Goal: Task Accomplishment & Management: Complete application form

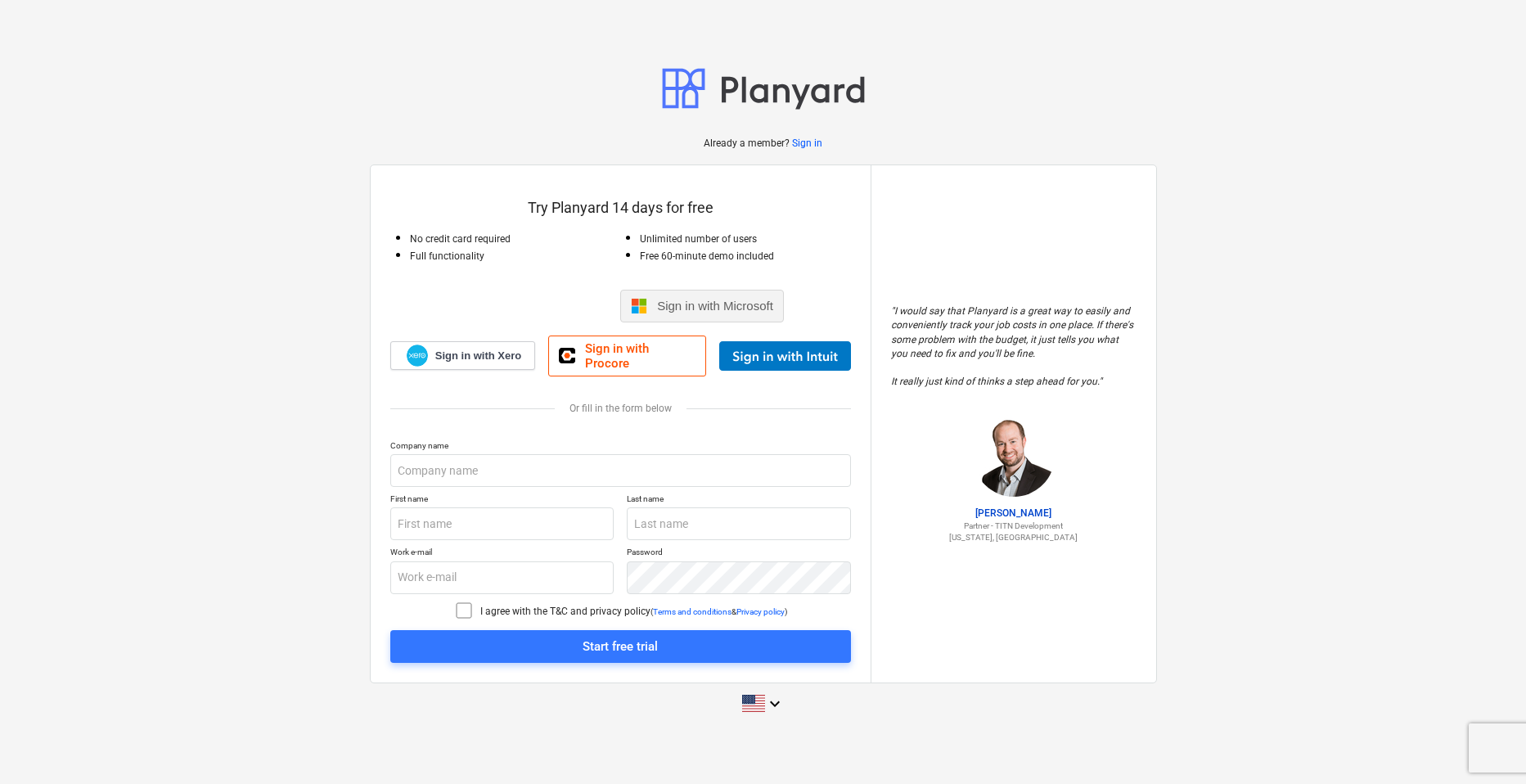
click at [761, 312] on span "Sign in with Microsoft" at bounding box center [714, 306] width 116 height 14
click at [706, 312] on span "Sign in with Microsoft" at bounding box center [714, 306] width 116 height 14
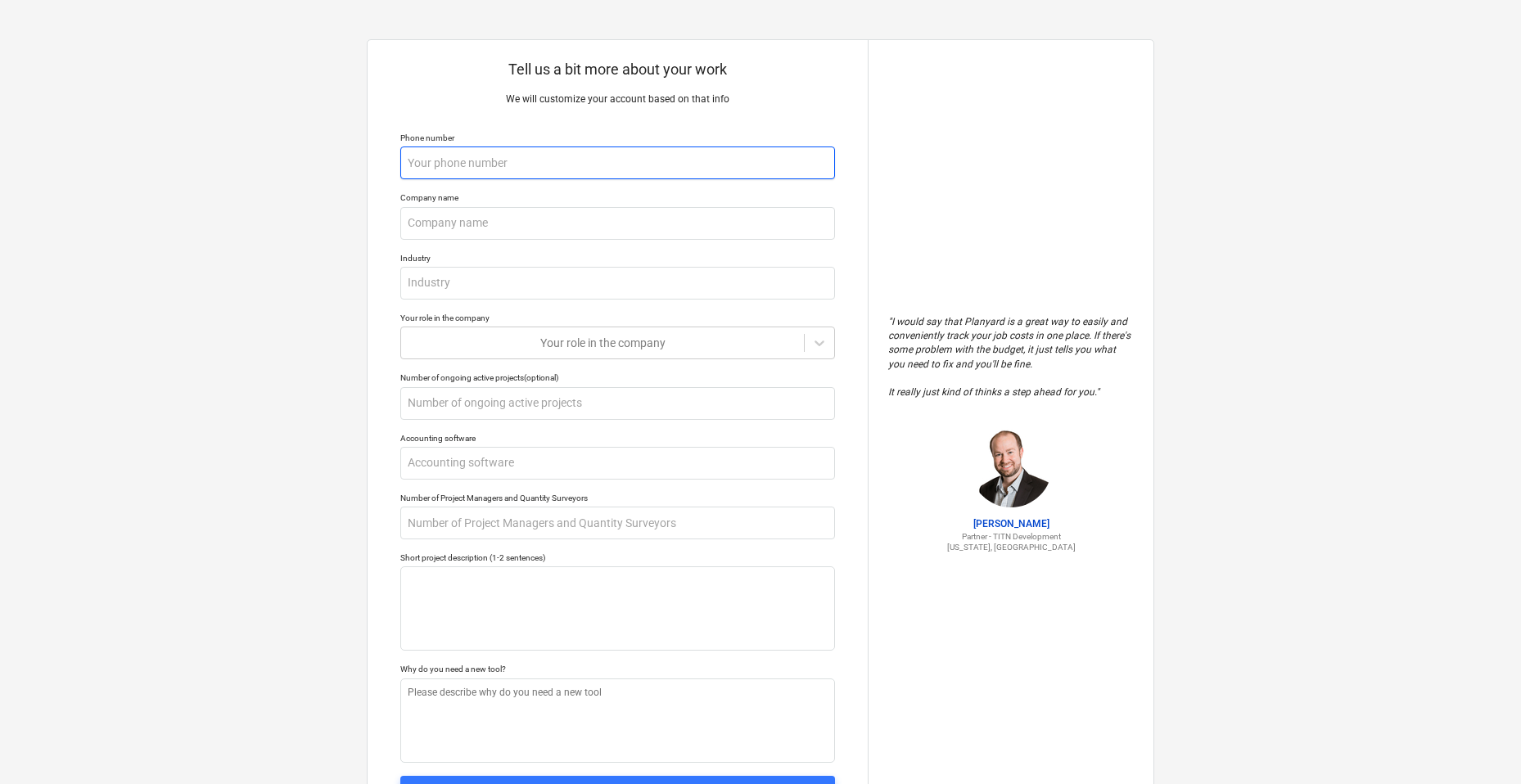
click at [526, 154] on input "text" at bounding box center [617, 163] width 434 height 33
type textarea "x"
type input "0"
type textarea "x"
type input "02"
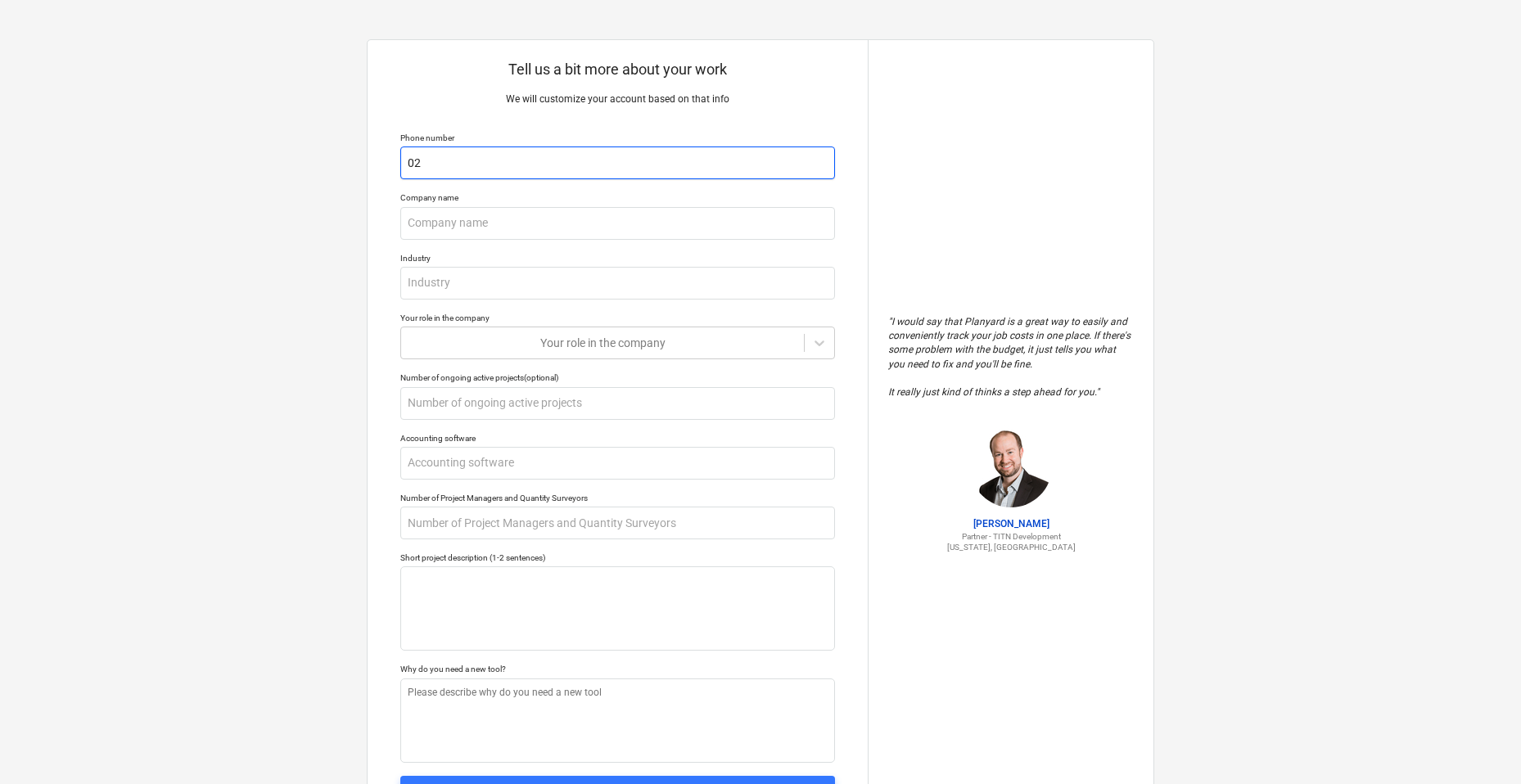
type textarea "x"
type input "027"
type textarea "x"
type input "0274"
type textarea "x"
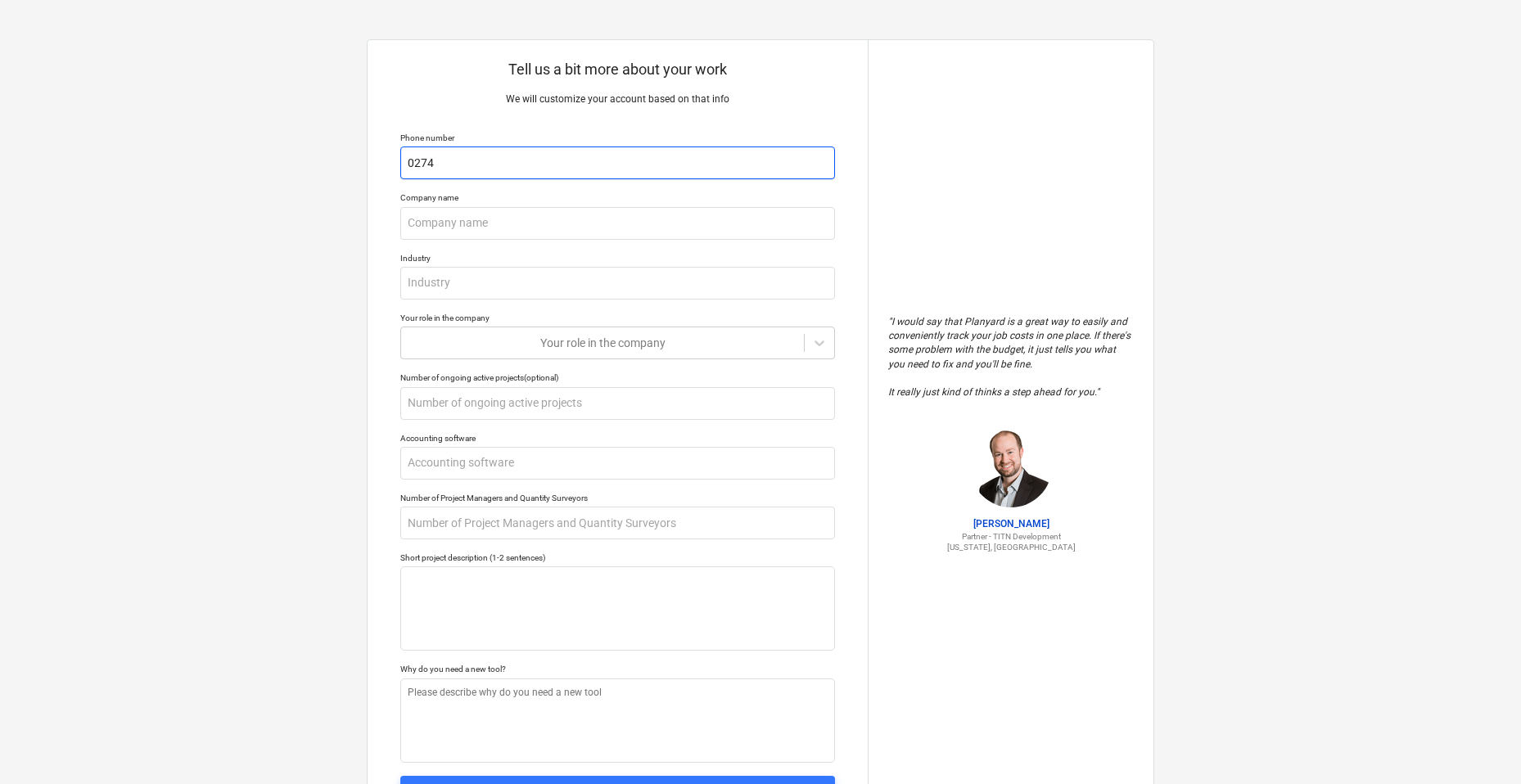
type input "02743"
type textarea "x"
type input "027438"
type textarea "x"
type input "0274385"
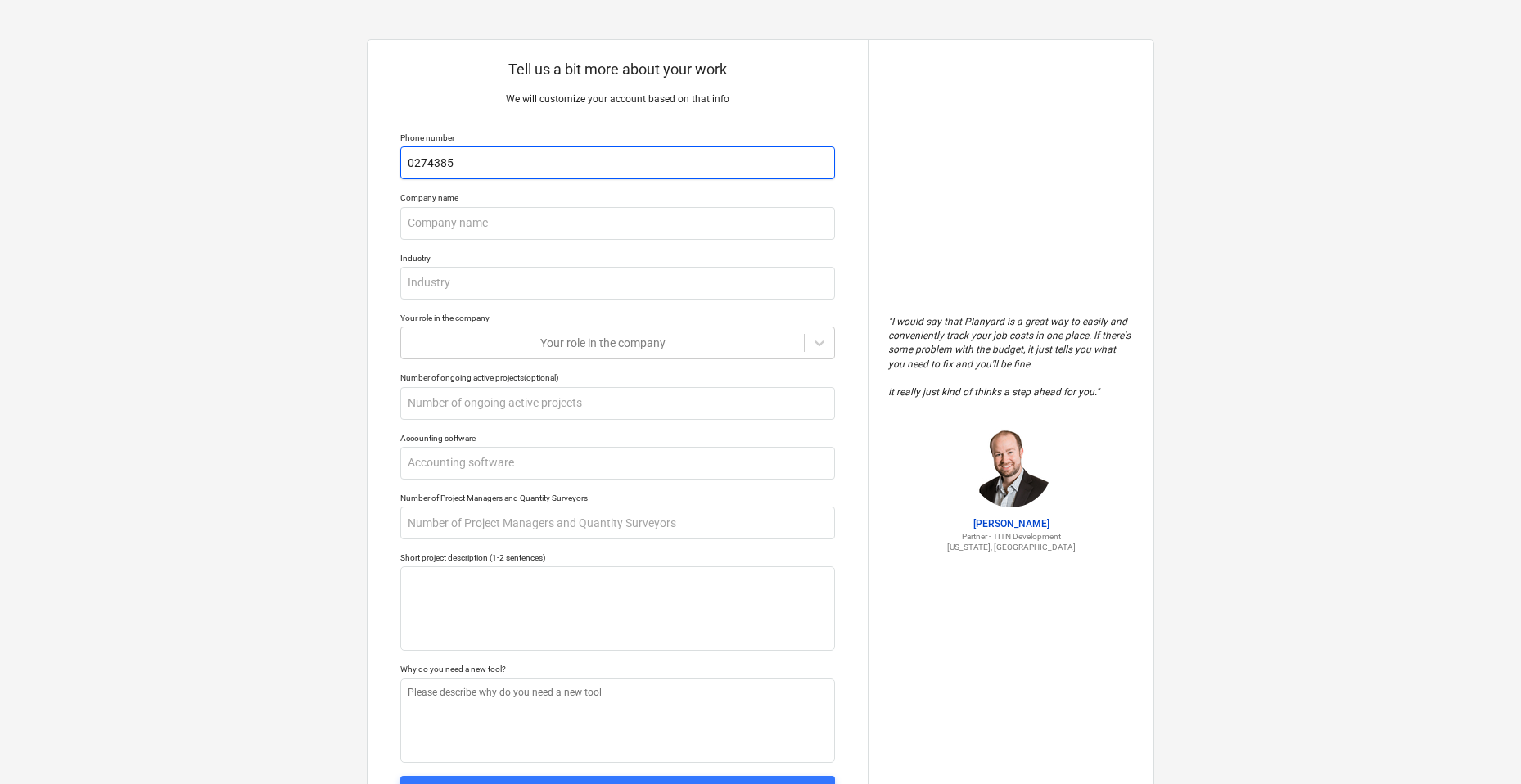
type textarea "x"
type input "02743850"
type textarea "x"
type input "027438504"
type textarea "x"
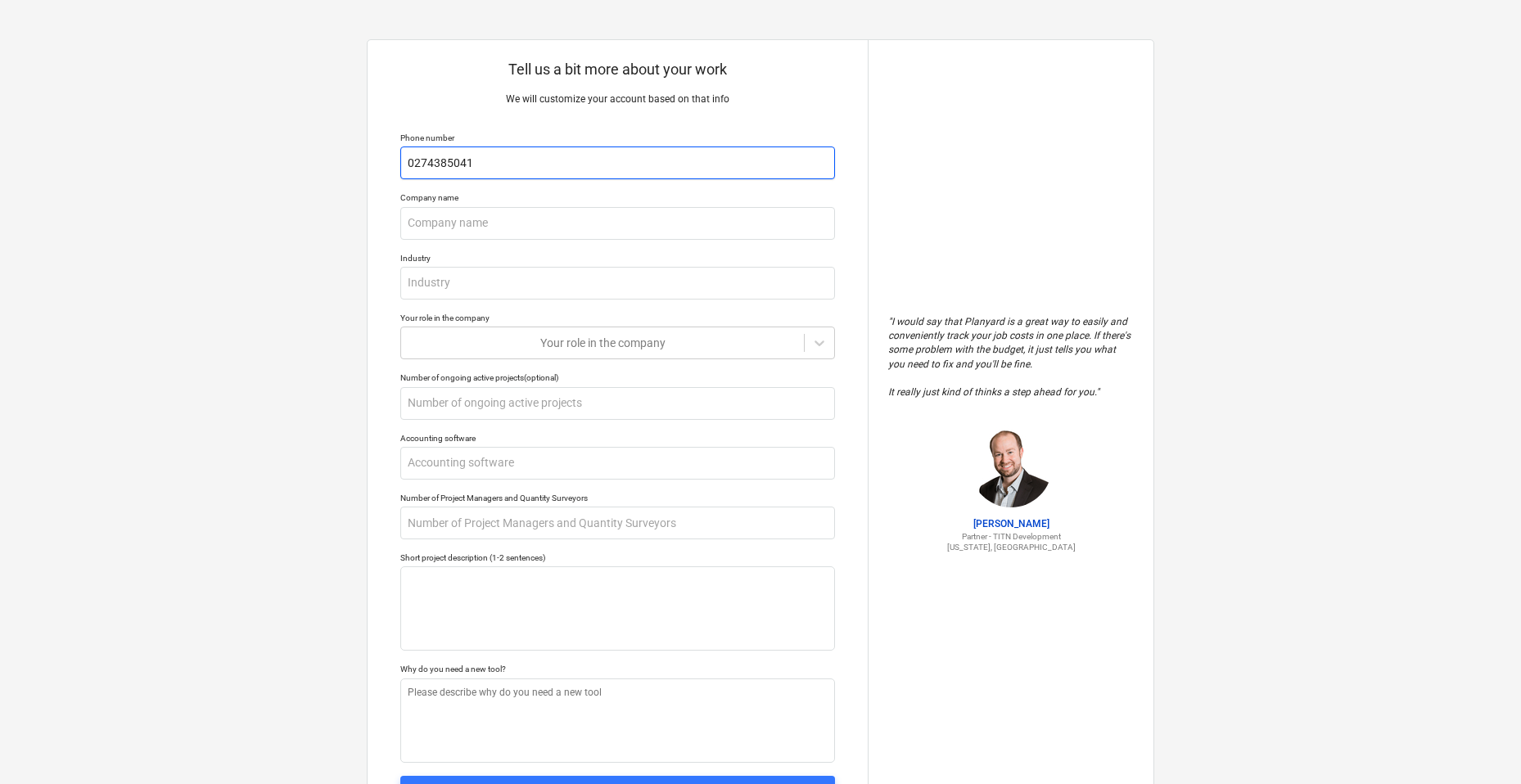
type input "0274385041"
type textarea "x"
type input "A"
type textarea "x"
type input "Al"
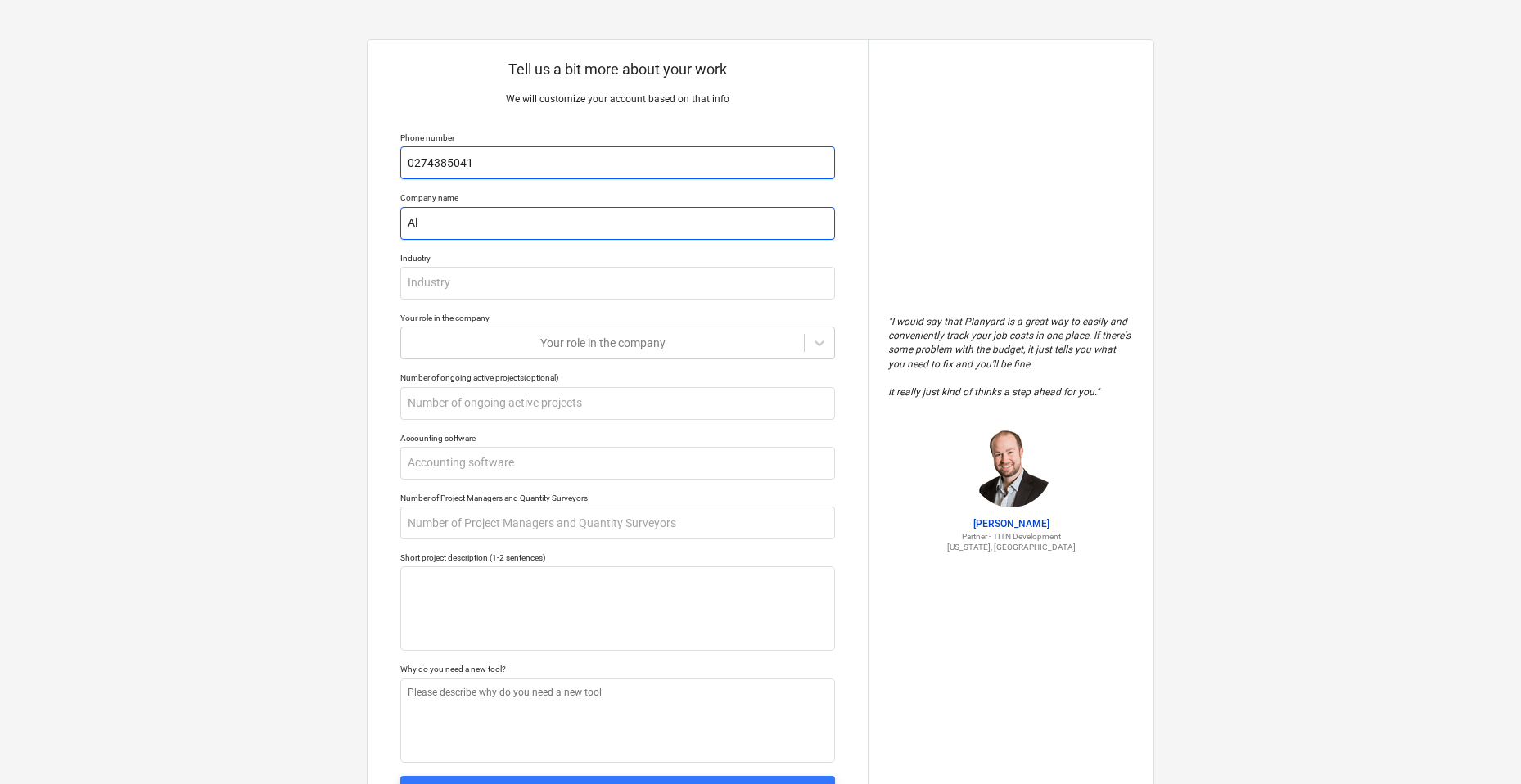
type textarea "x"
type input "Alp"
type textarea "x"
type input "Alph"
type textarea "x"
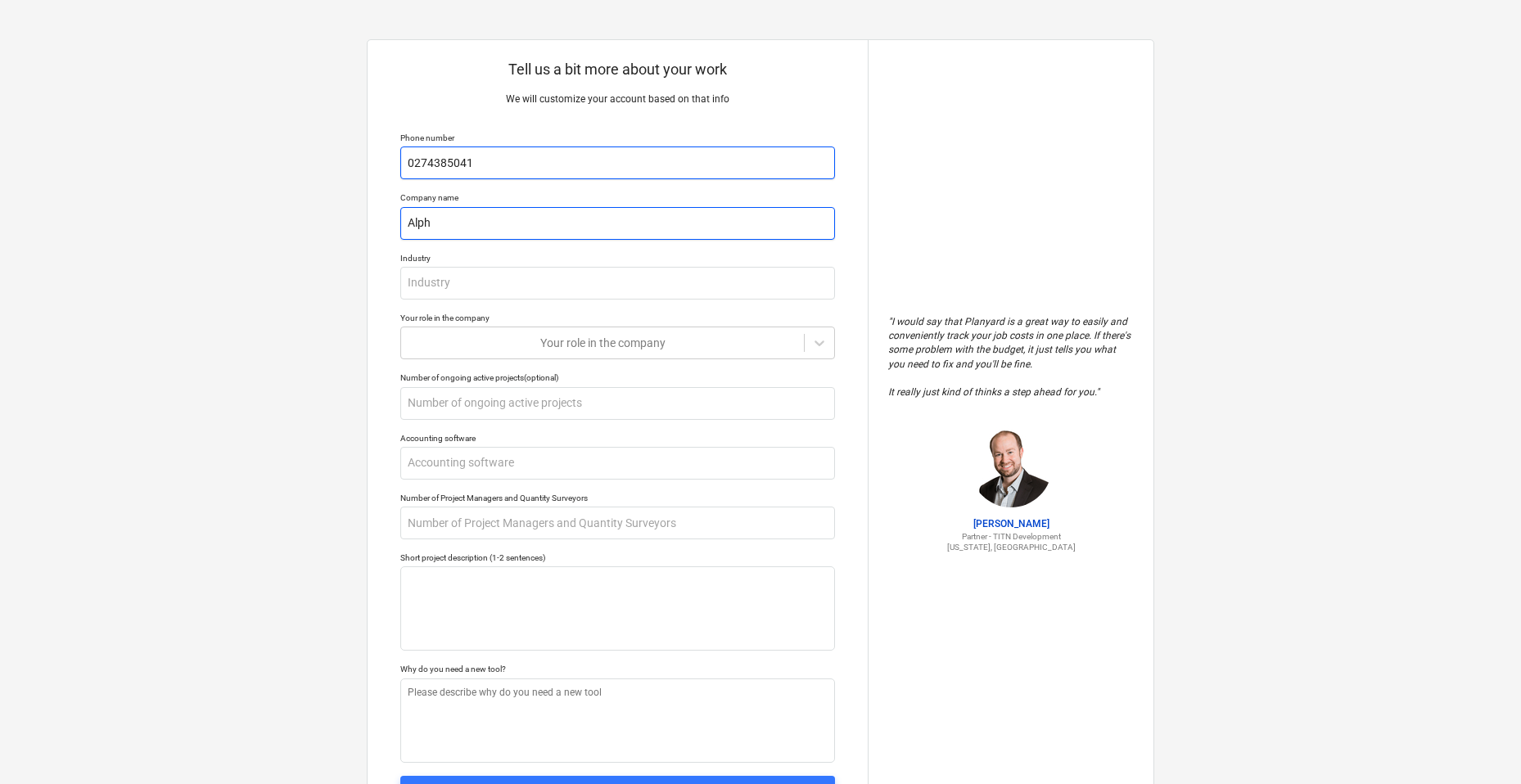
type input "Alpha"
type textarea "x"
type input "Alpha"
type textarea "x"
type input "Alpha o"
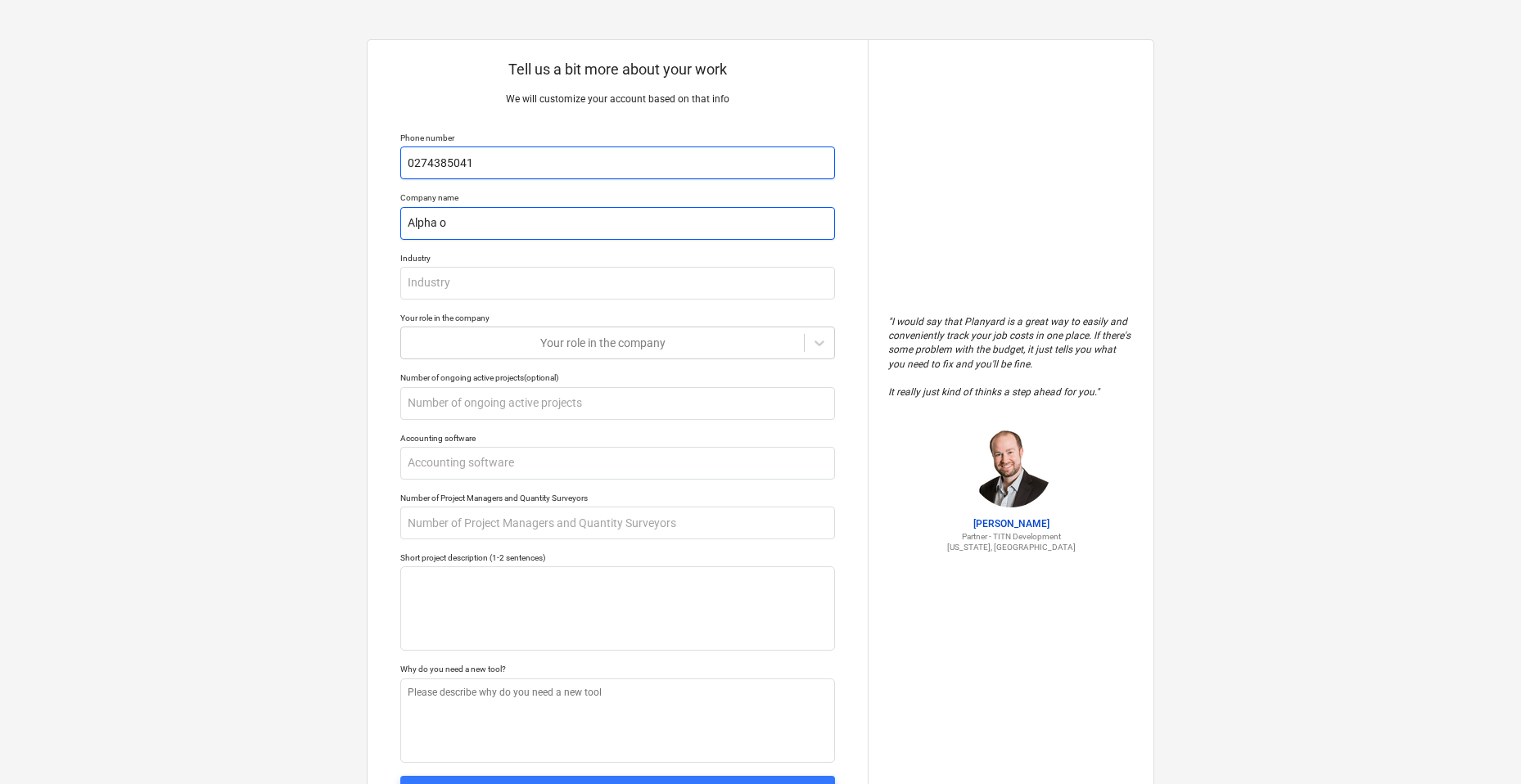
type textarea "x"
type input "Alpha on"
type textarea "x"
type input "Alpha o"
type textarea "x"
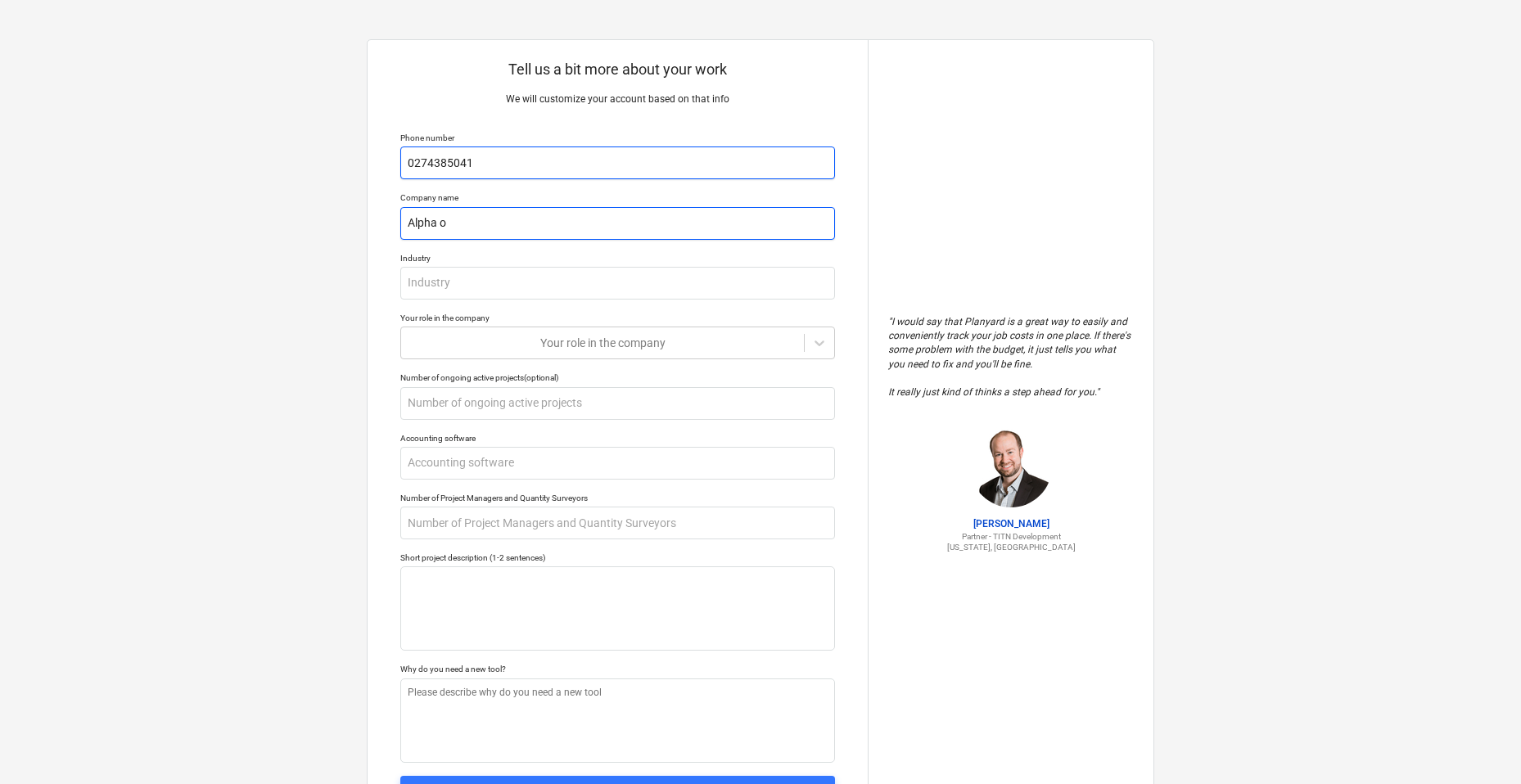
type input "Alpha"
type textarea "x"
type input "Alpha C"
type textarea "x"
type input "Alpha Co"
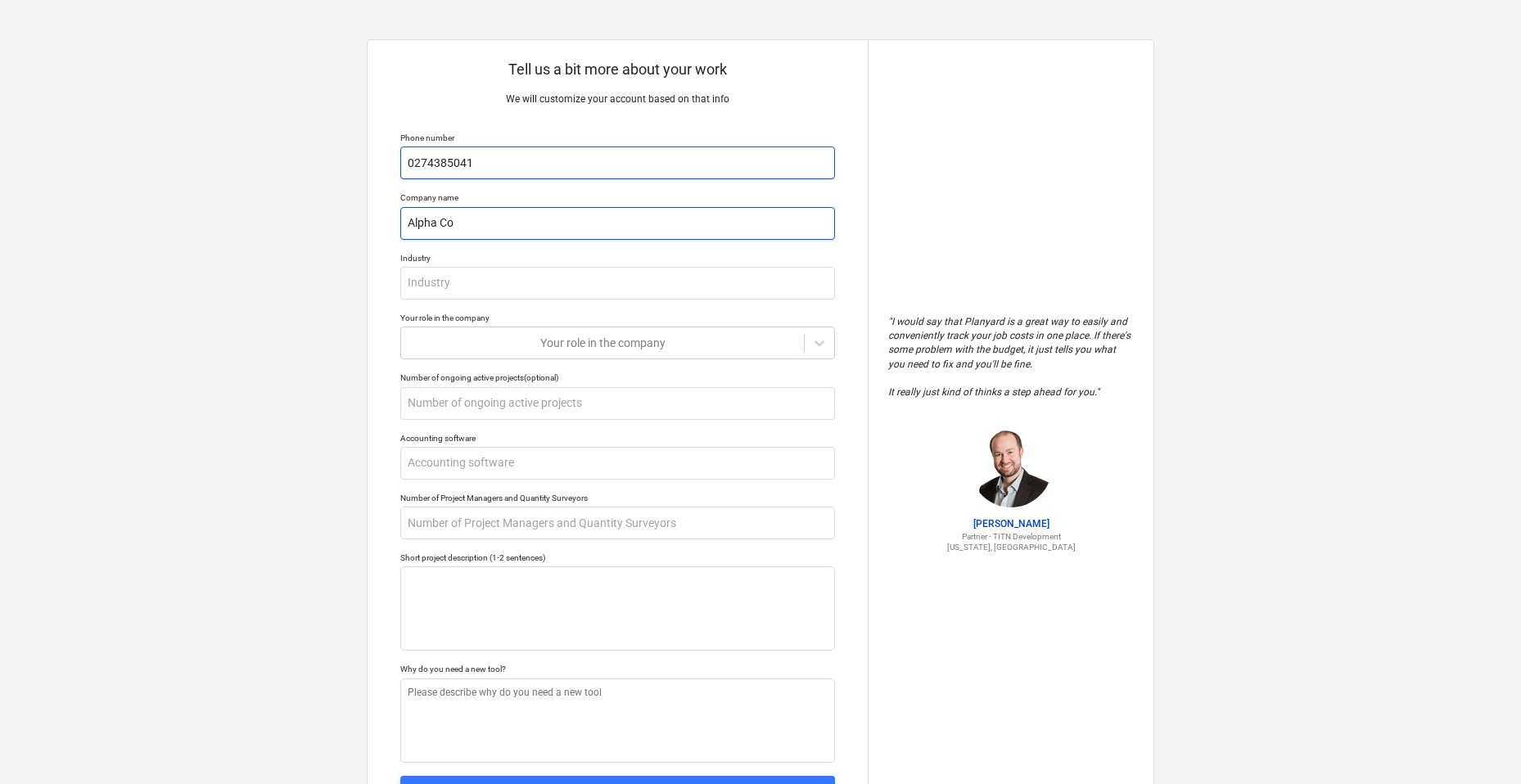
type textarea "x"
type input "Alpha Cons"
type textarea "x"
type input "Alpha Const"
type textarea "x"
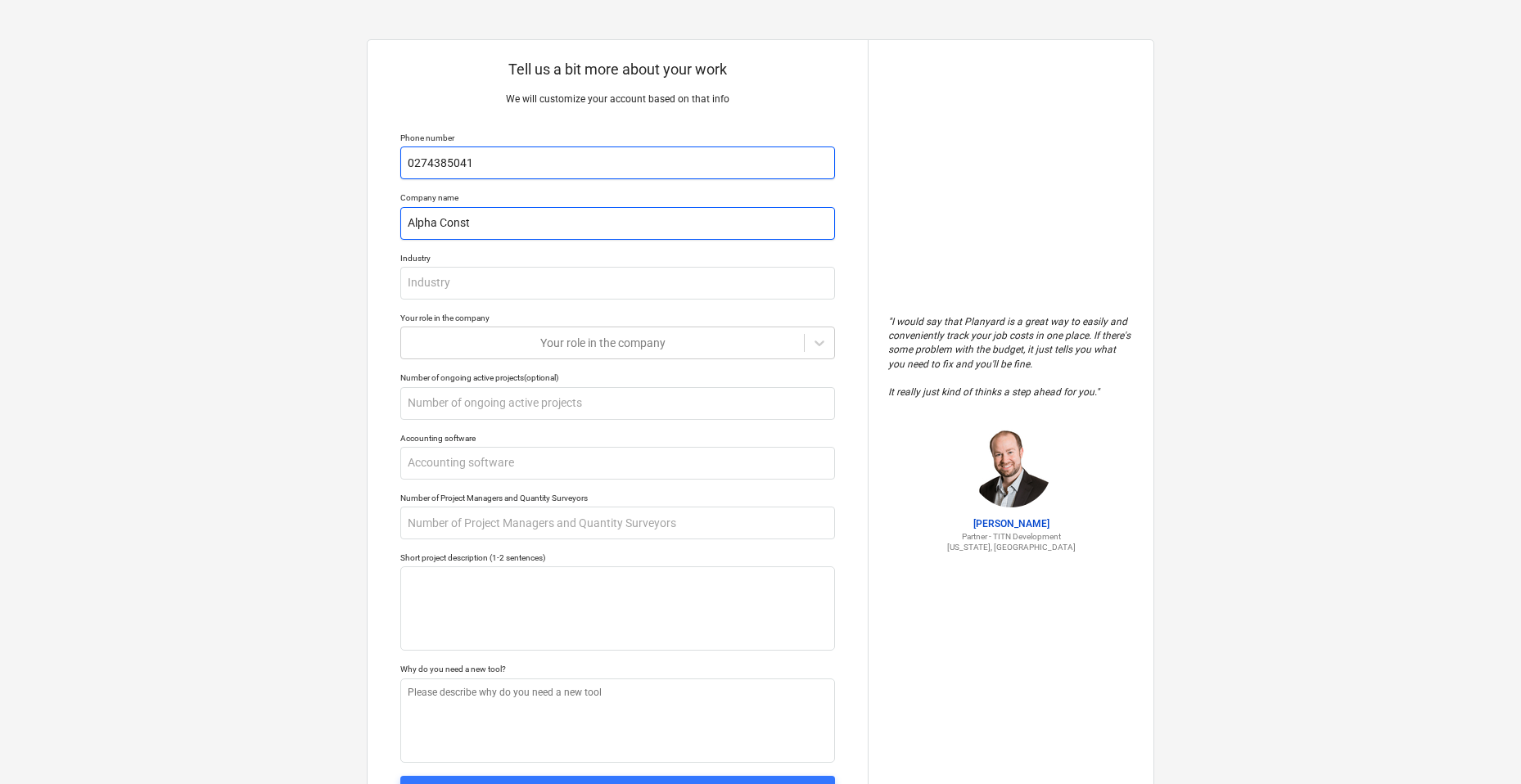
type input "Alpha Constr"
type textarea "x"
type input "Alpha Constru"
type textarea "x"
type input "Alpha Construc"
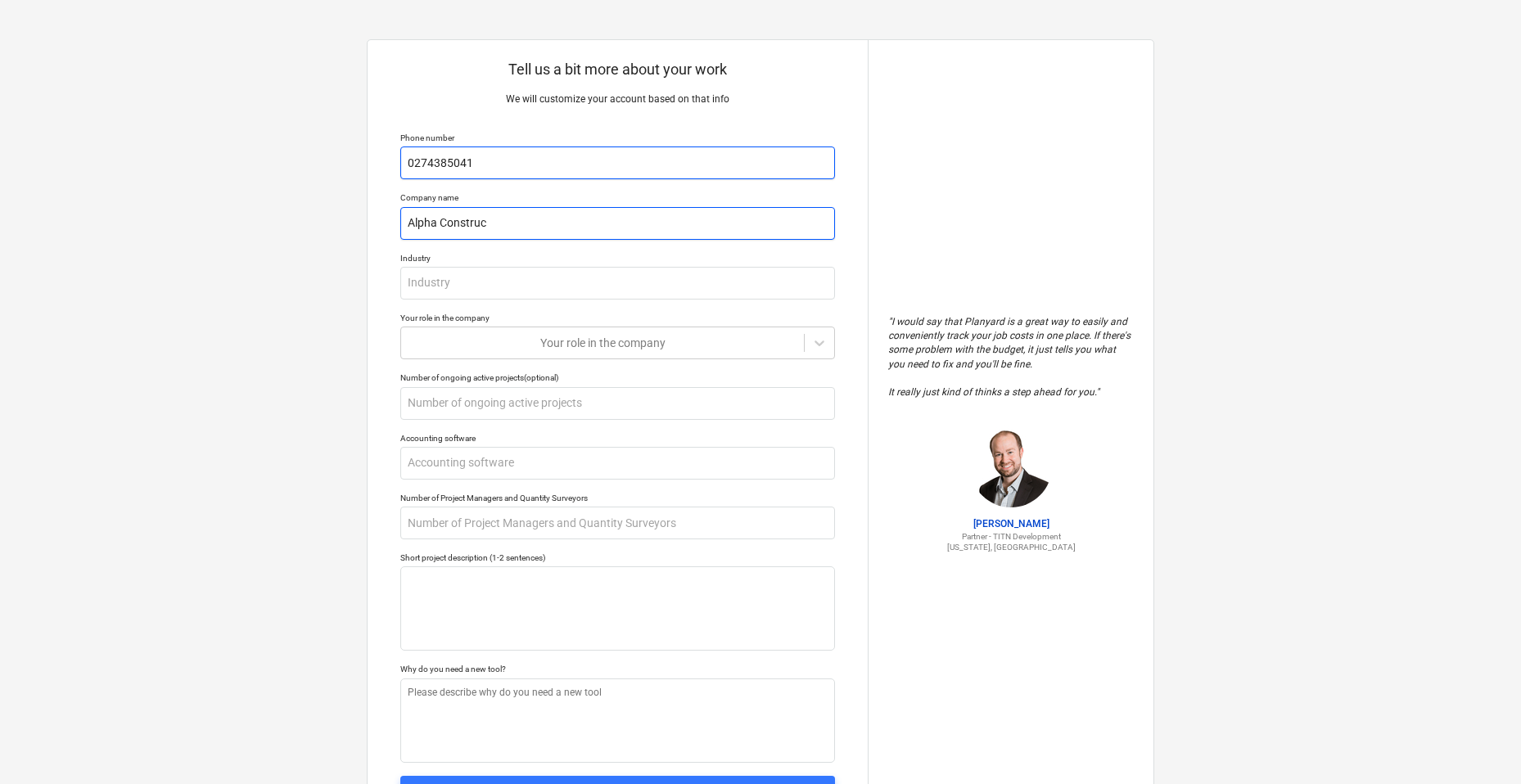
type textarea "x"
type input "Alpha Construct"
type textarea "x"
type input "Alpha Constructi"
type textarea "x"
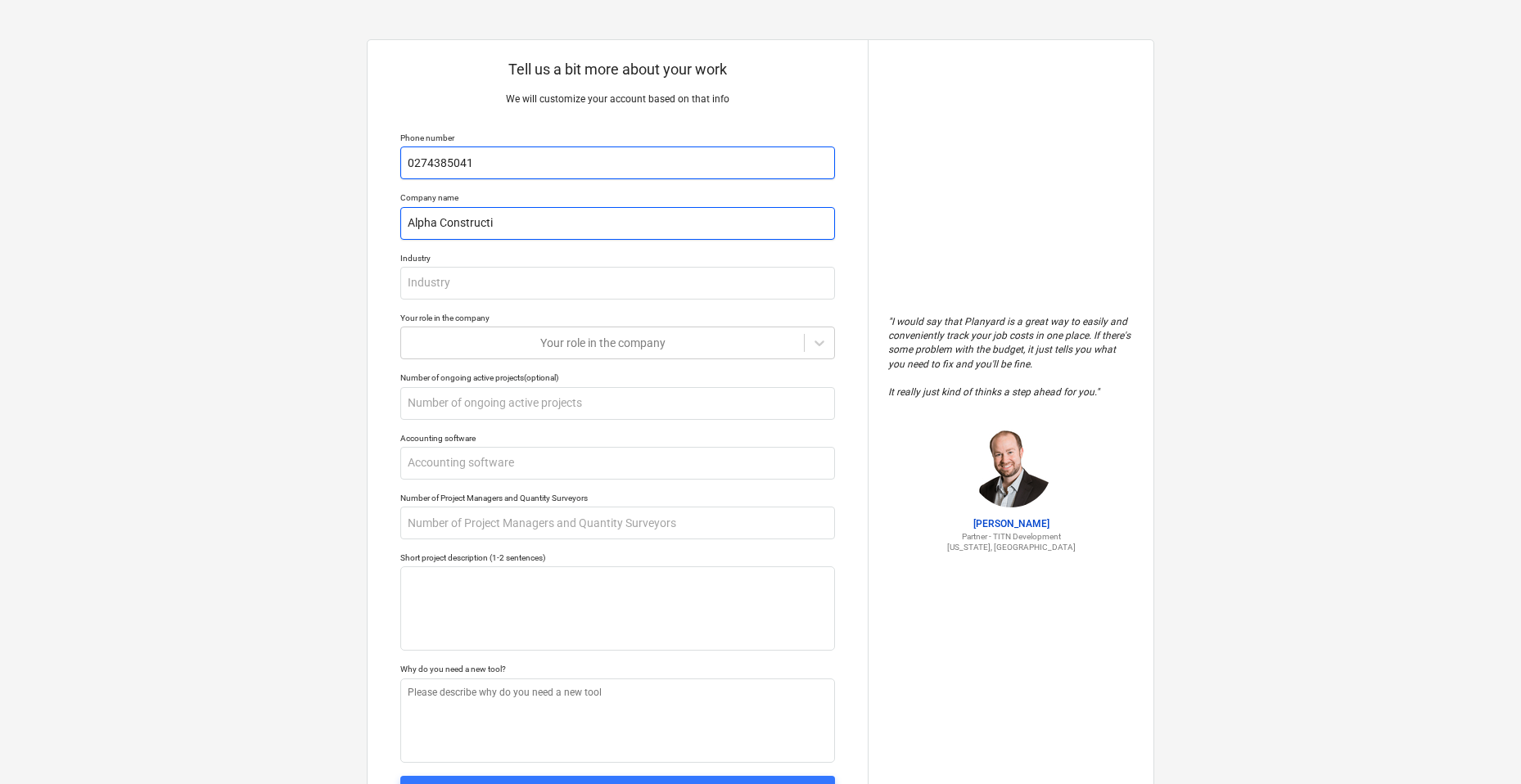
type input "Alpha Constructio"
type textarea "x"
type input "Alpha Construction"
type textarea "x"
type input "Alpha Construction"
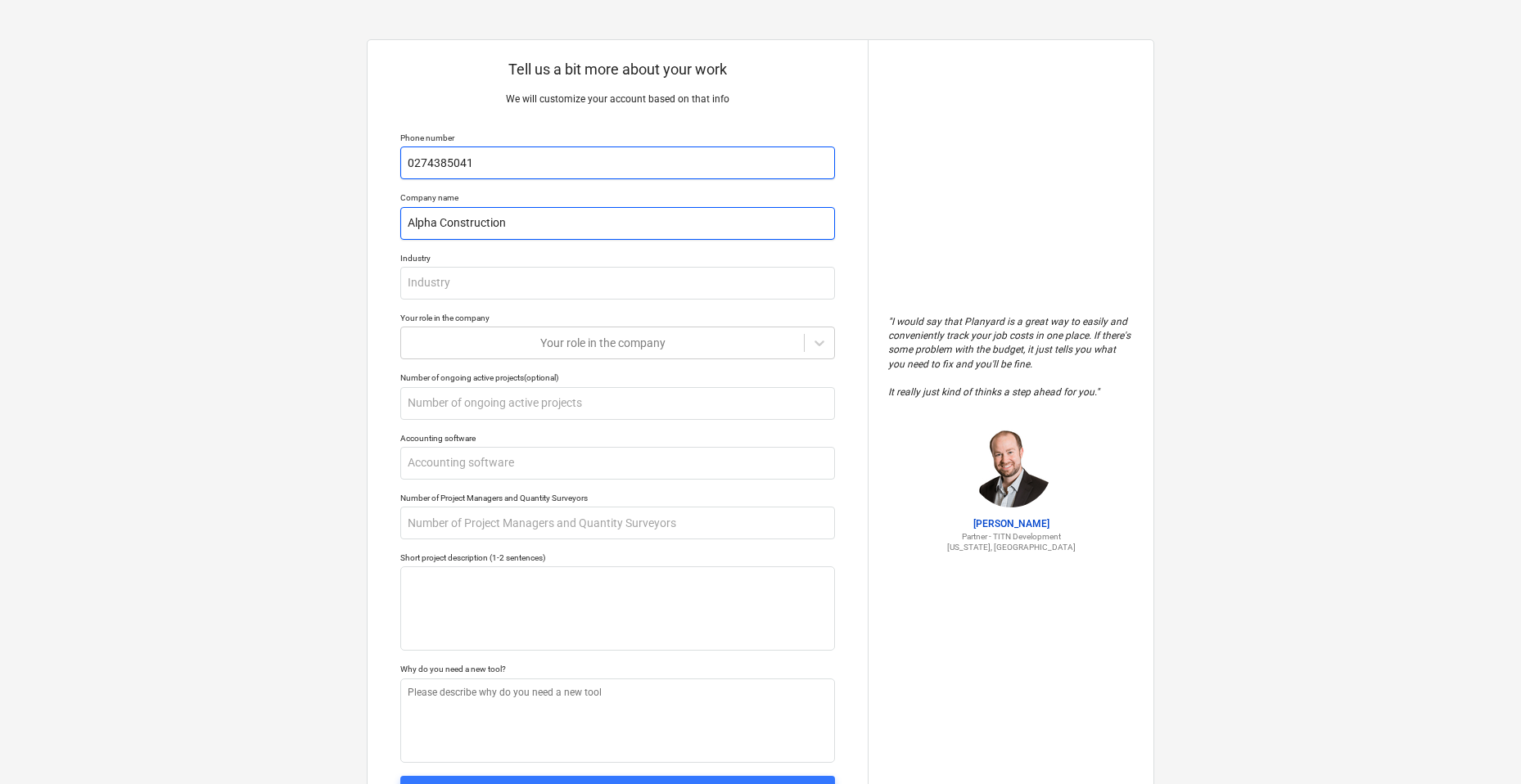
type textarea "x"
type input "Alpha Construction S"
type textarea "x"
type input "Alpha Construction Se"
type textarea "x"
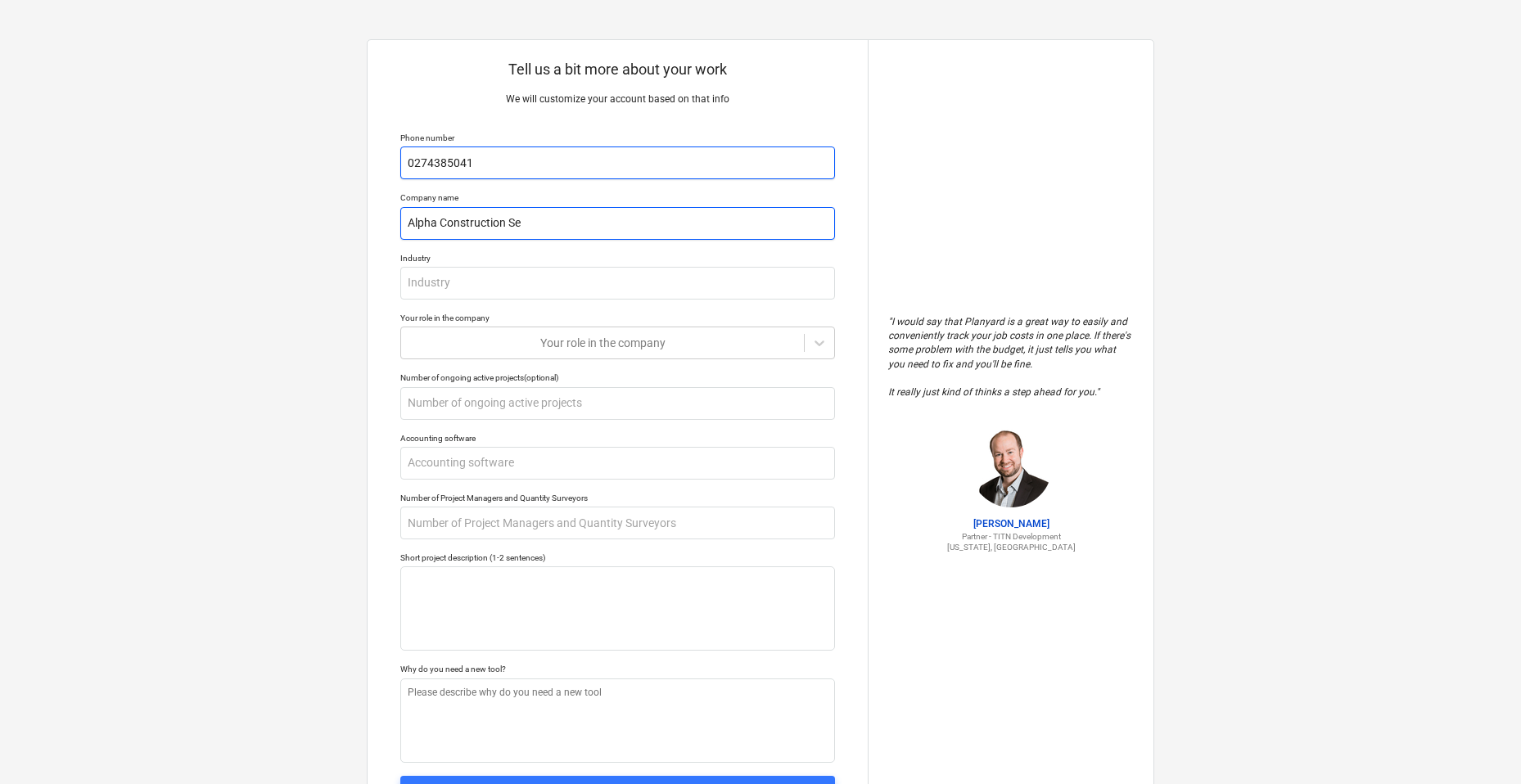
type input "Alpha Construction Ser"
type textarea "x"
type input "Alpha Construction Serv"
type textarea "x"
type input "Alpha Construction Servi"
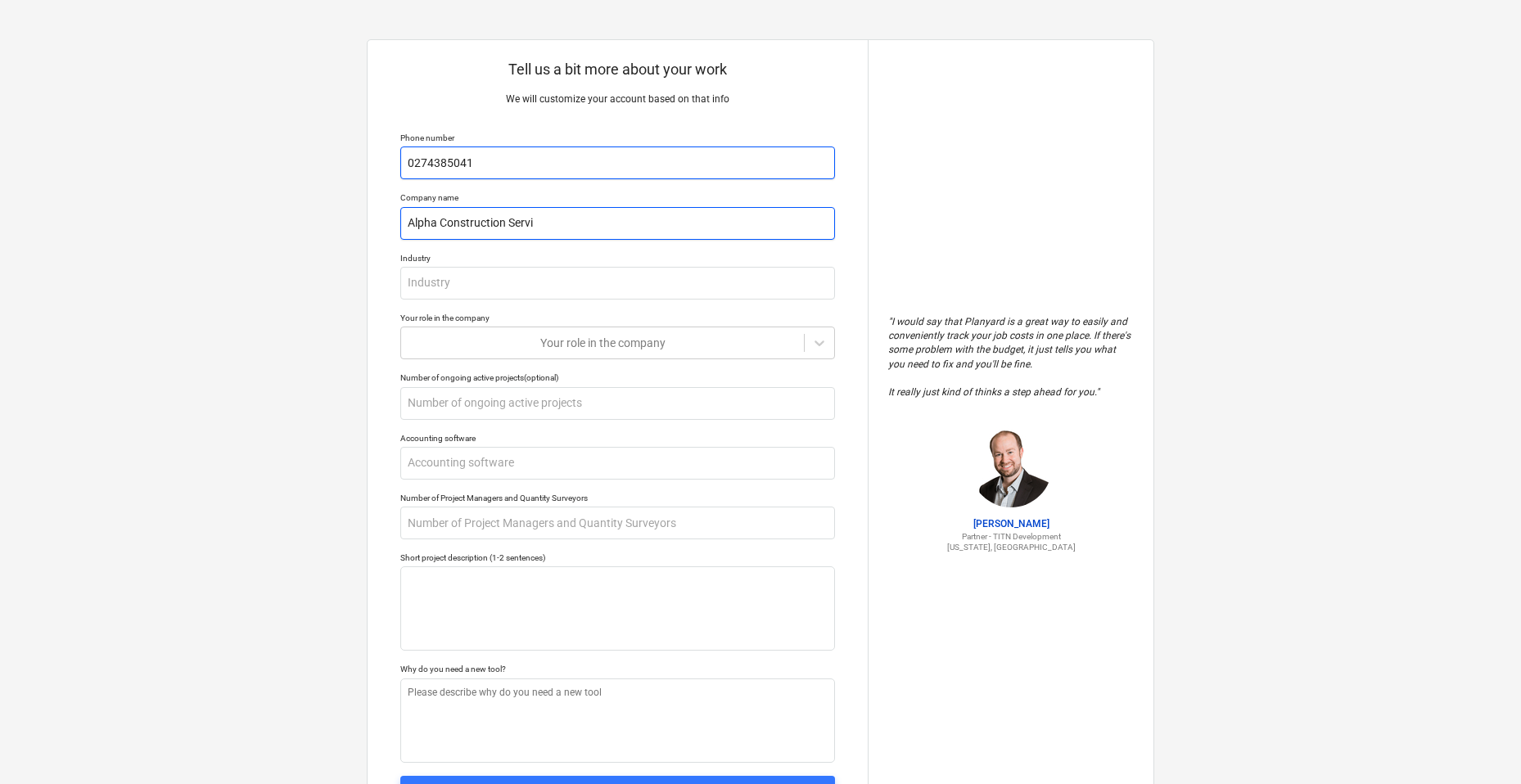
type textarea "x"
type input "Alpha Construction Servic"
type textarea "x"
type input "Alpha Construction Service"
type textarea "x"
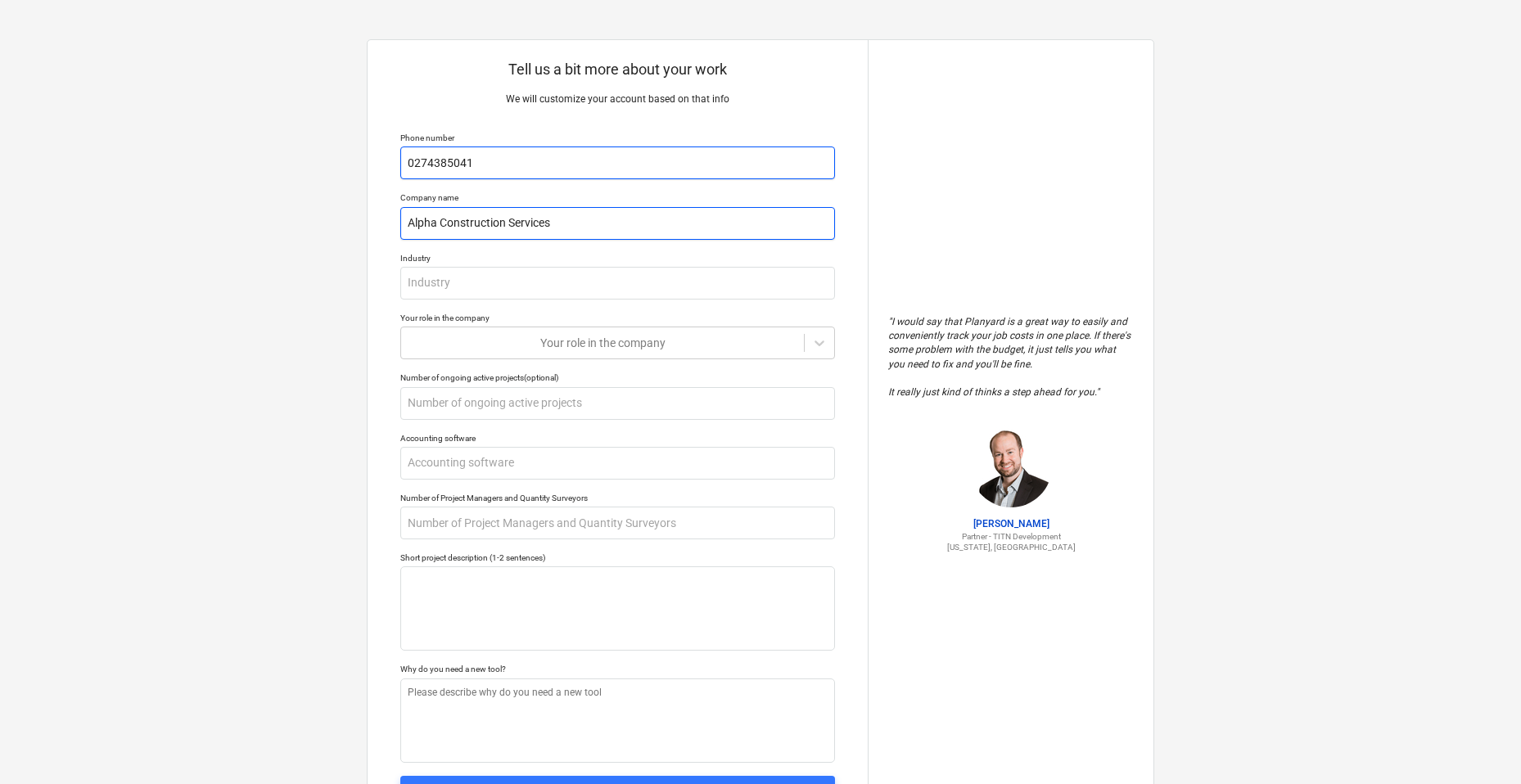
type input "Alpha Construction Services"
type textarea "x"
type input "Alpha Construction Services L"
type textarea "x"
type input "Alpha Construction Services Li"
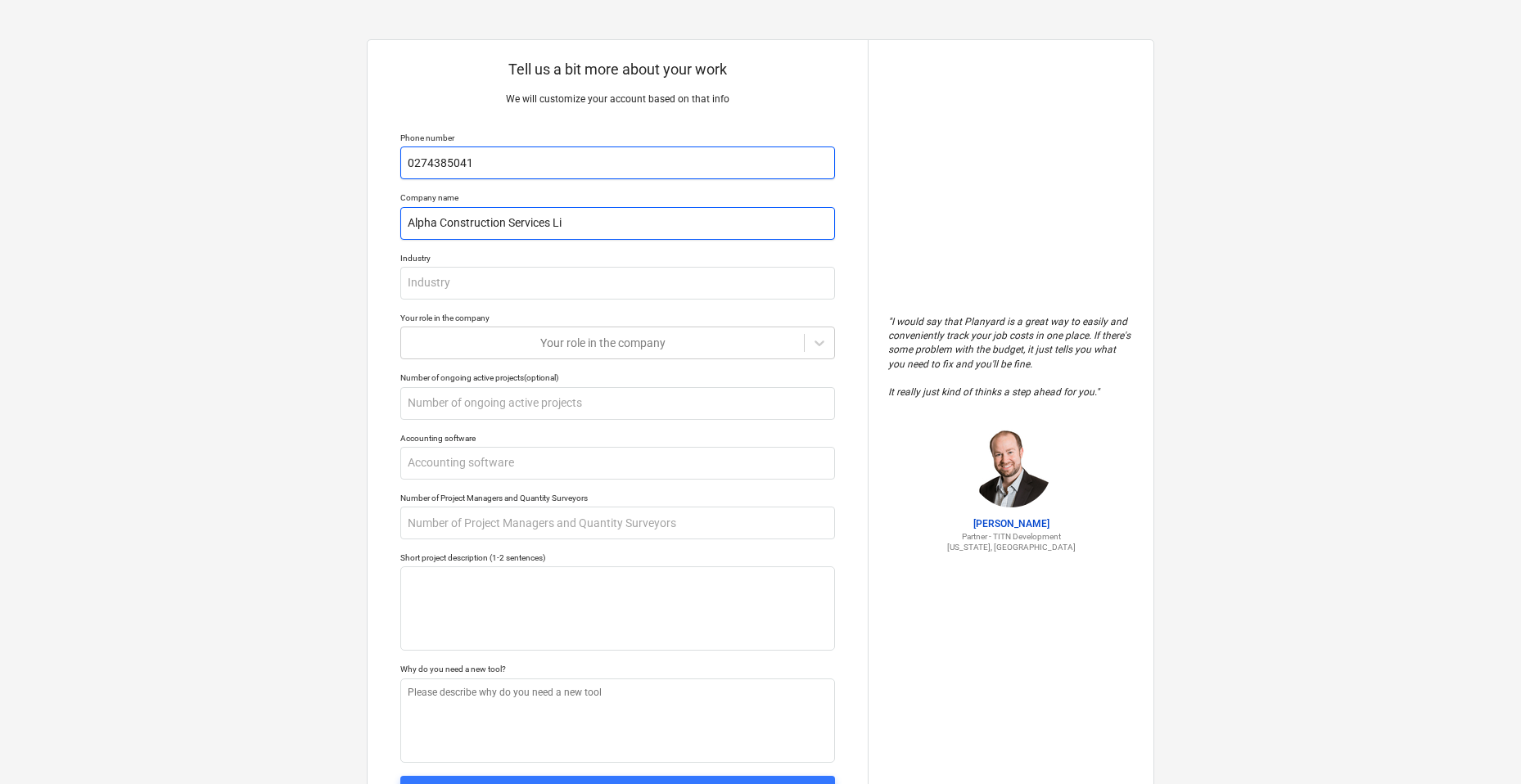
type textarea "x"
type input "Alpha Construction Services Lim"
type textarea "x"
type input "Alpha Construction Services Limi"
type textarea "x"
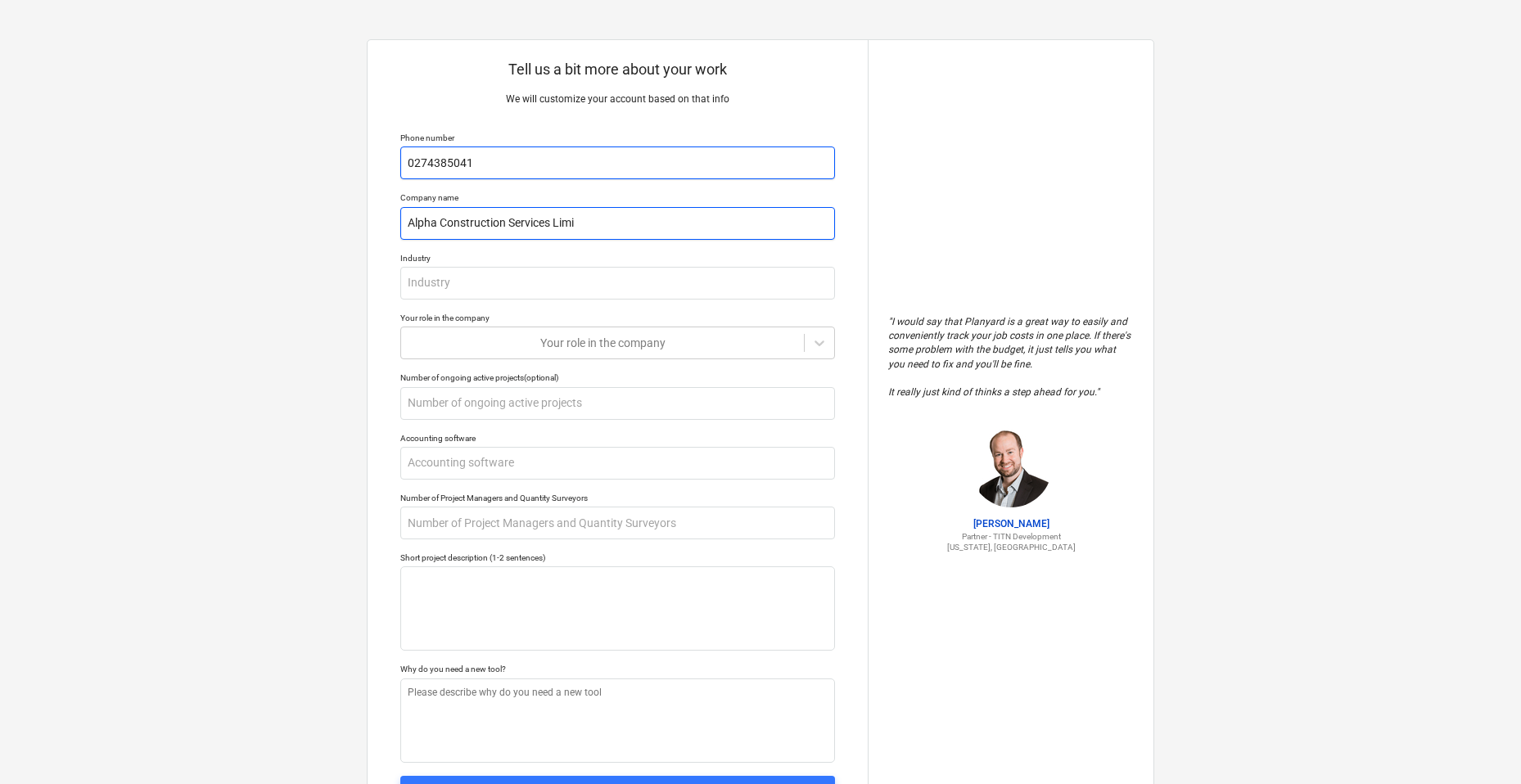
type input "Alpha Construction Services Limit"
type textarea "x"
type input "Alpha Construction Services Limite"
type textarea "x"
type input "Alpha Construction Services Limited"
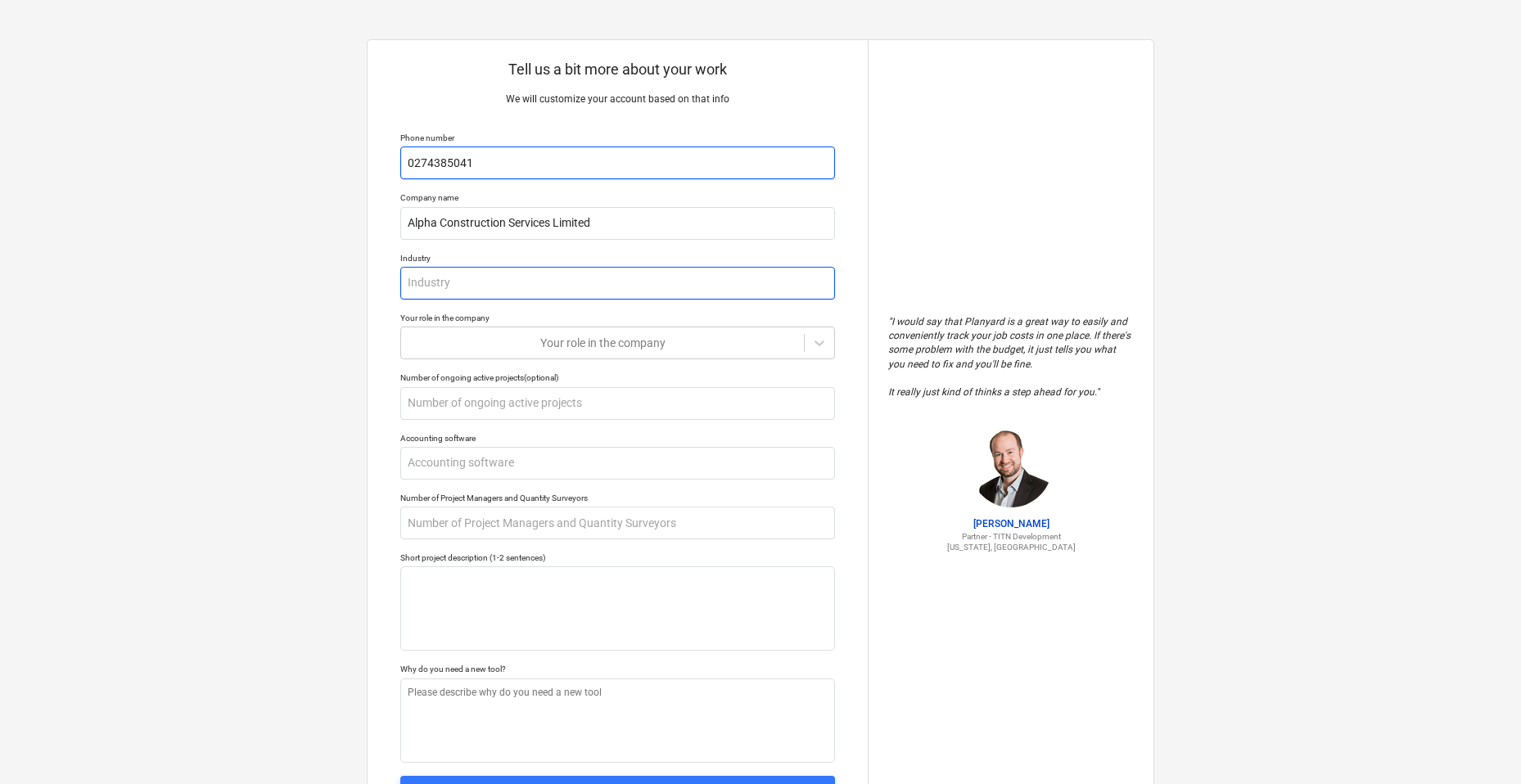
type textarea "x"
type input "C"
type textarea "x"
type input "Co"
type textarea "x"
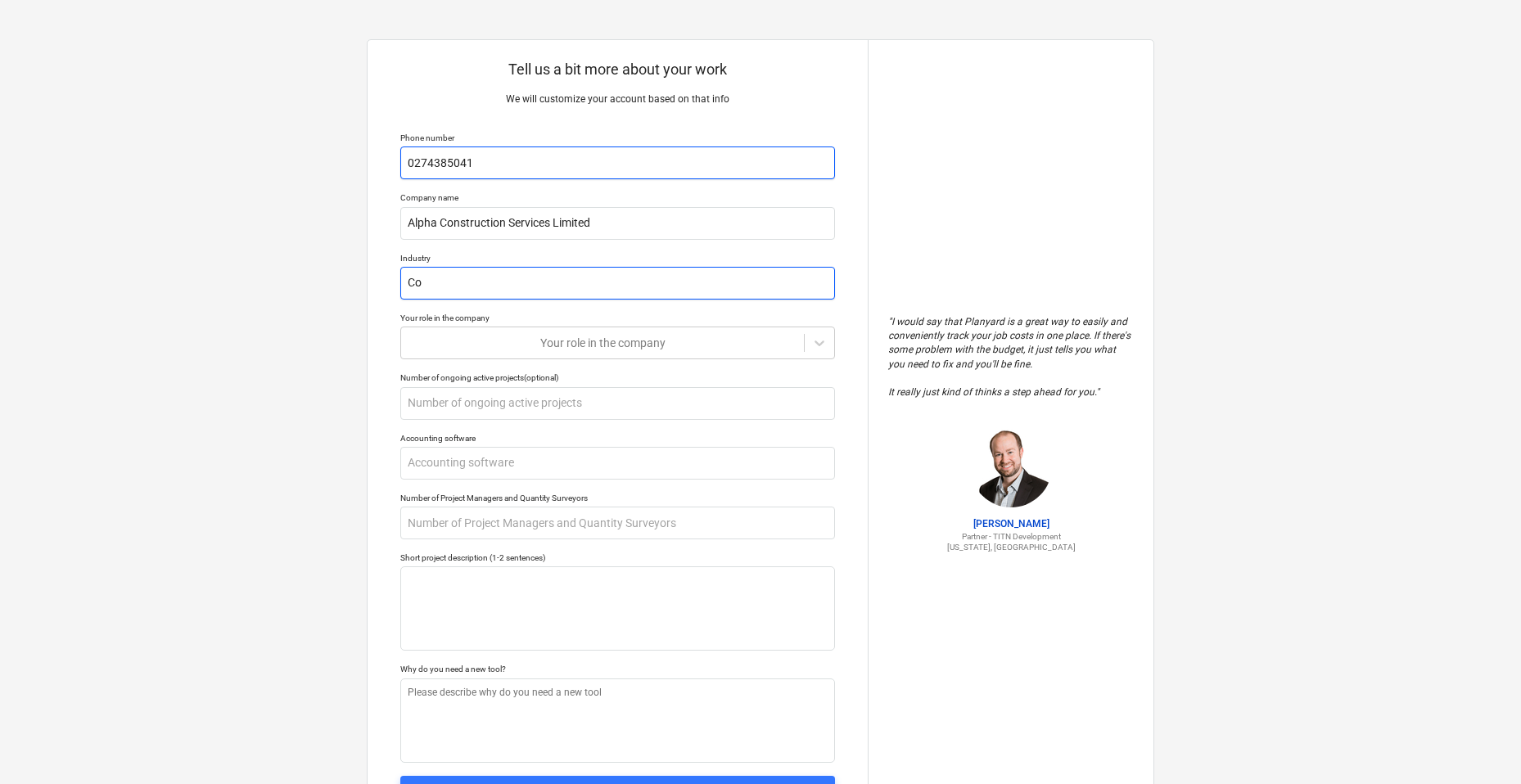
type input "Con"
type textarea "x"
type input "Cons"
type textarea "x"
type input "Const"
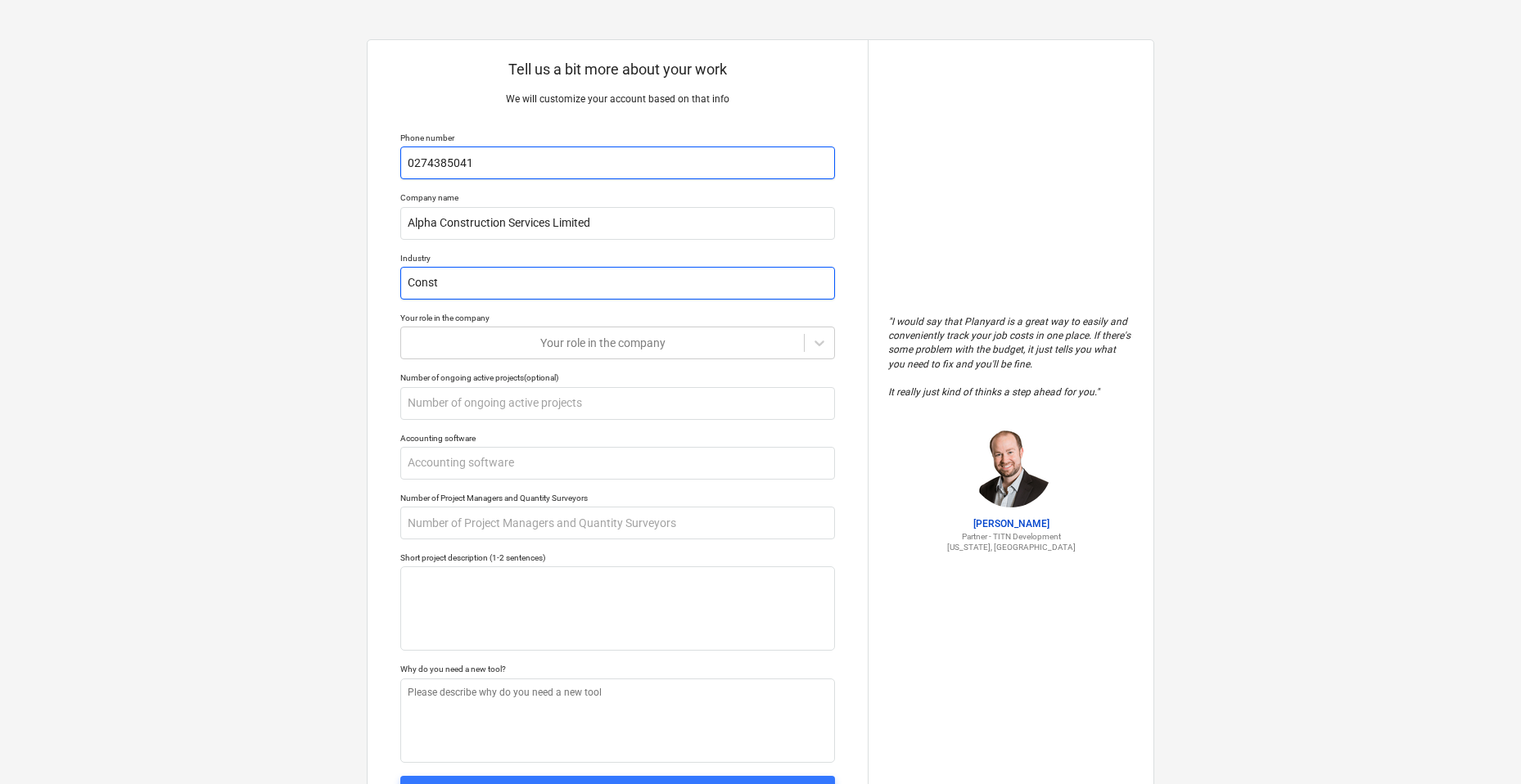
type textarea "x"
type input "Constr"
type textarea "x"
type input "Const"
type textarea "x"
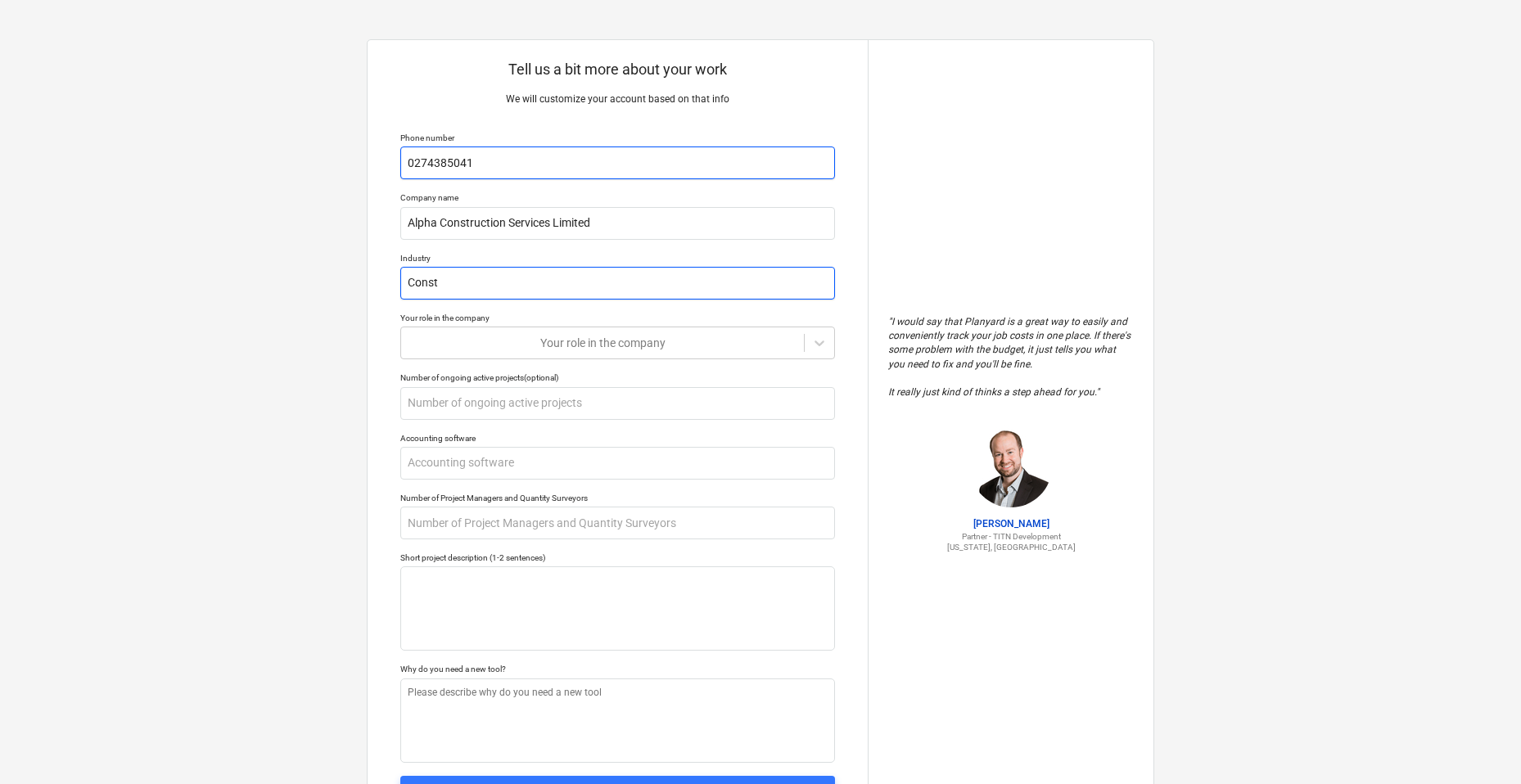
type input "Cons"
type textarea "x"
type input "Con"
type textarea "x"
type input "Co"
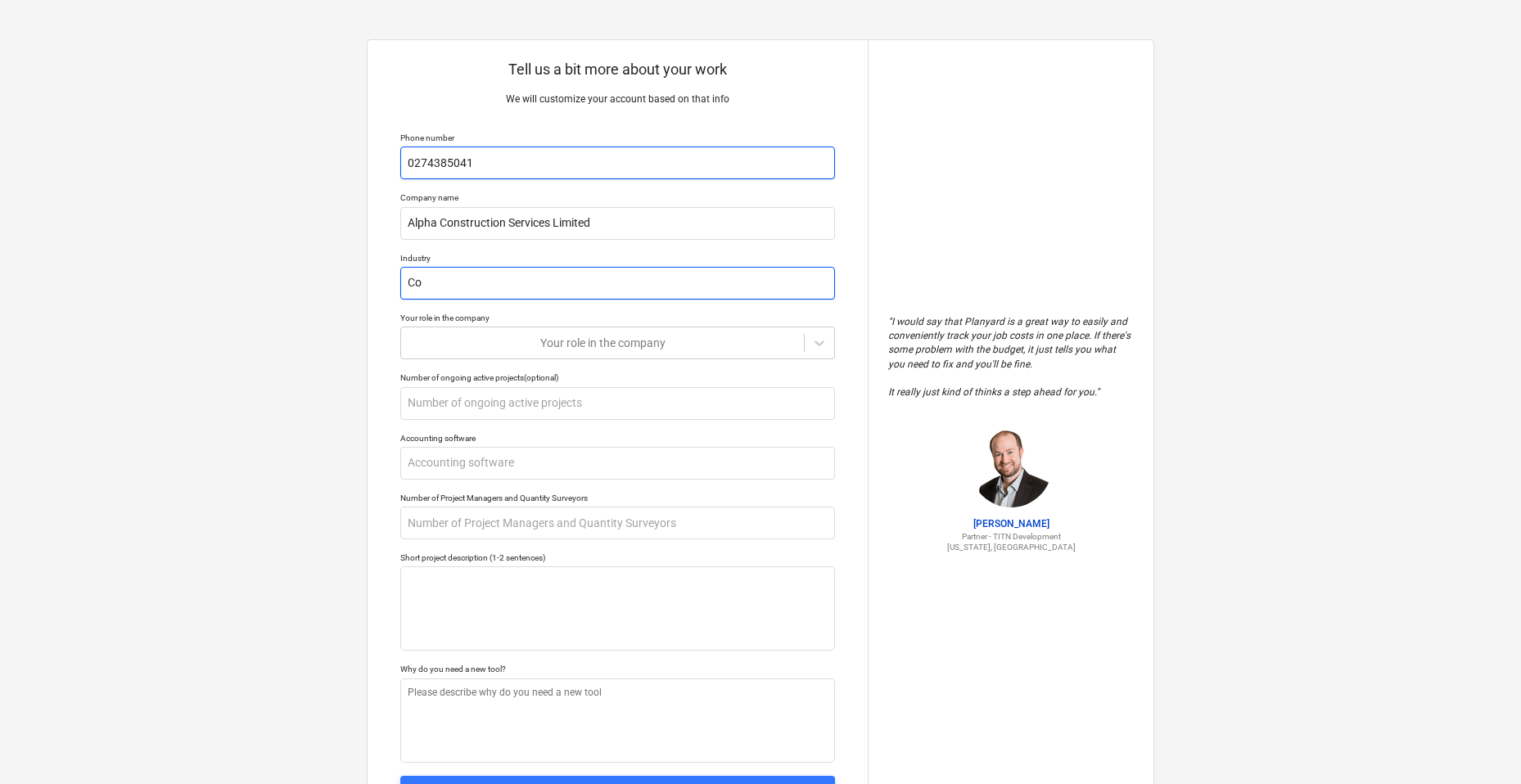
type textarea "x"
type input "Com"
type textarea "x"
type input "Comm"
type textarea "x"
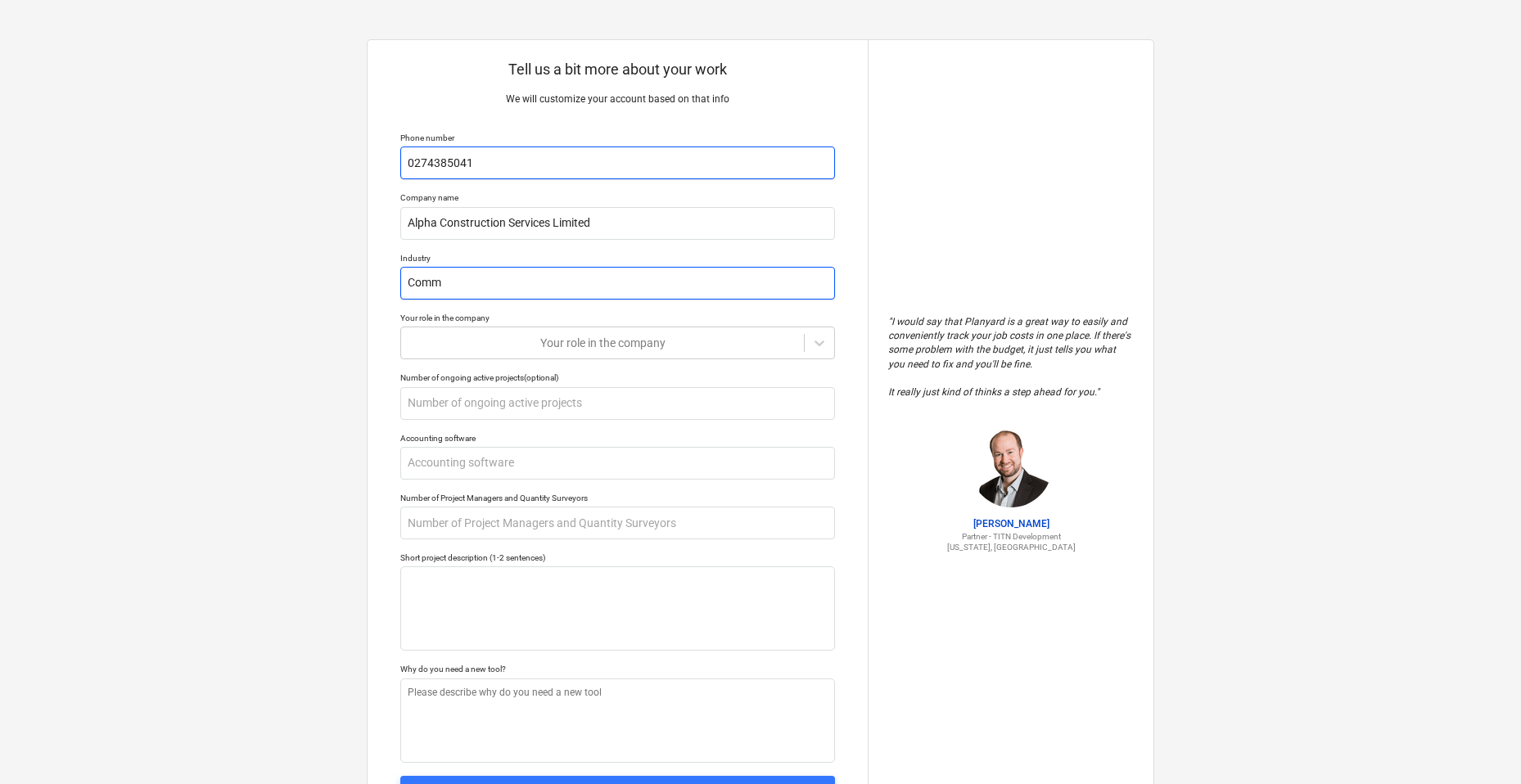
type input "Comme"
type textarea "x"
type input "Commer"
type textarea "x"
type input "Commerc"
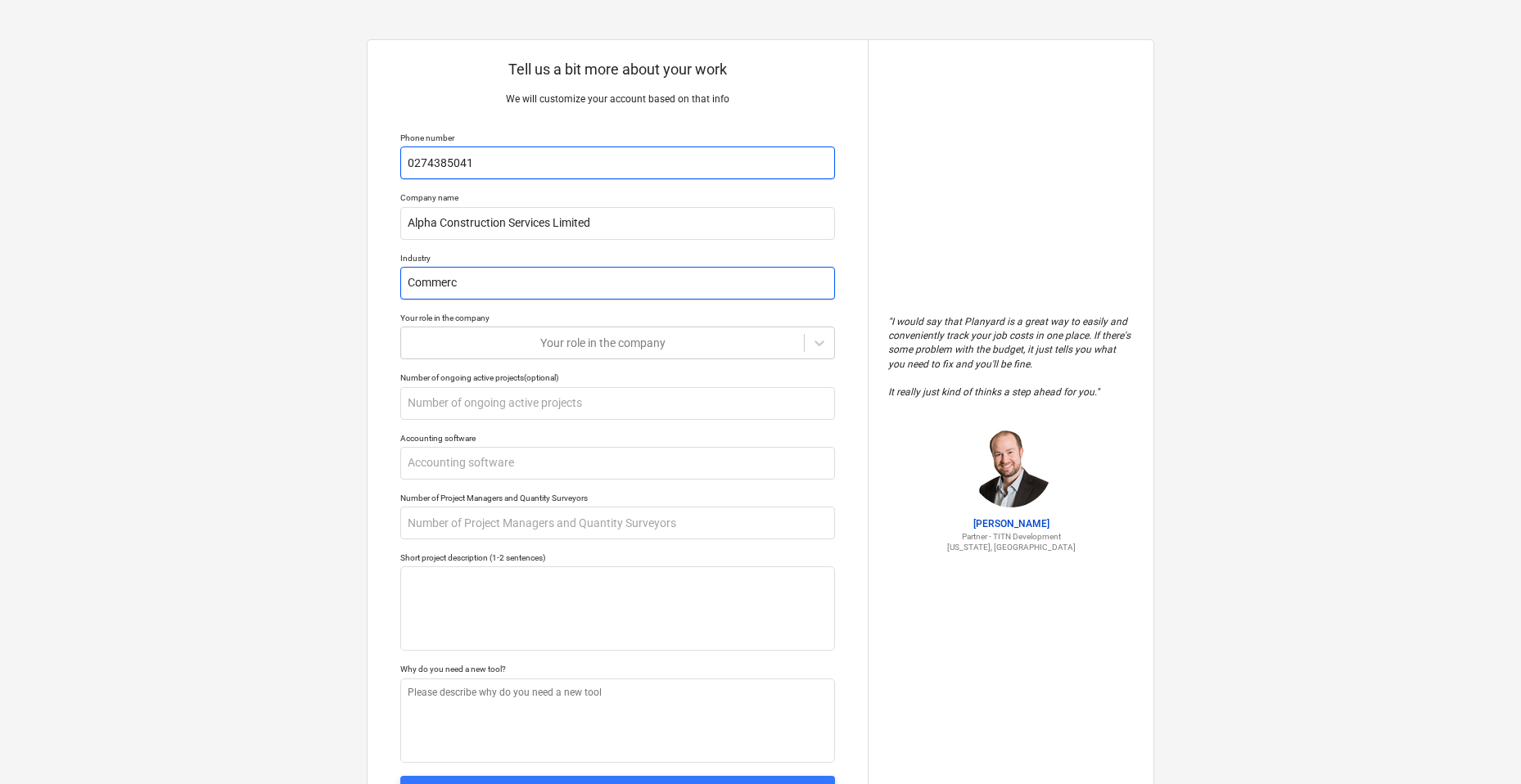
type textarea "x"
type input "Commerci"
type textarea "x"
type input "Commercia"
type textarea "x"
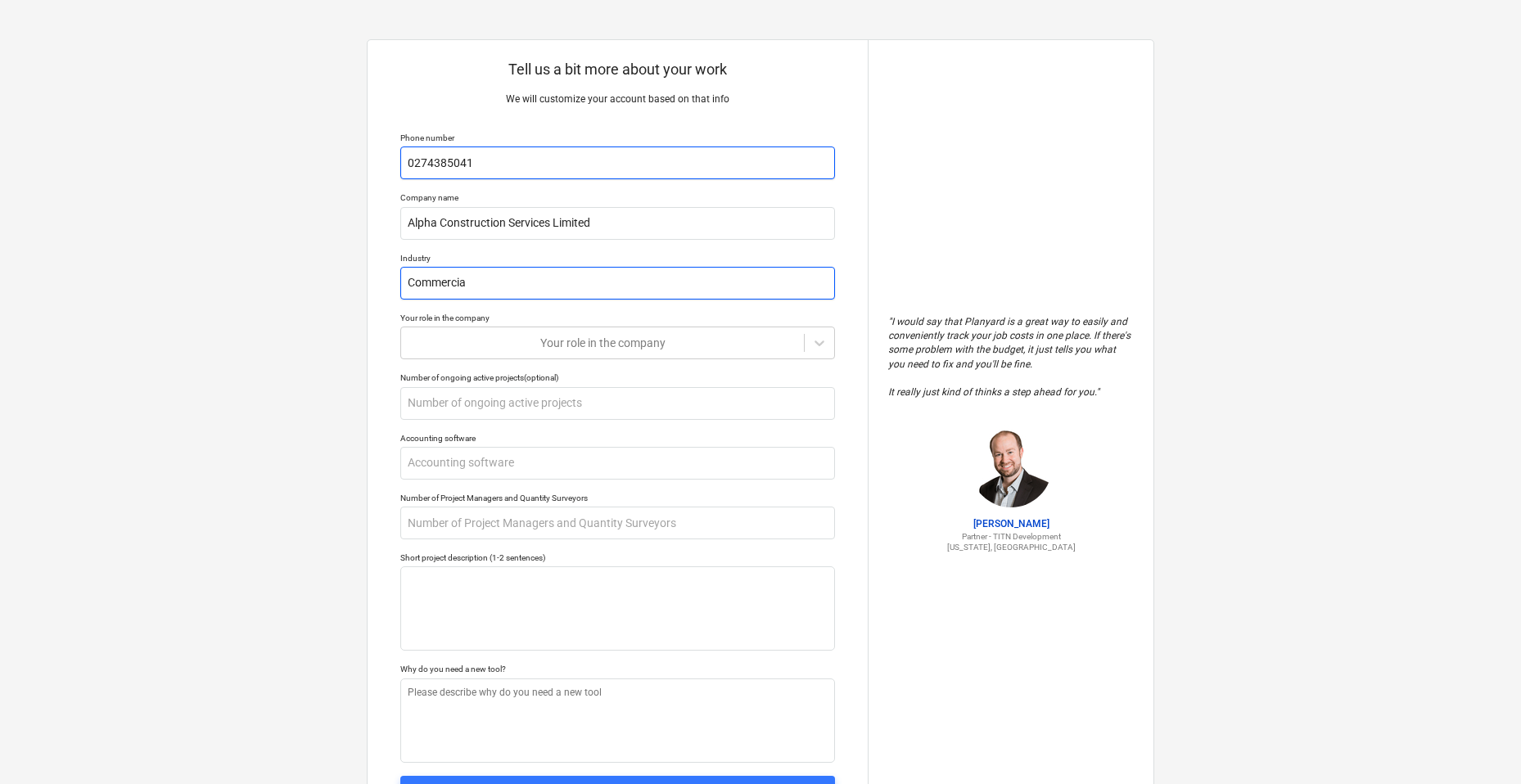
type input "Commercial"
type textarea "x"
type input "Commercial"
type textarea "x"
type input "Commercial C"
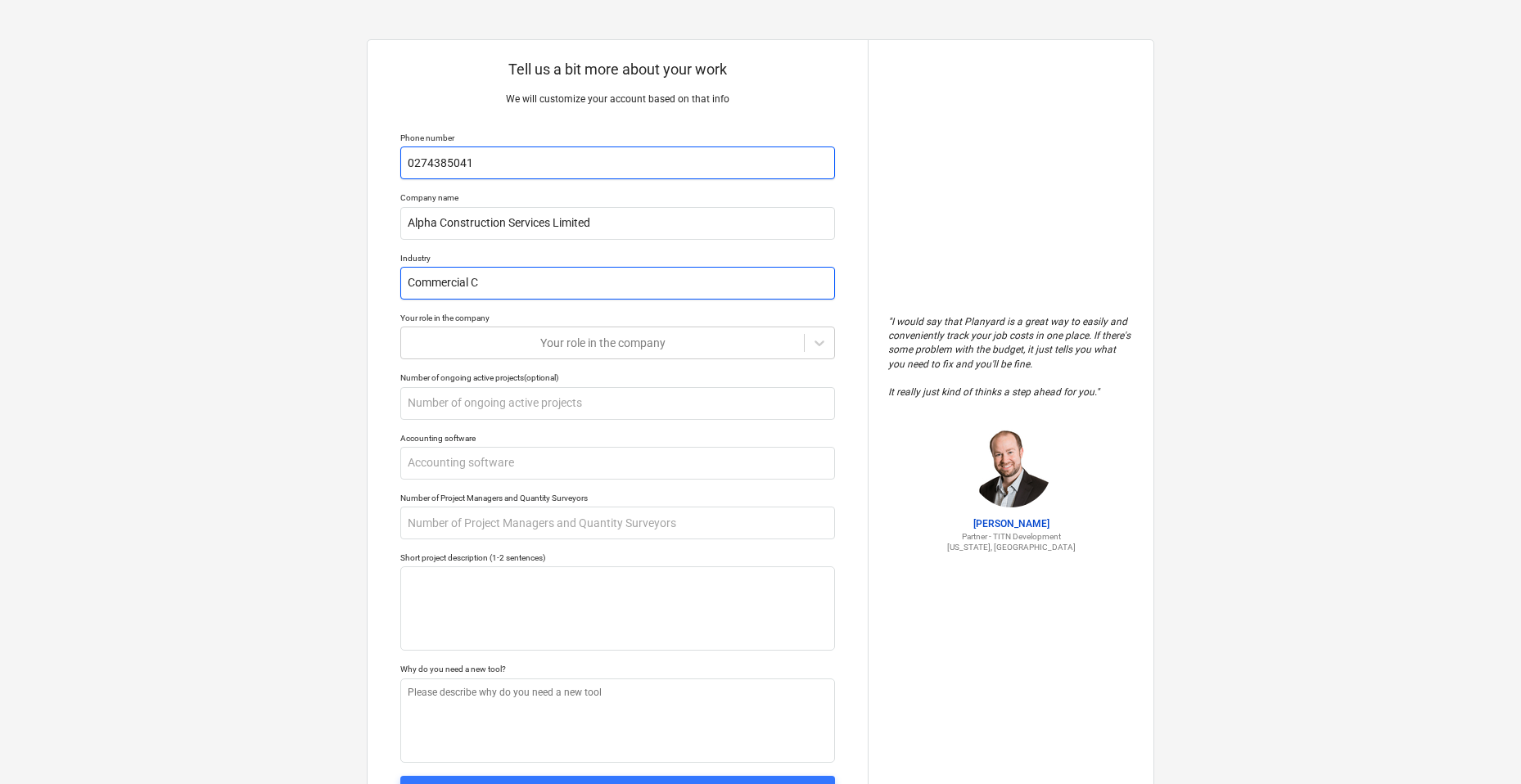
type textarea "x"
type input "Commercial Co"
type textarea "x"
type input "Commercial Con"
type textarea "x"
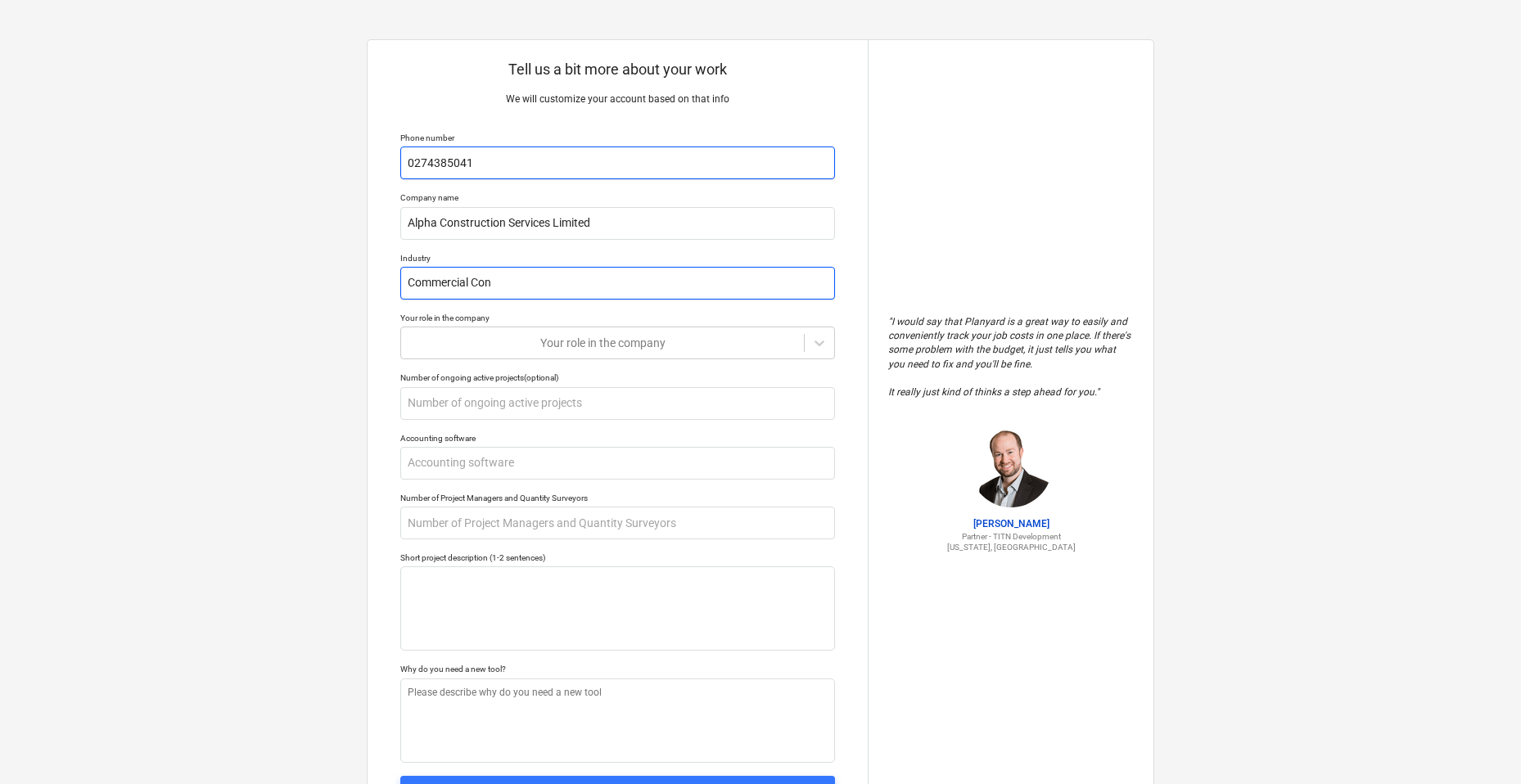
type input "Commercial Cons"
type textarea "x"
type input "Commercial Const"
type textarea "x"
type input "Commercial Constr"
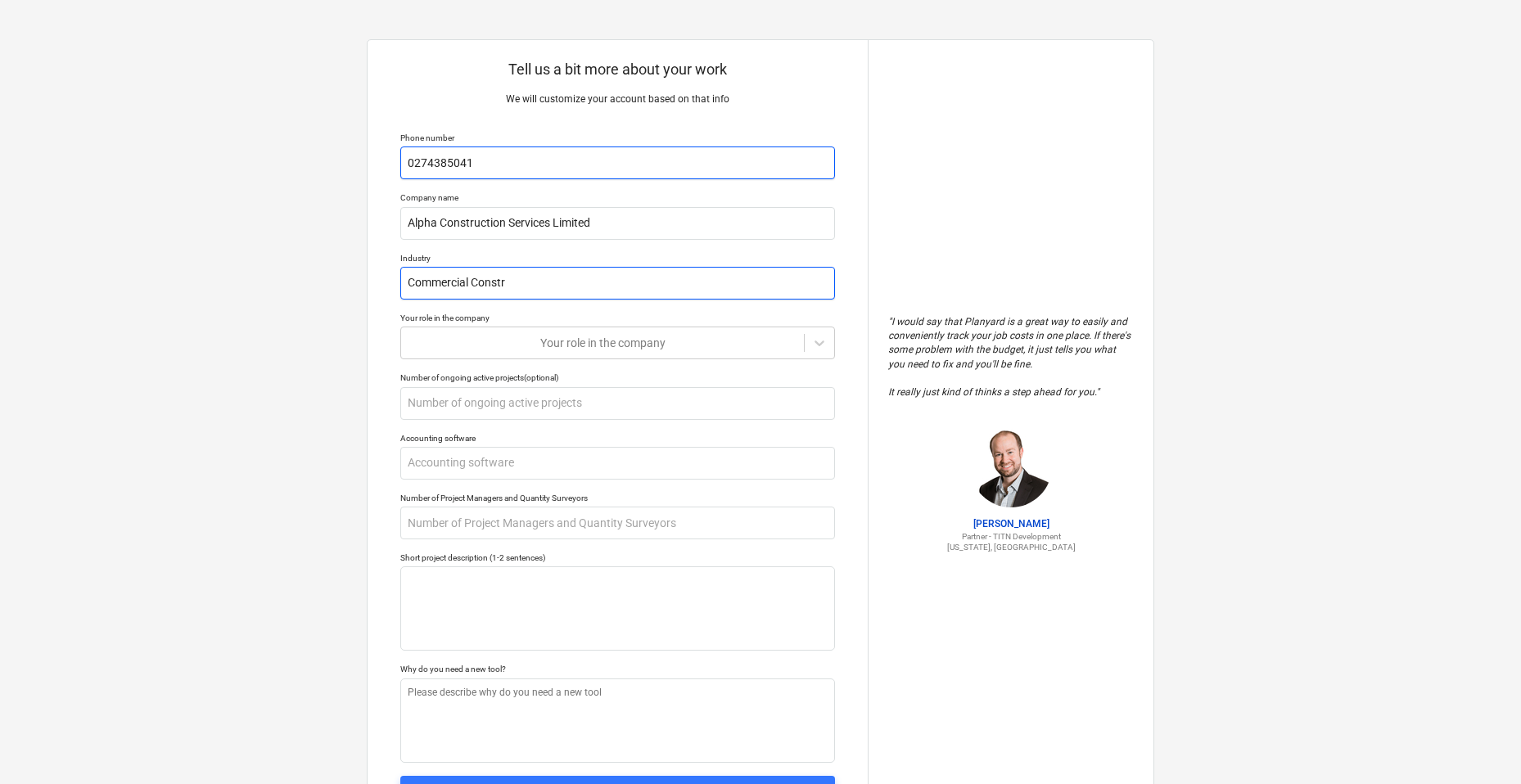
type textarea "x"
type input "Commercial Constru"
type textarea "x"
type input "Commercial Construc"
type textarea "x"
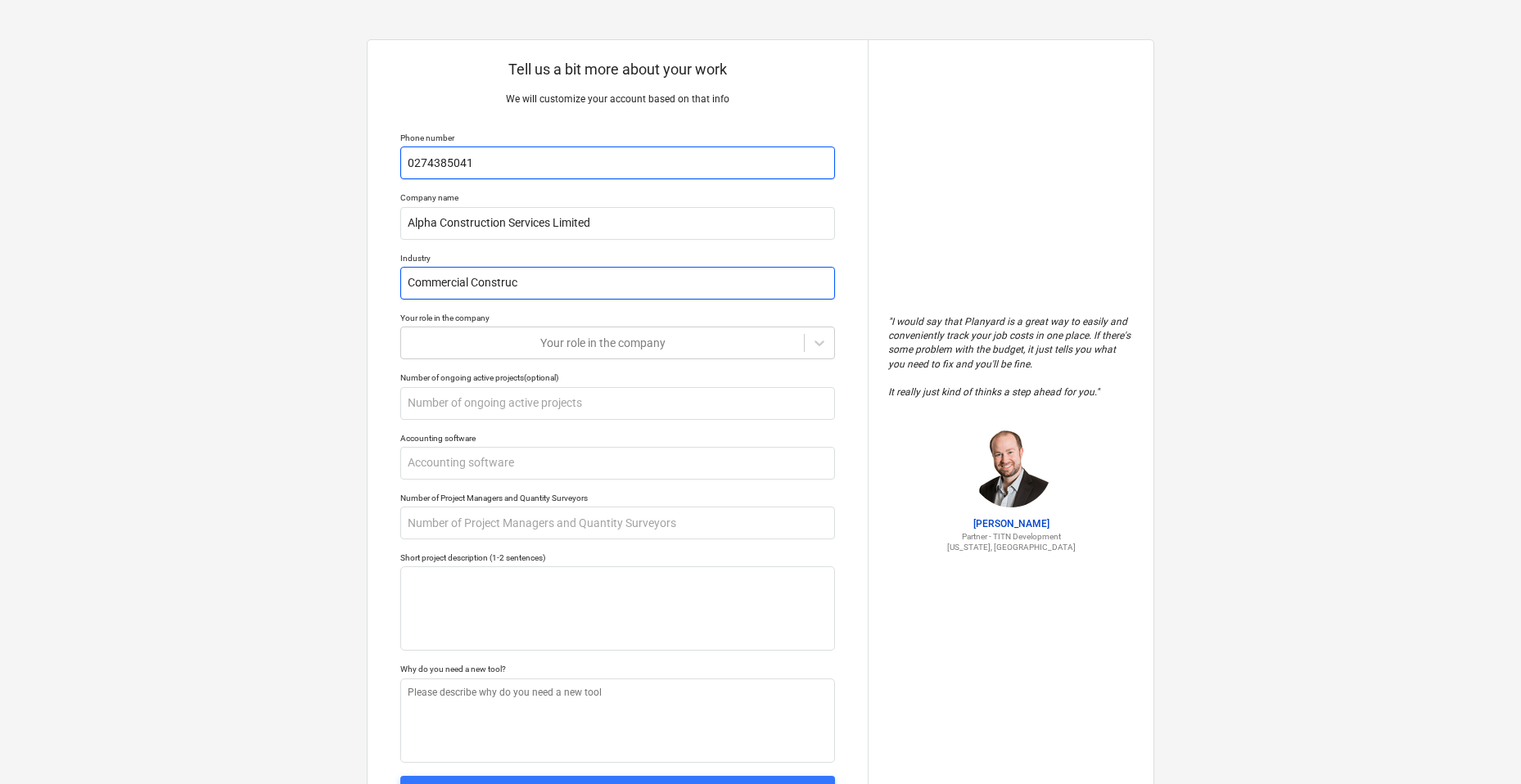
type input "Commercial Construct"
type textarea "x"
type input "Commercial Constructi"
type textarea "x"
type input "Commercial Constructio"
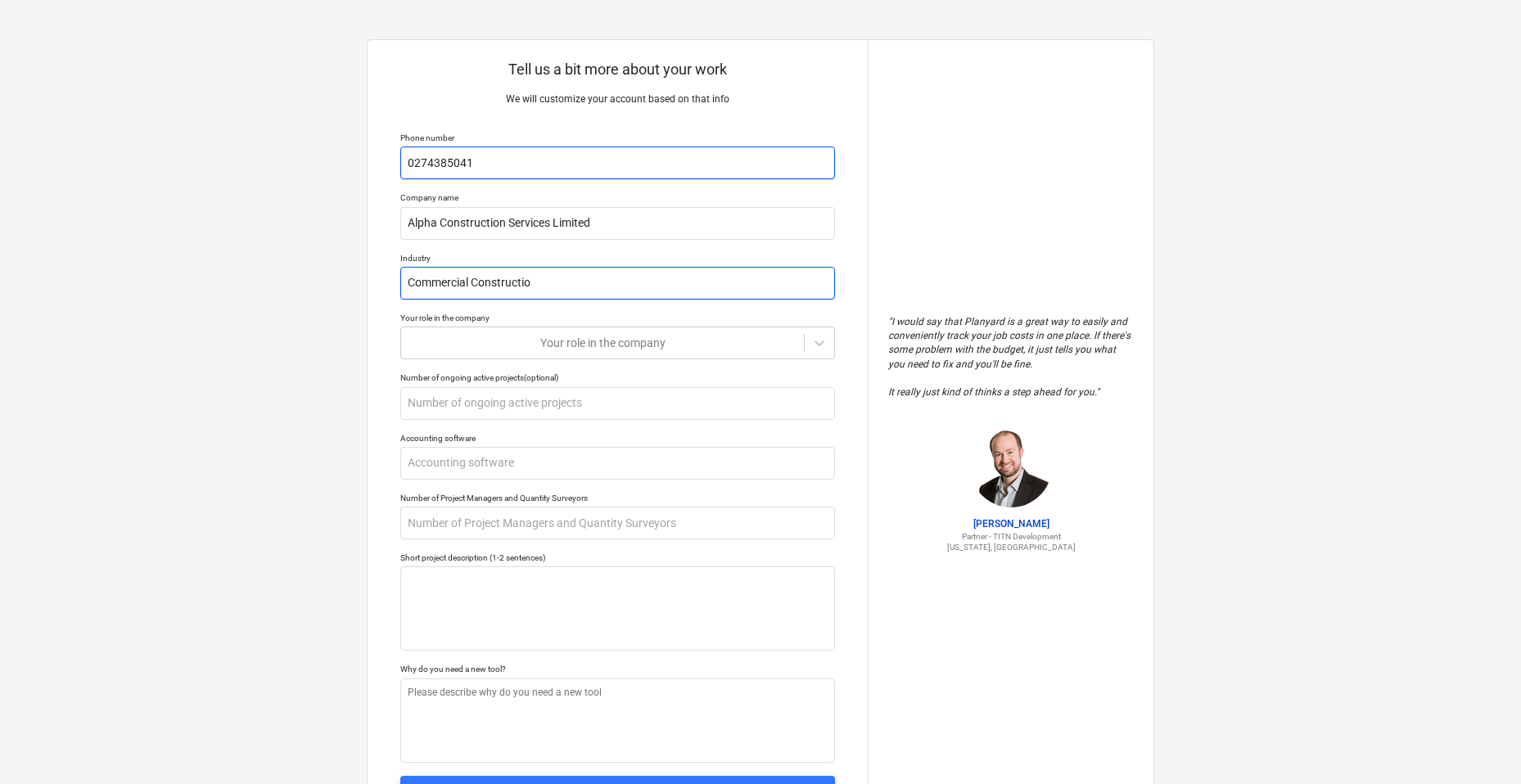
type textarea "x"
type input "Commercial Construction"
type textarea "x"
type input "G"
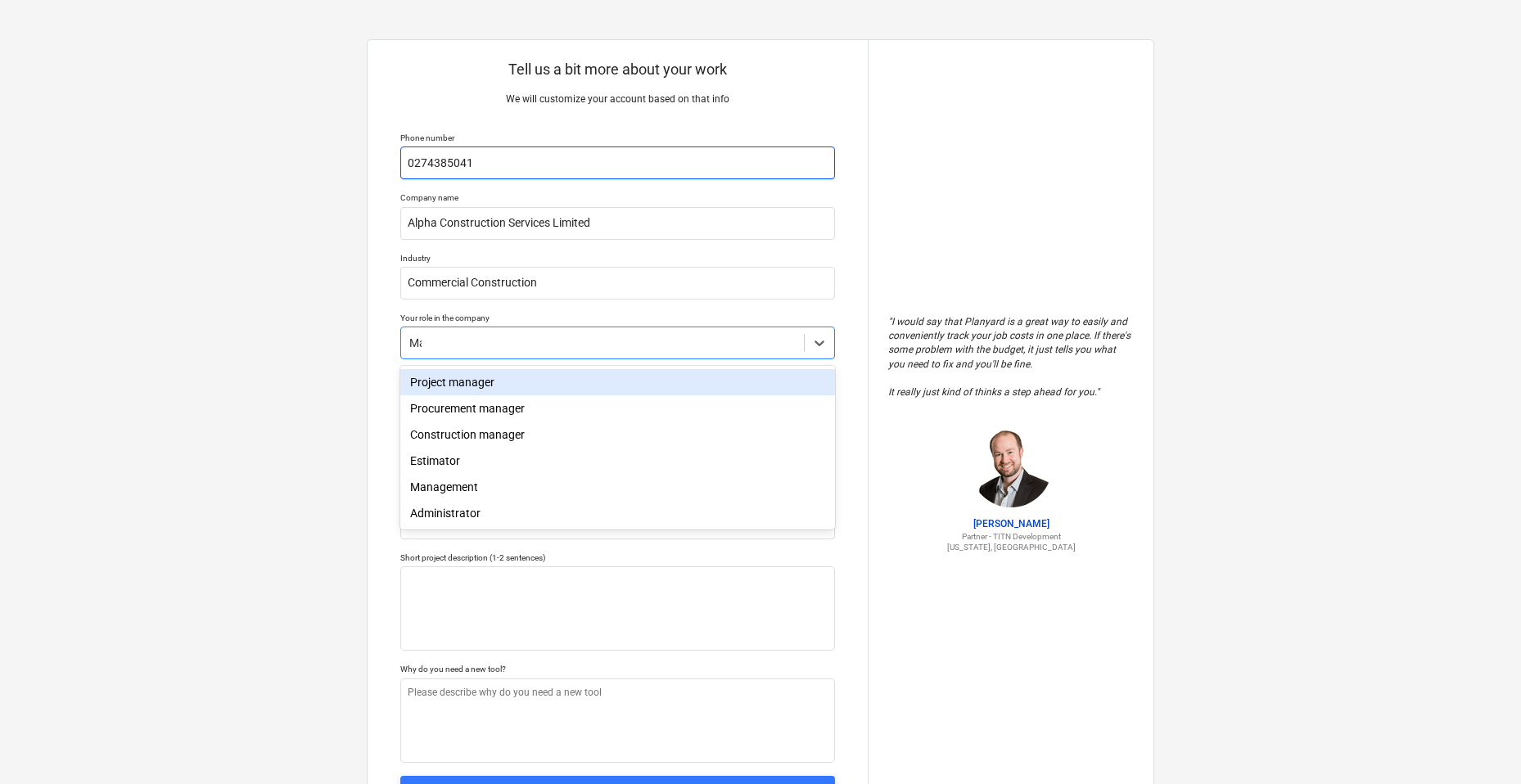
type input "Mana"
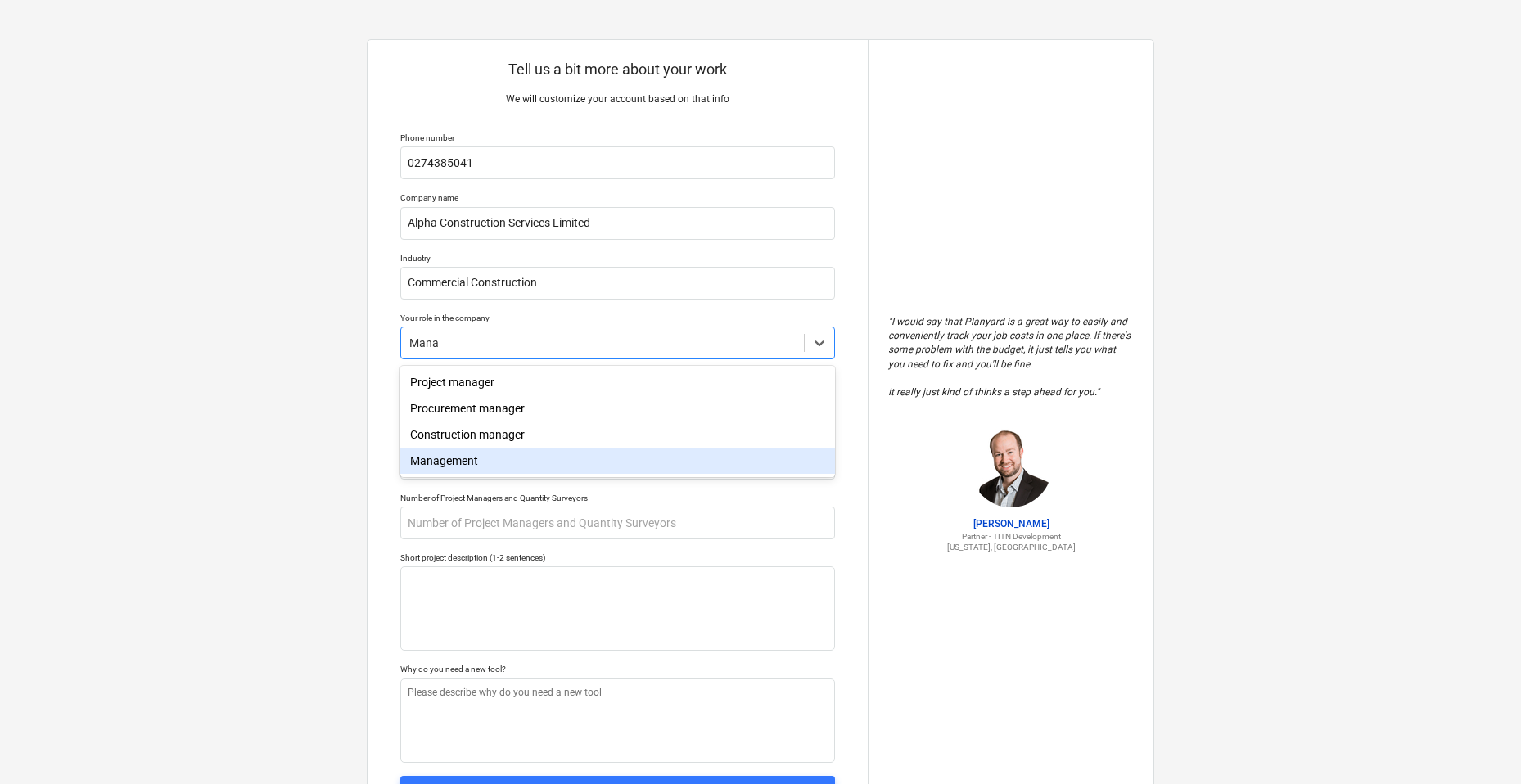
click at [478, 467] on div "Management" at bounding box center [617, 460] width 434 height 26
type textarea "x"
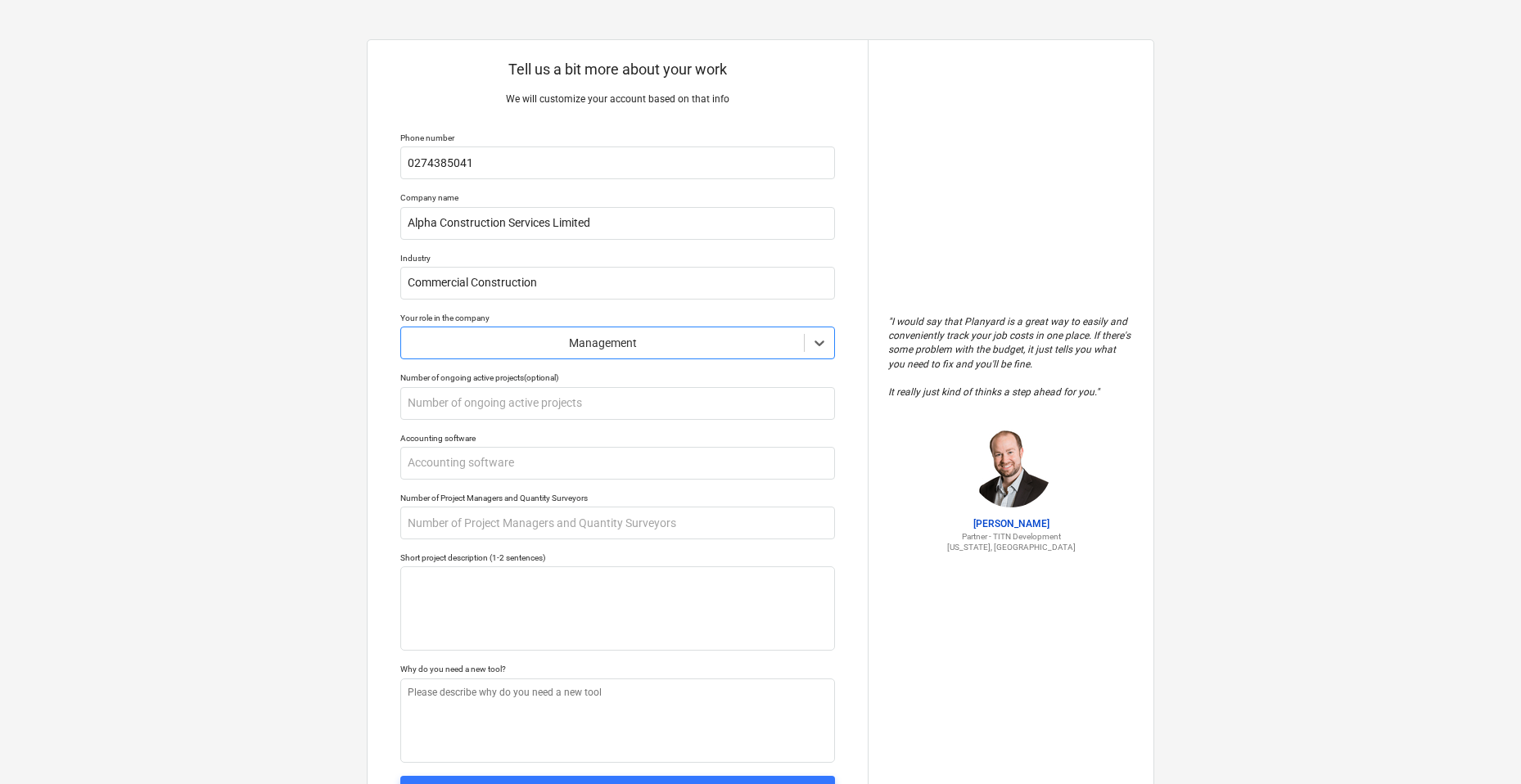
click at [486, 420] on div "Tell us a bit more about your work We will customize your account based on that…" at bounding box center [617, 434] width 500 height 788
click at [486, 404] on input "text" at bounding box center [617, 404] width 434 height 33
type textarea "x"
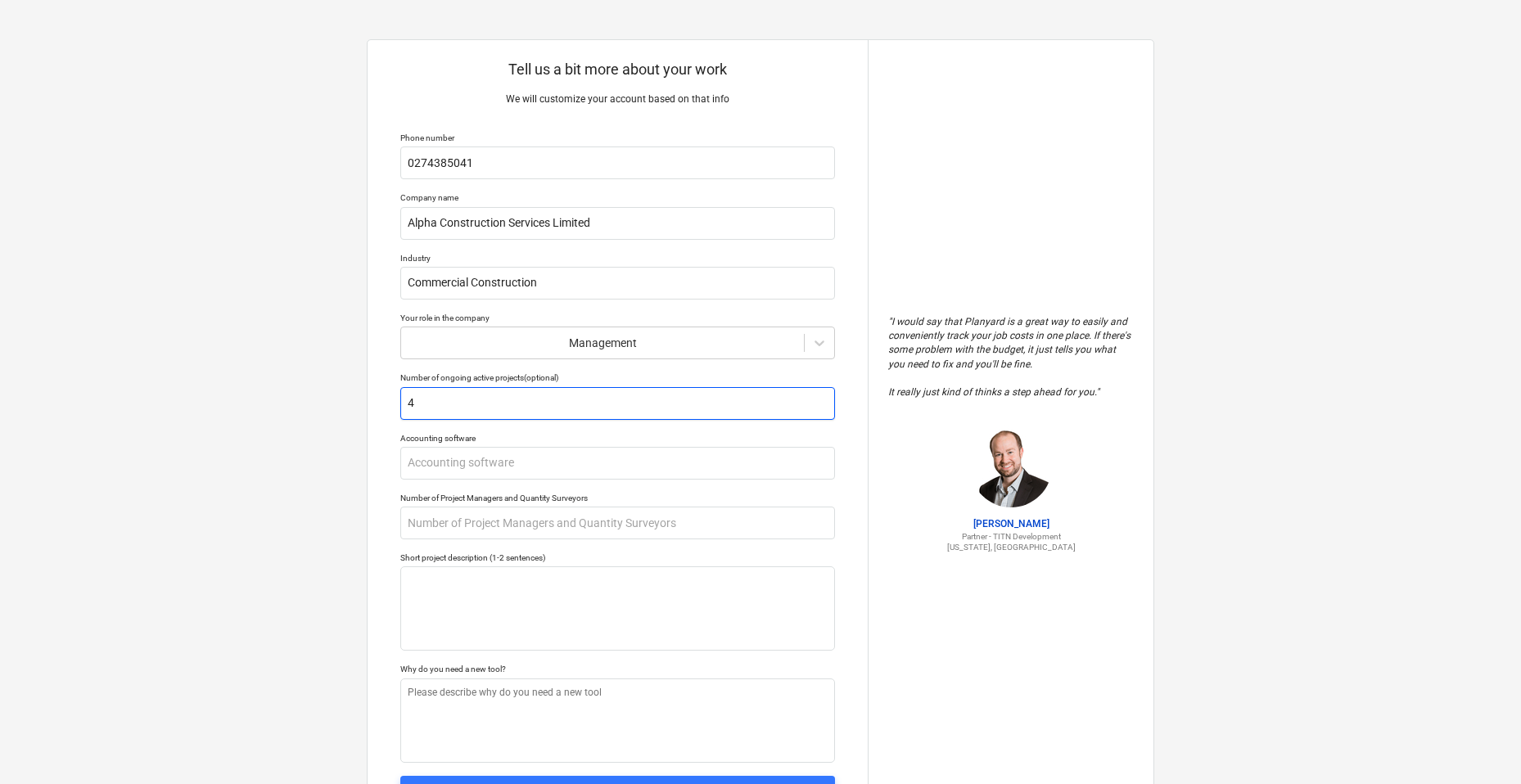
type input "4"
type textarea "x"
type input "X"
type textarea "x"
type input "Xe"
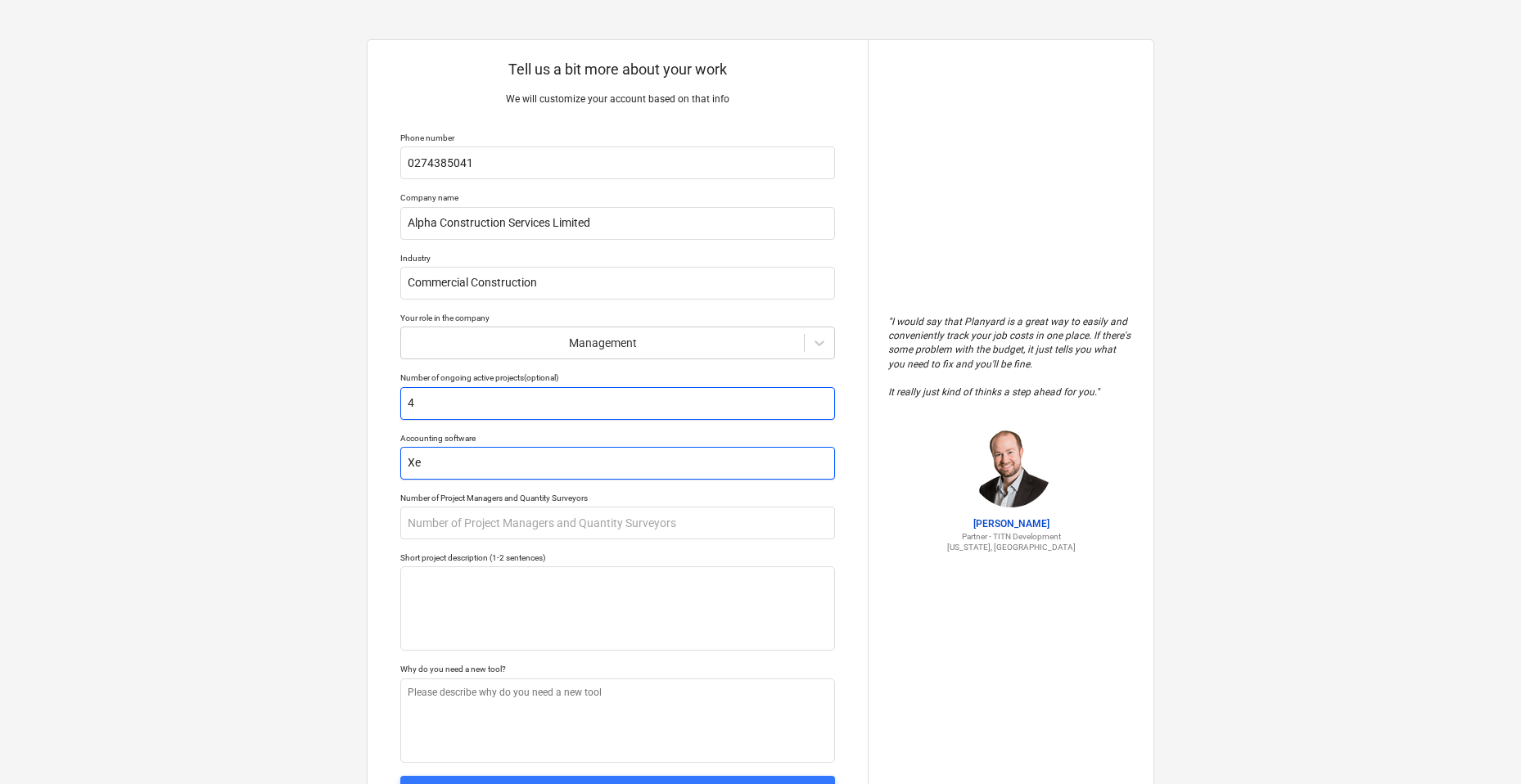
type textarea "x"
type input "Xero"
type textarea "x"
type input "Xero"
type textarea "x"
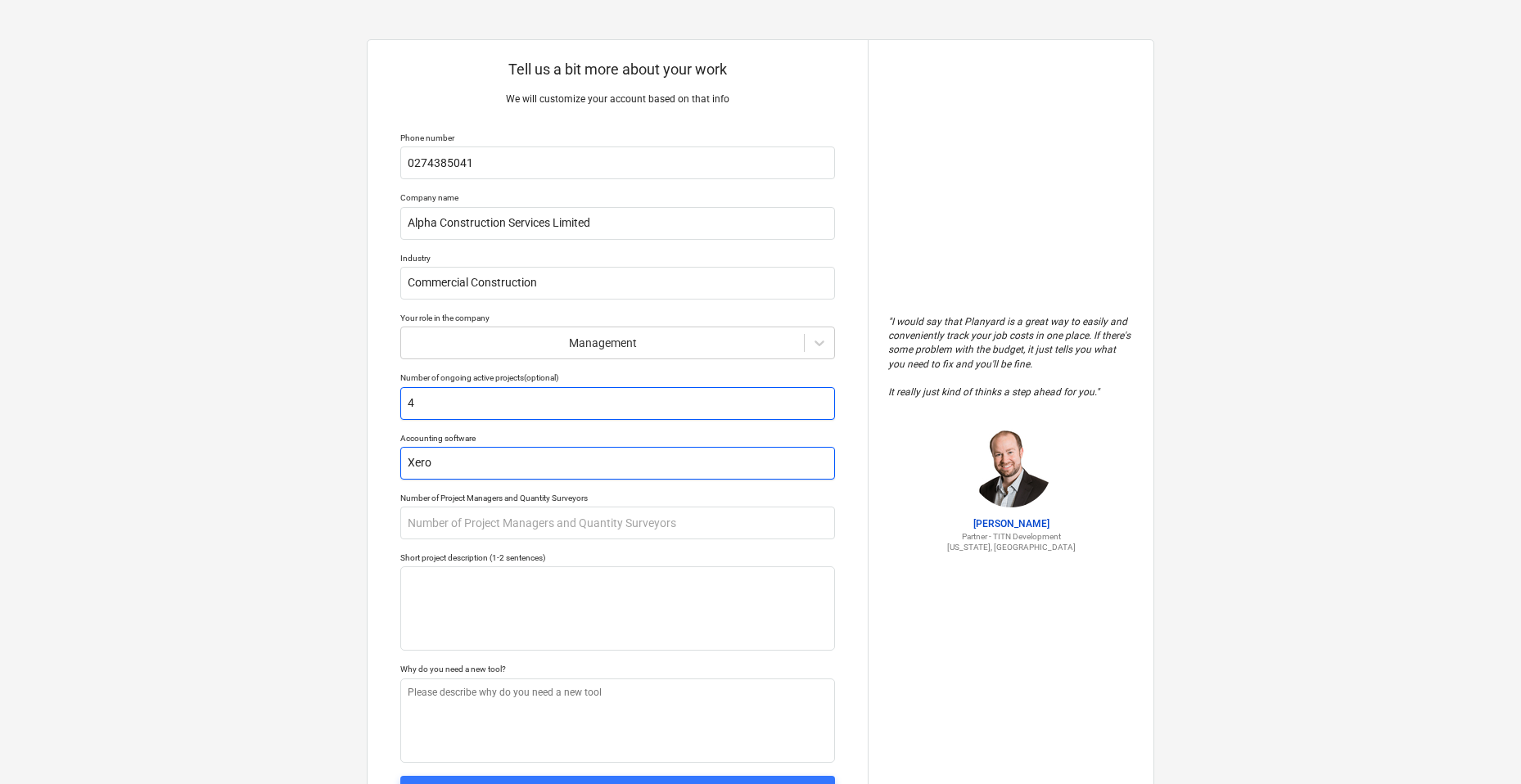
type input "Xero A"
type textarea "x"
type input "Xero Ac"
type textarea "x"
type input "Xero Acc"
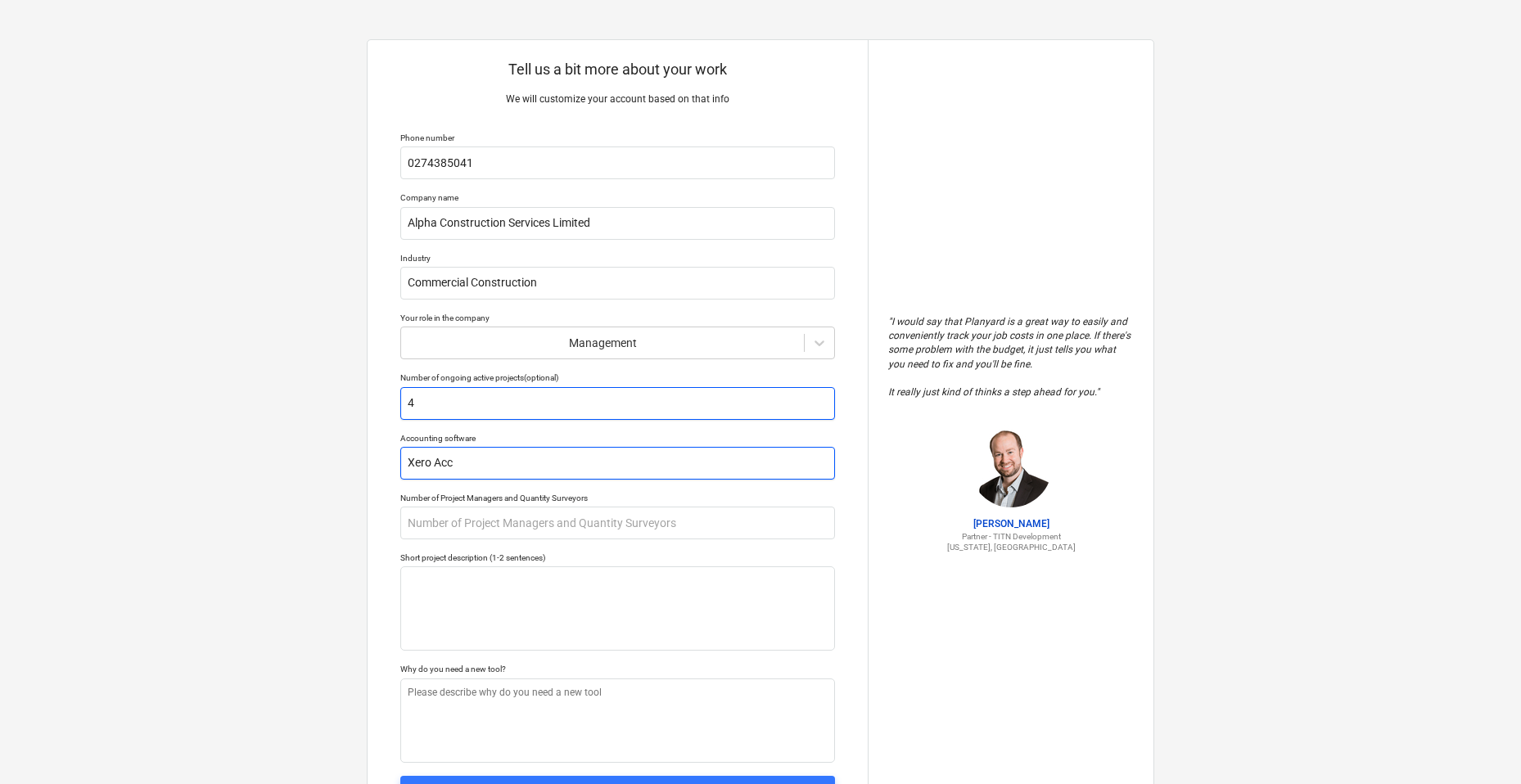
type textarea "x"
type input "Xero Acco"
type textarea "x"
type input "Xero Accou"
type textarea "x"
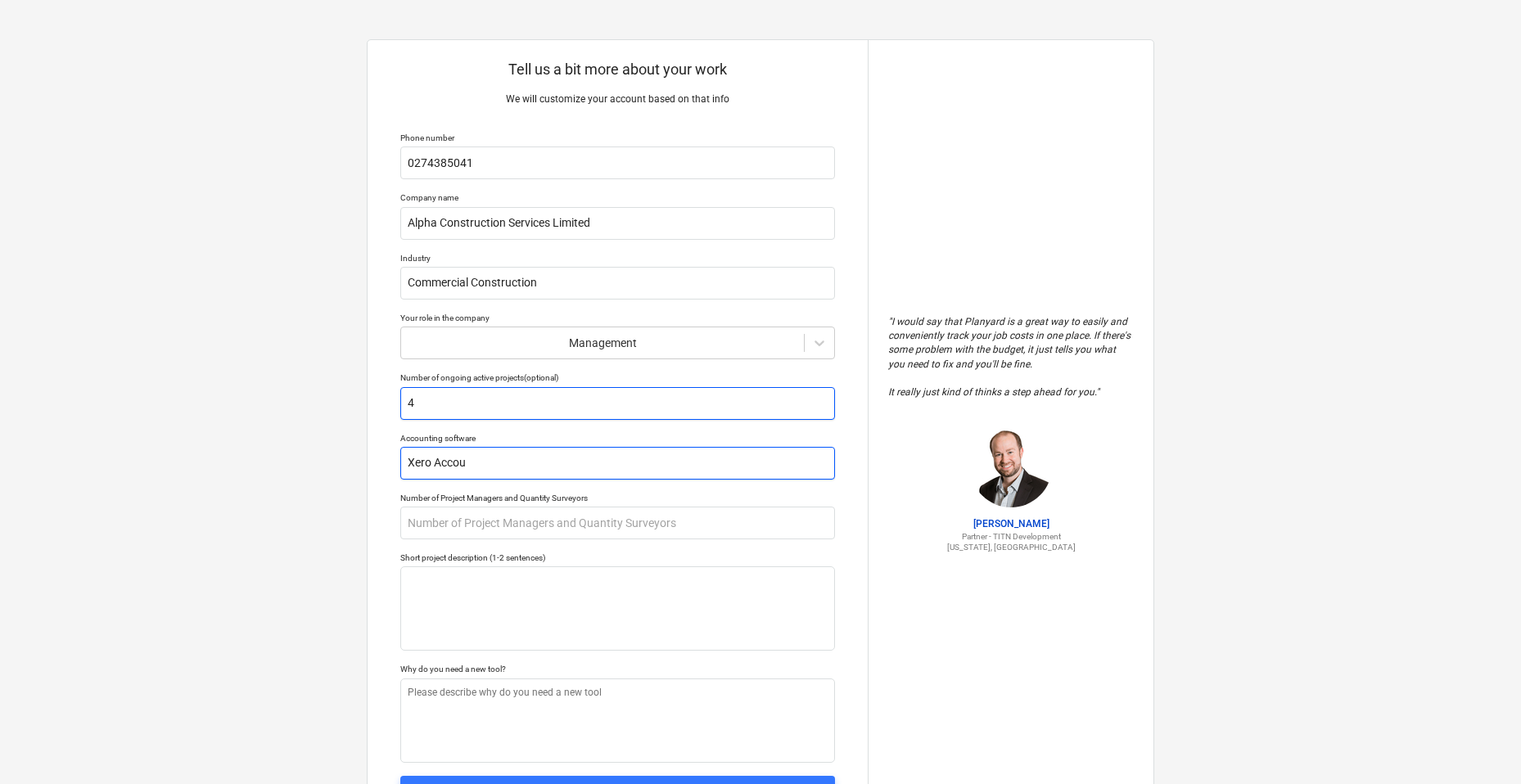
type input "Xero Accoun"
type textarea "x"
type input "Xero Account"
type textarea "x"
type input "Xero Accounti"
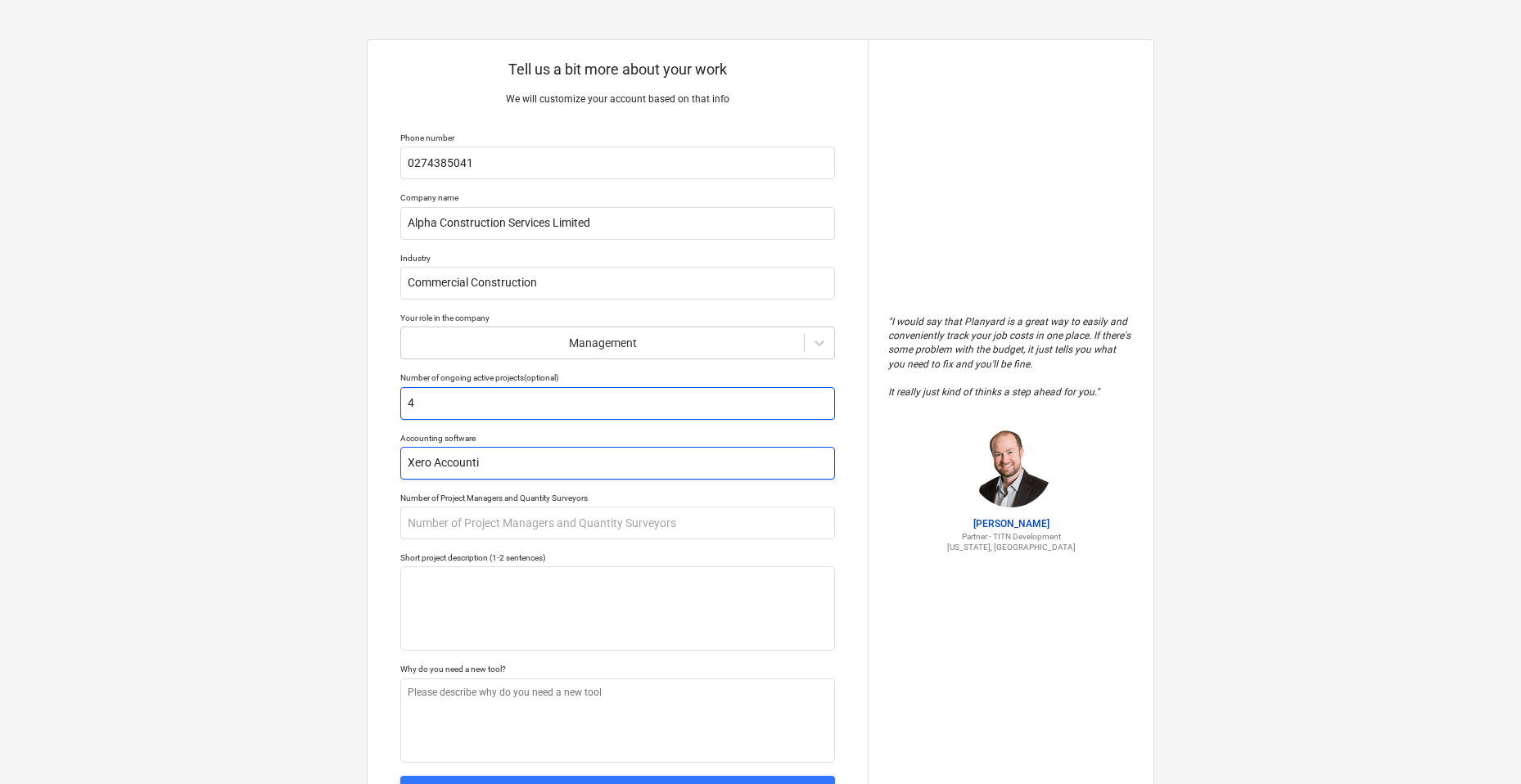
type textarea "x"
type input "Xero Accountin"
type textarea "x"
type input "Xero Accounting"
type textarea "x"
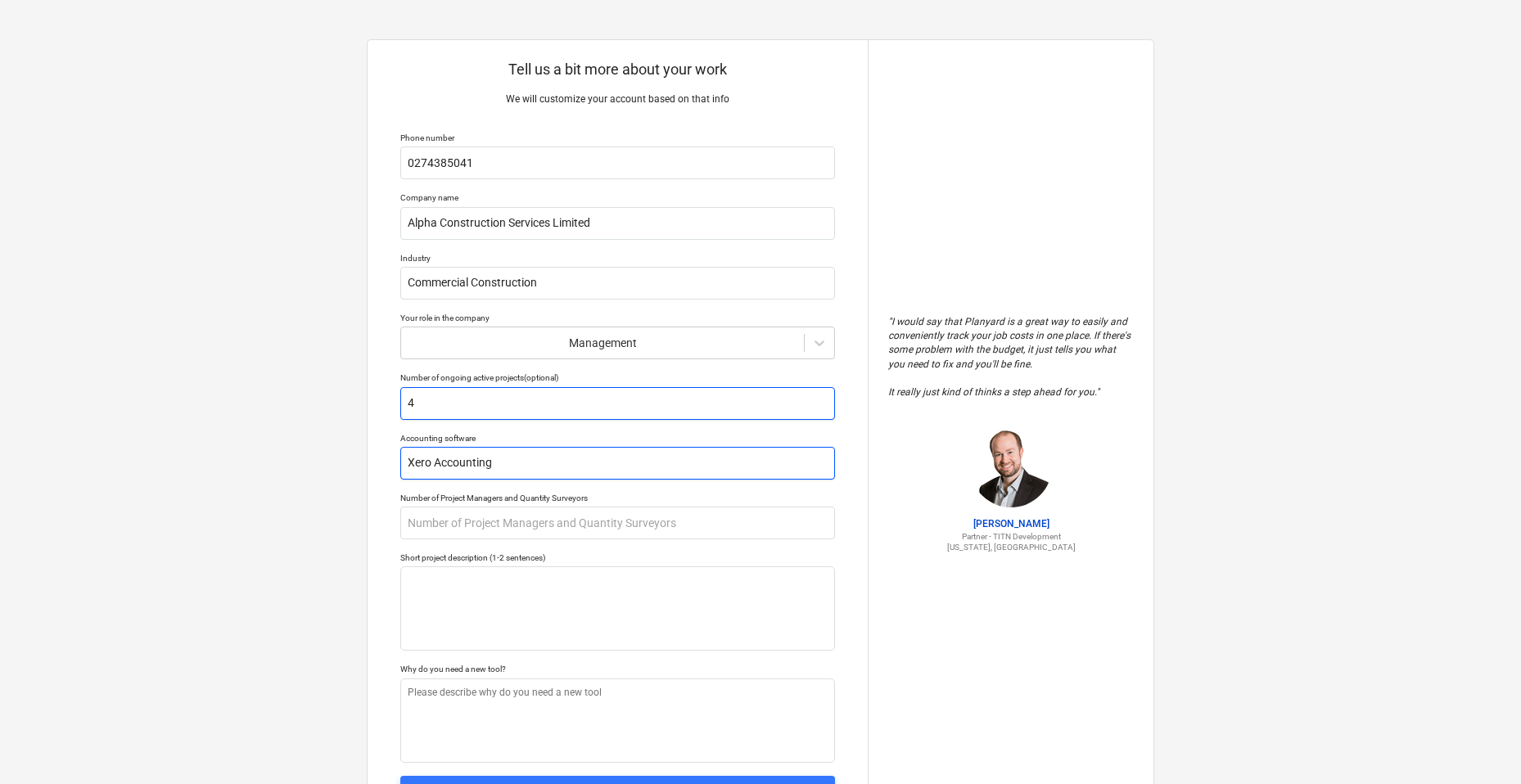
type input "Xero Accounting"
type textarea "x"
type input "Xero Accounting S"
type textarea "x"
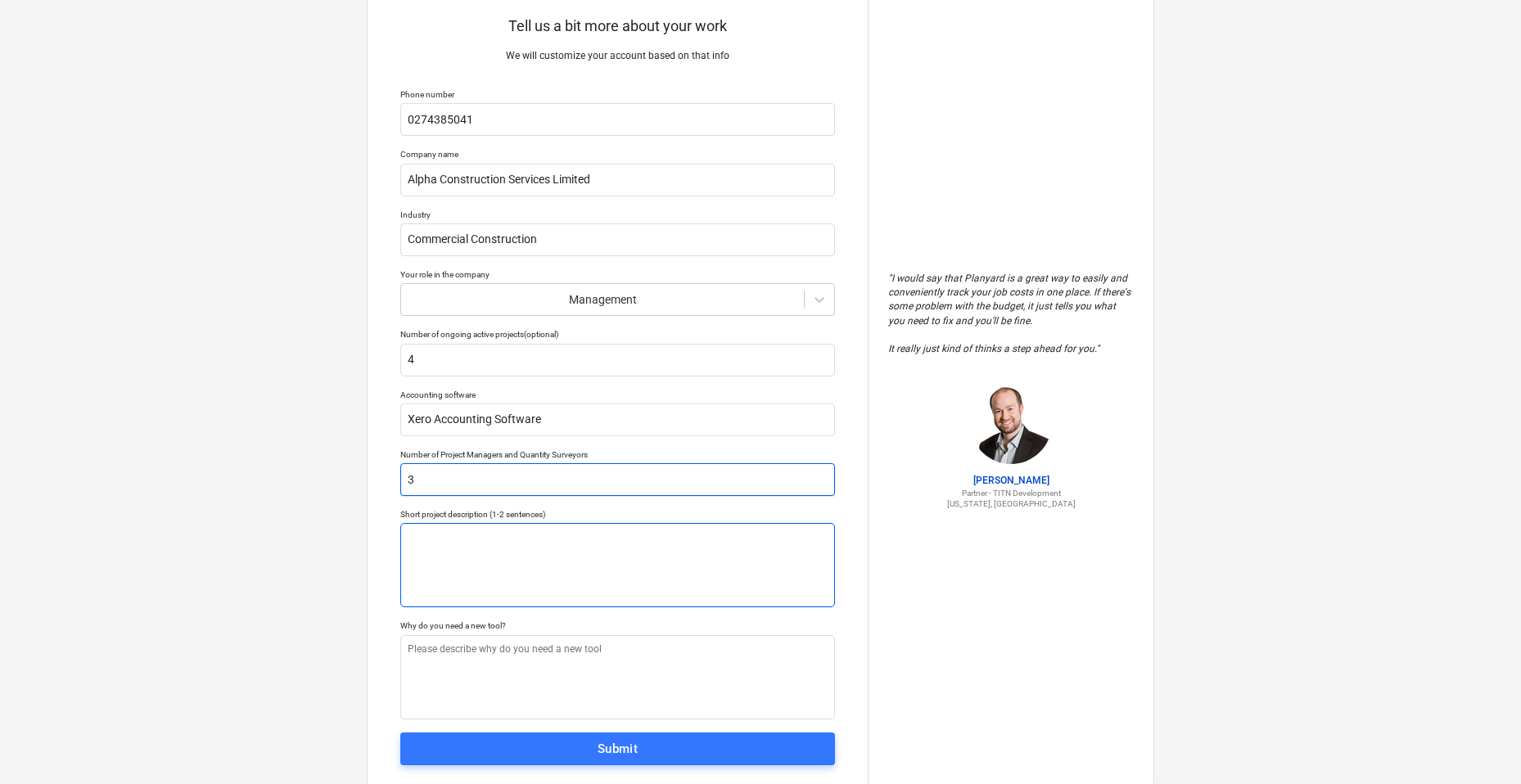
scroll to position [84, 0]
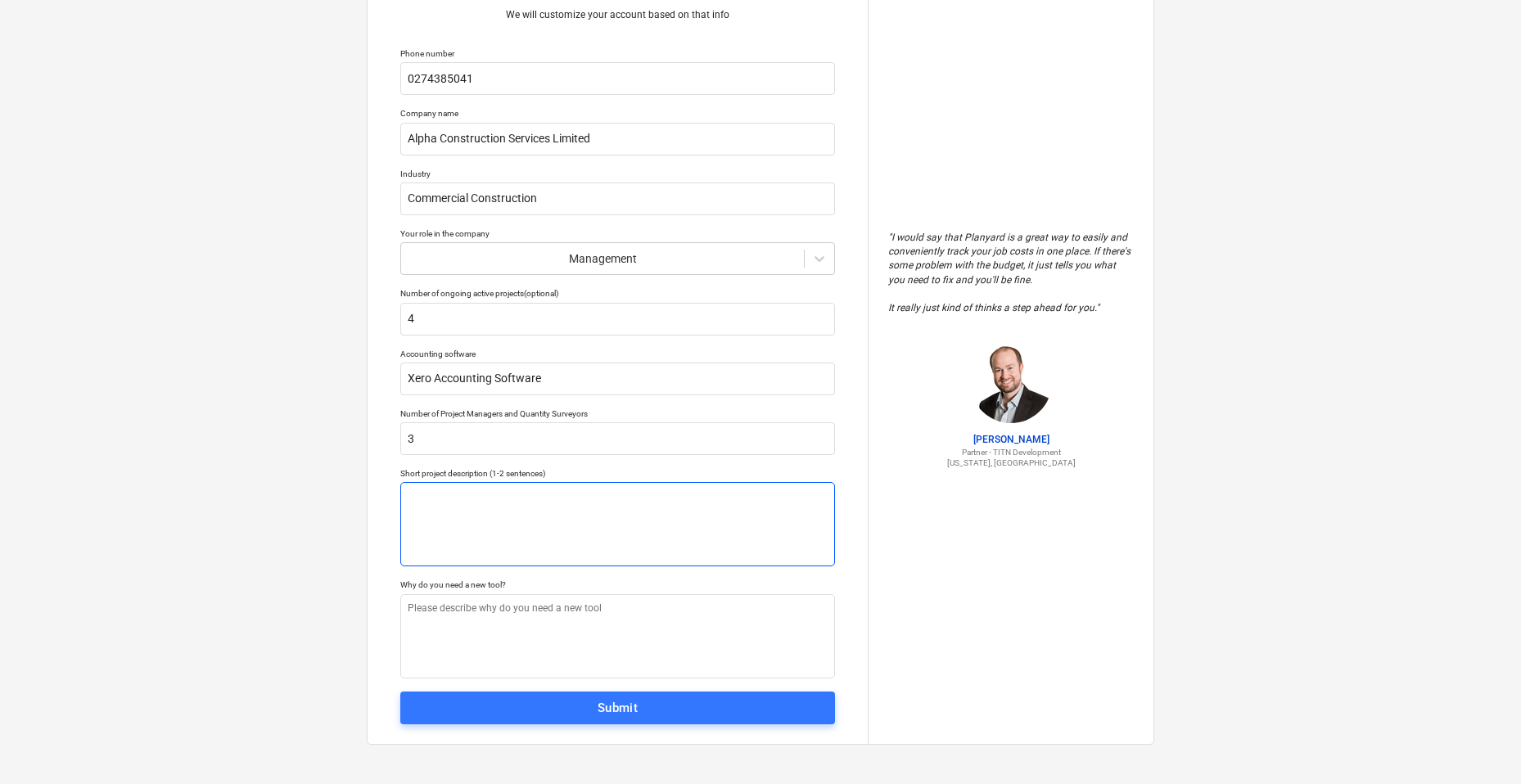
click at [508, 518] on textarea at bounding box center [617, 524] width 434 height 84
click at [415, 514] on textarea "Classroom new build Fencing project" at bounding box center [617, 524] width 434 height 84
click at [543, 519] on textarea "Classroom new build Aluminium fencing project" at bounding box center [617, 524] width 434 height 84
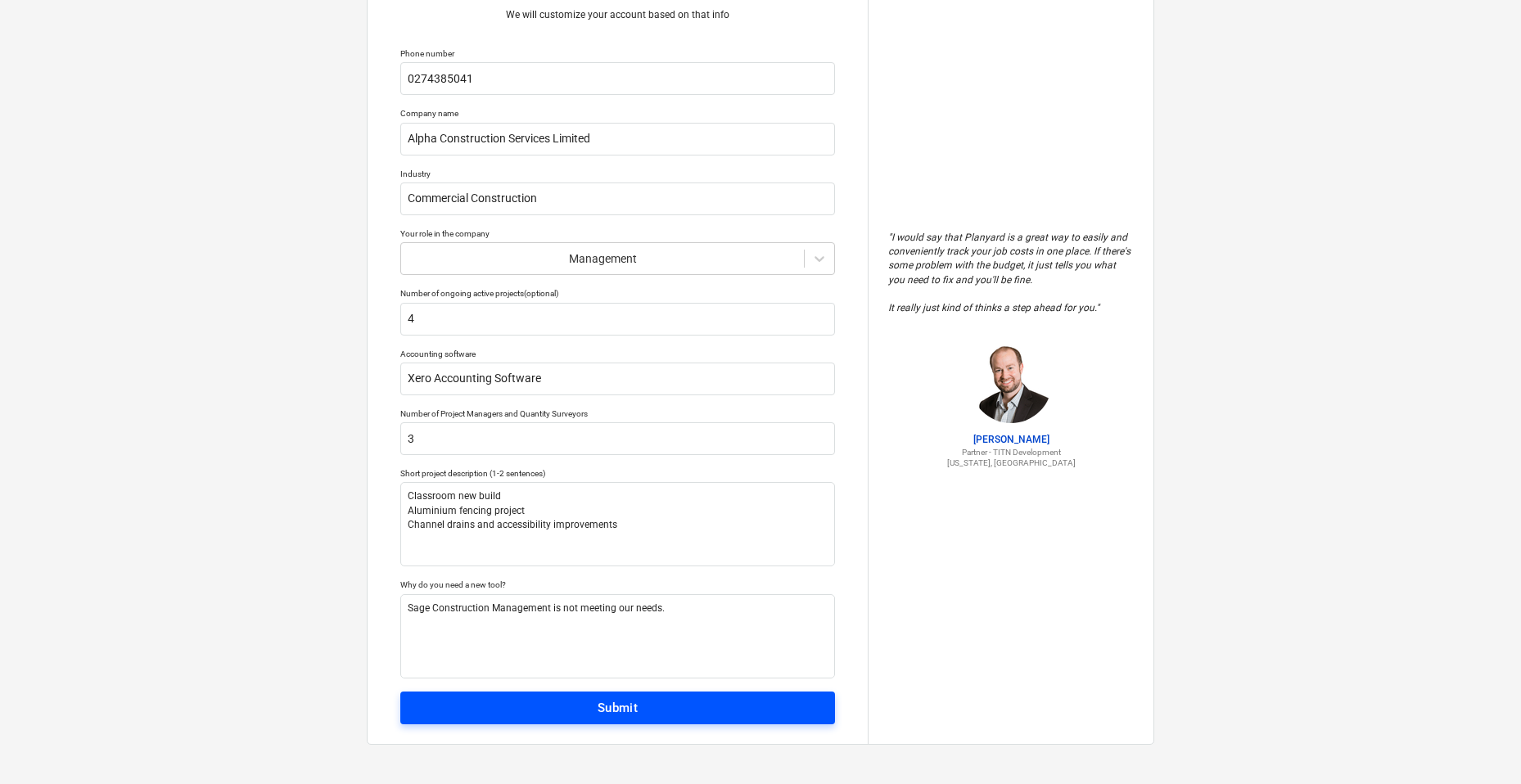
click at [644, 695] on button "Submit" at bounding box center [617, 707] width 434 height 33
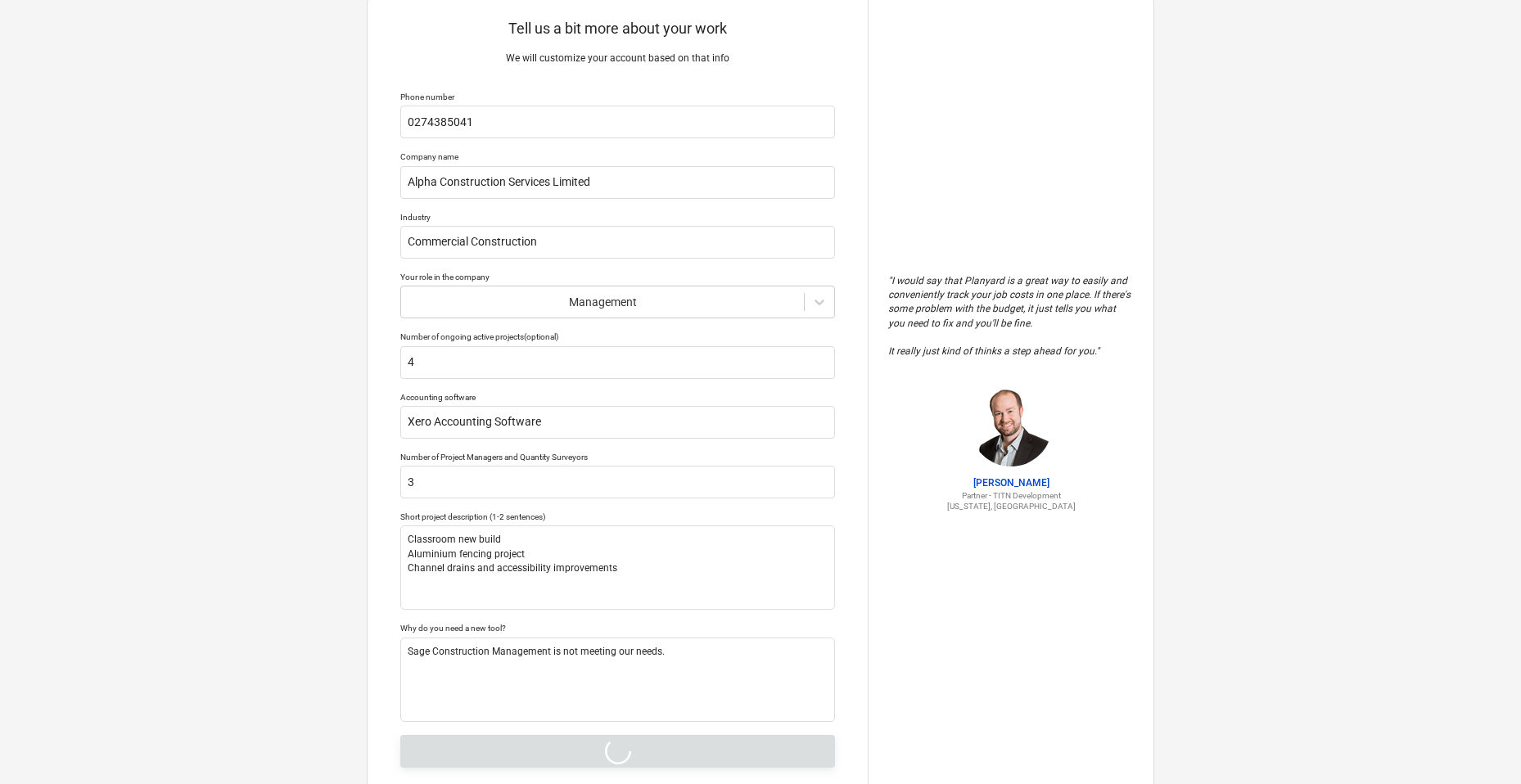
scroll to position [0, 0]
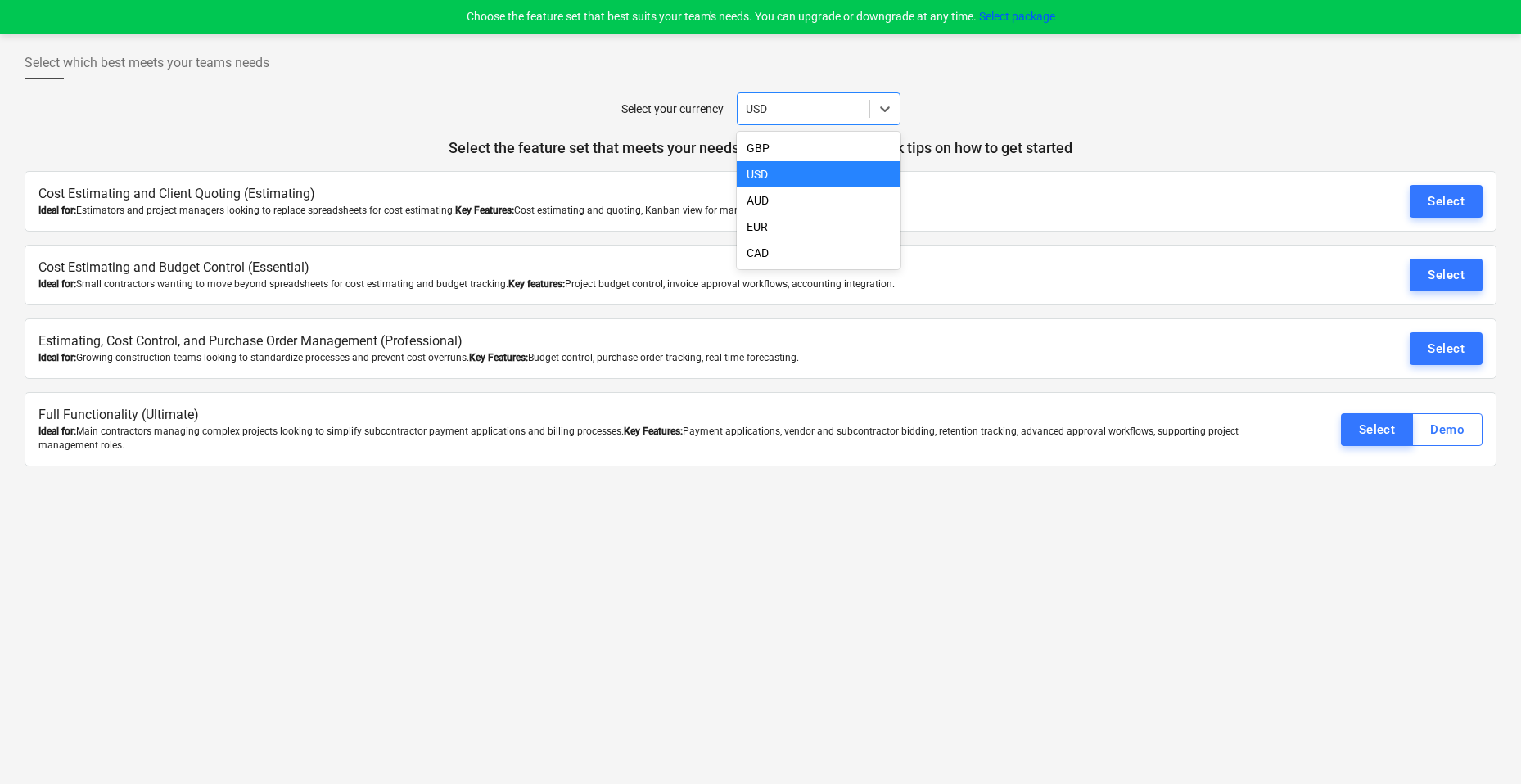
click at [855, 101] on div at bounding box center [804, 108] width 115 height 16
click at [808, 204] on div "AUD" at bounding box center [818, 199] width 164 height 26
click at [1097, 114] on div "Select your currency option AUD, selected. Select is focused ,type to refine li…" at bounding box center [760, 108] width 1472 height 33
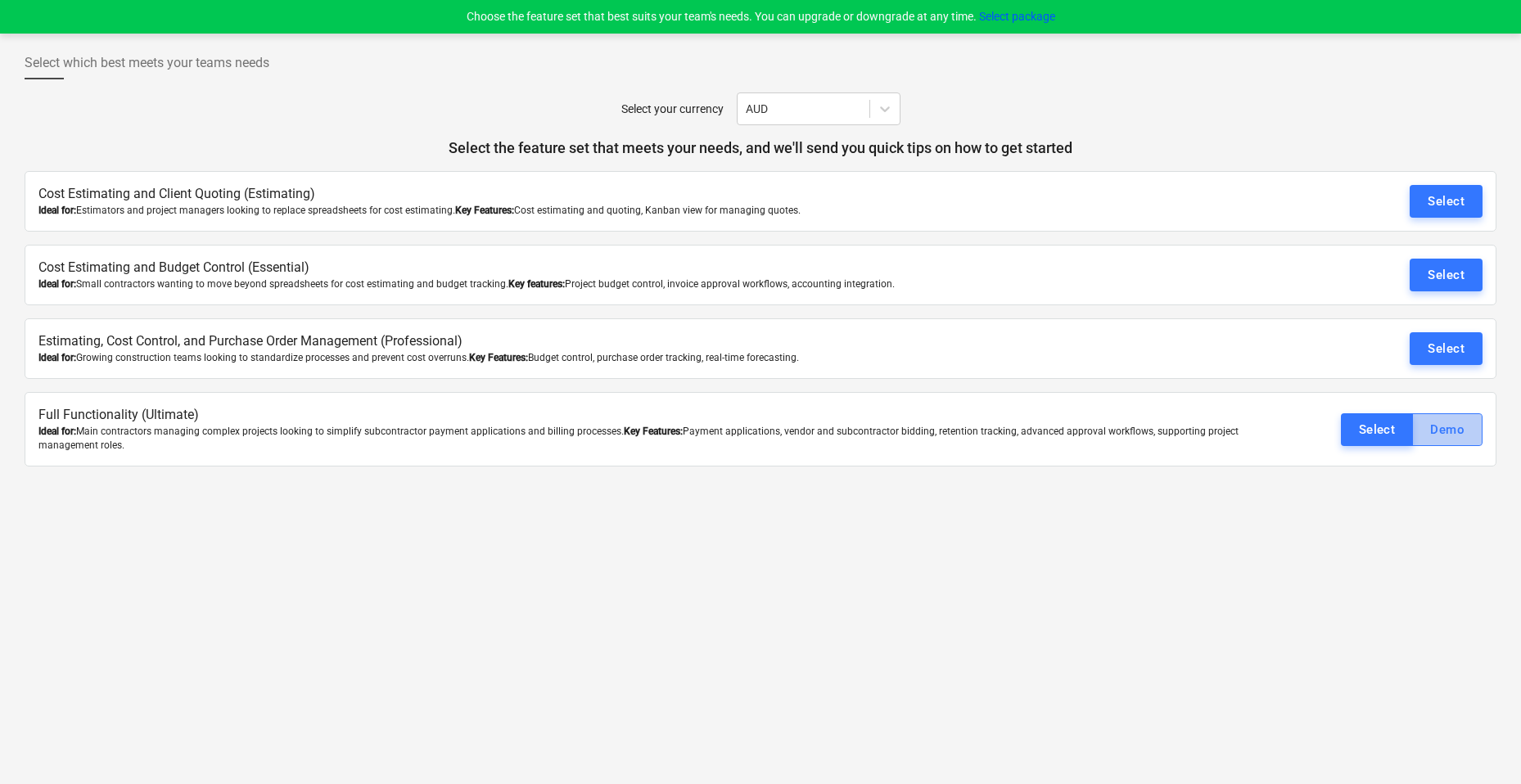
click at [1438, 427] on div "Demo" at bounding box center [1447, 429] width 35 height 21
click at [1366, 434] on div "Select" at bounding box center [1377, 429] width 36 height 21
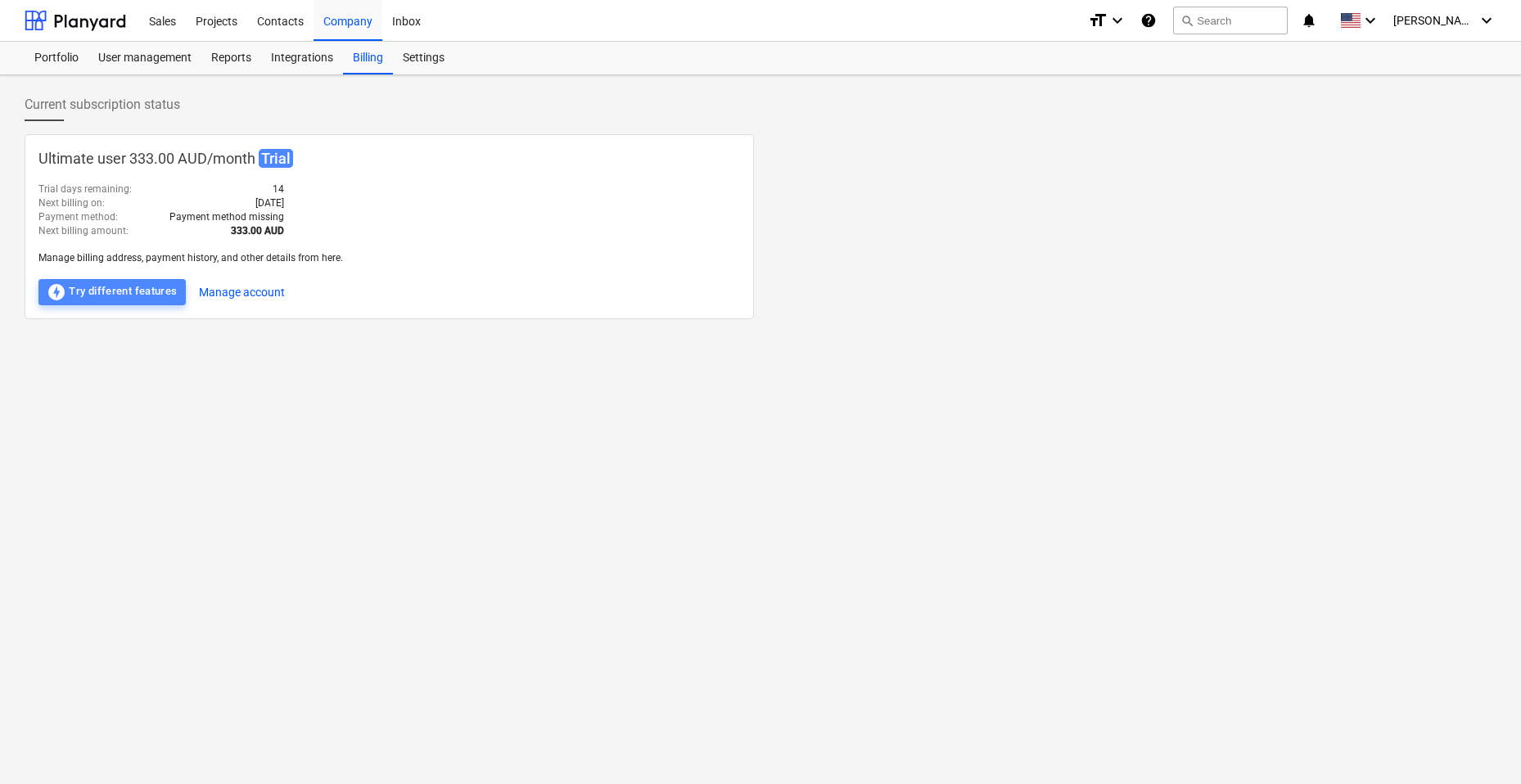
click at [136, 289] on div "offline_bolt Try different features" at bounding box center [112, 291] width 131 height 19
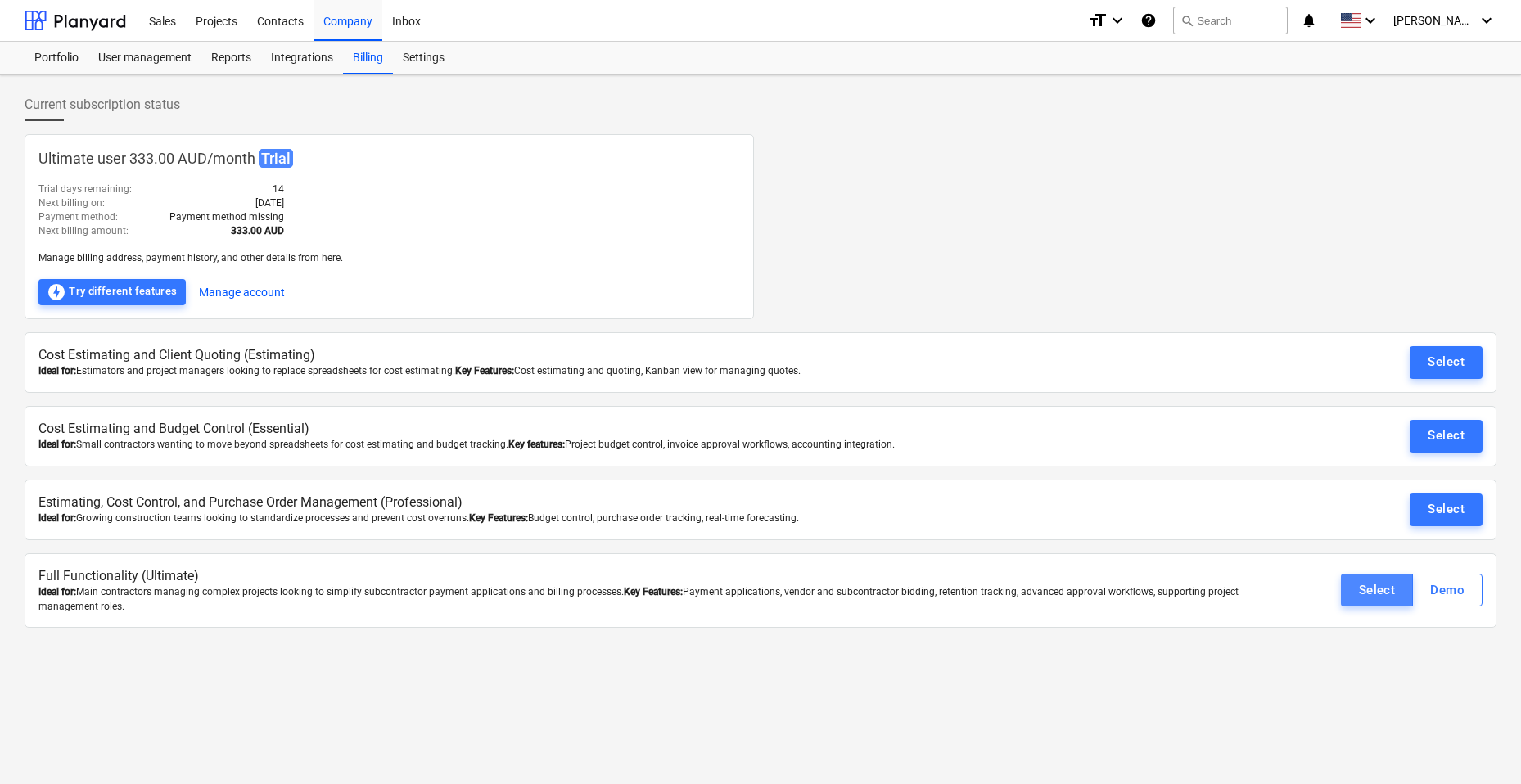
click at [1382, 588] on div "Select" at bounding box center [1377, 589] width 36 height 21
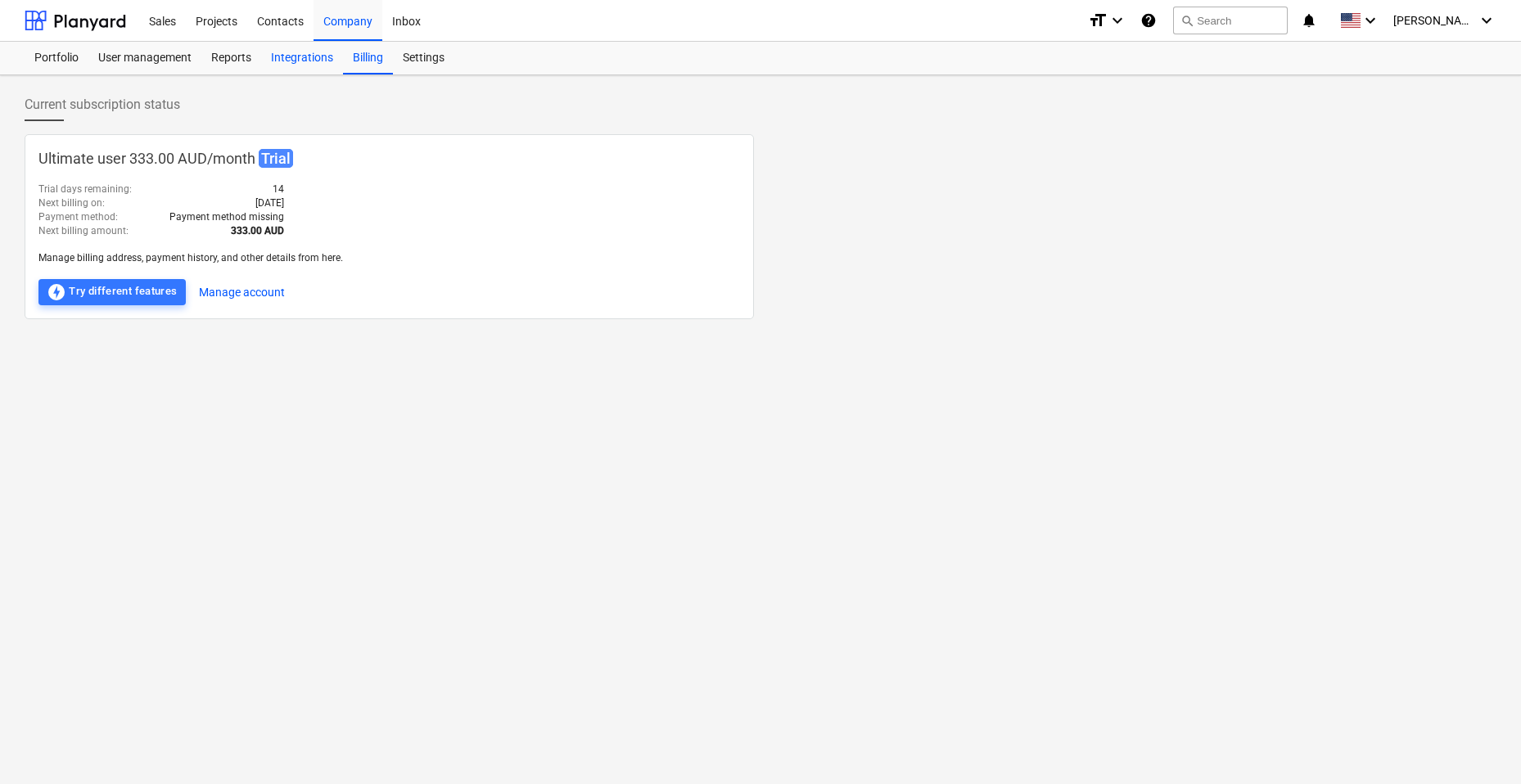
click at [296, 61] on div "Integrations" at bounding box center [301, 58] width 82 height 33
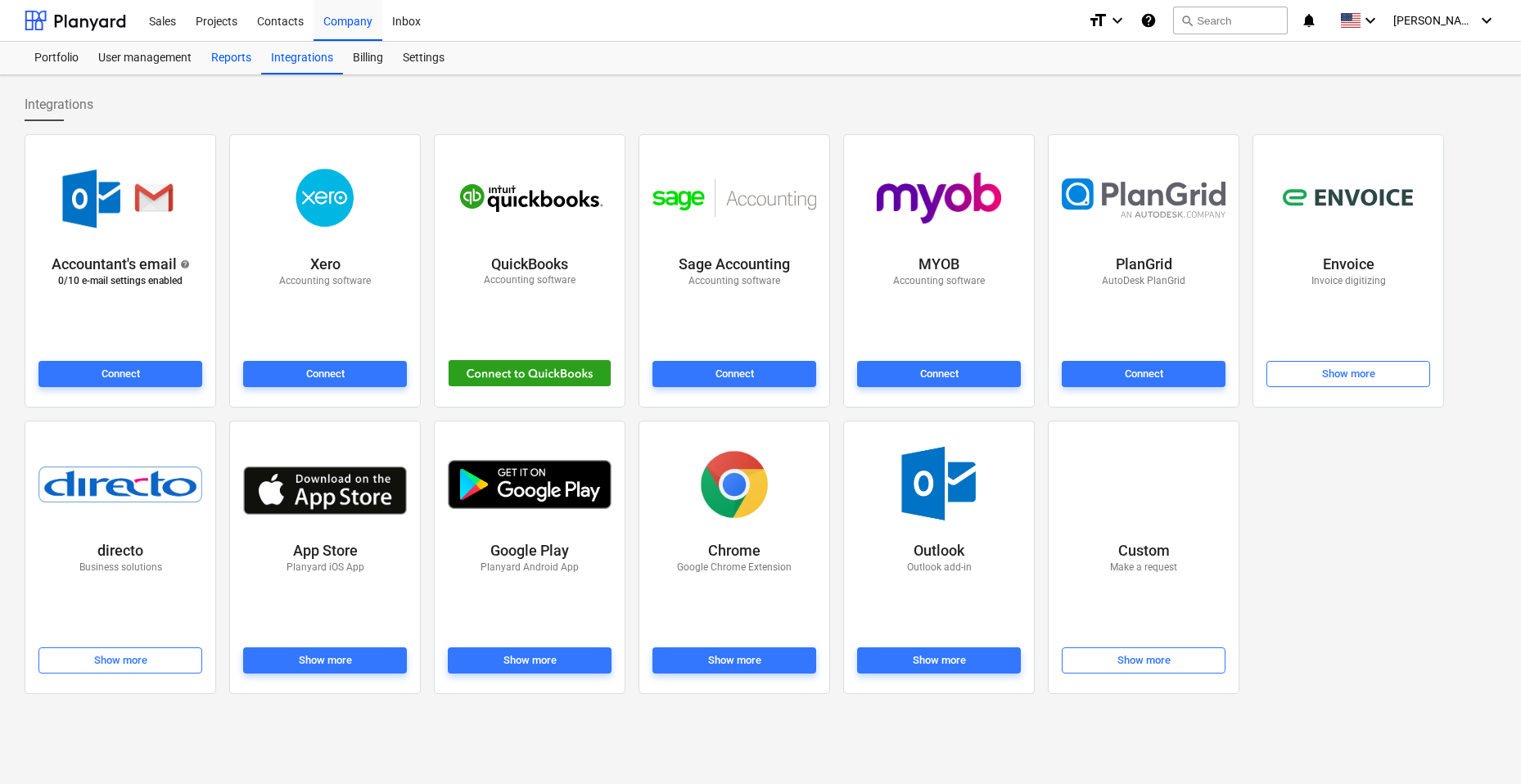
click at [204, 61] on div "Reports" at bounding box center [231, 58] width 59 height 33
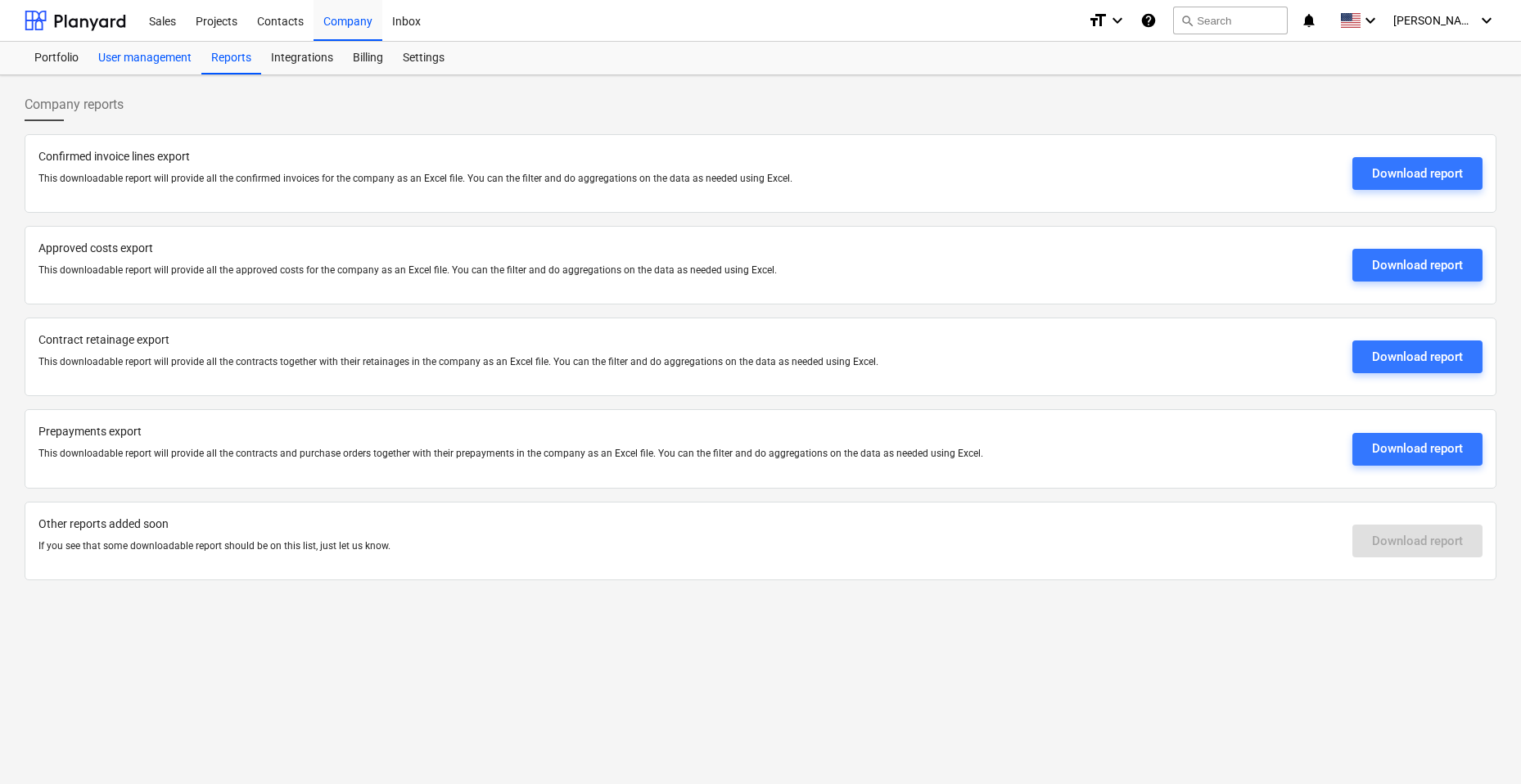
click at [165, 58] on div "User management" at bounding box center [145, 58] width 113 height 33
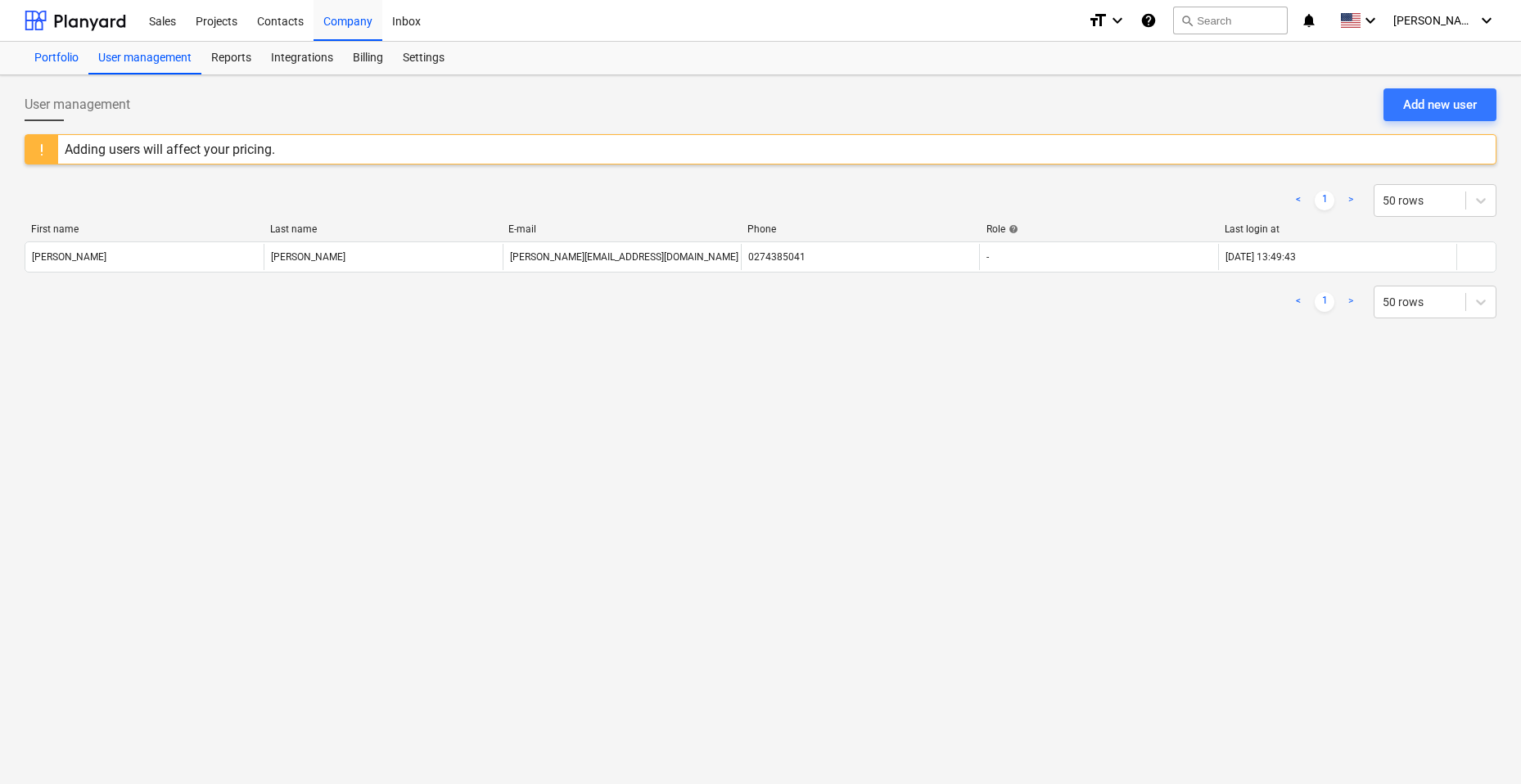
click at [60, 57] on div "Portfolio" at bounding box center [57, 58] width 64 height 33
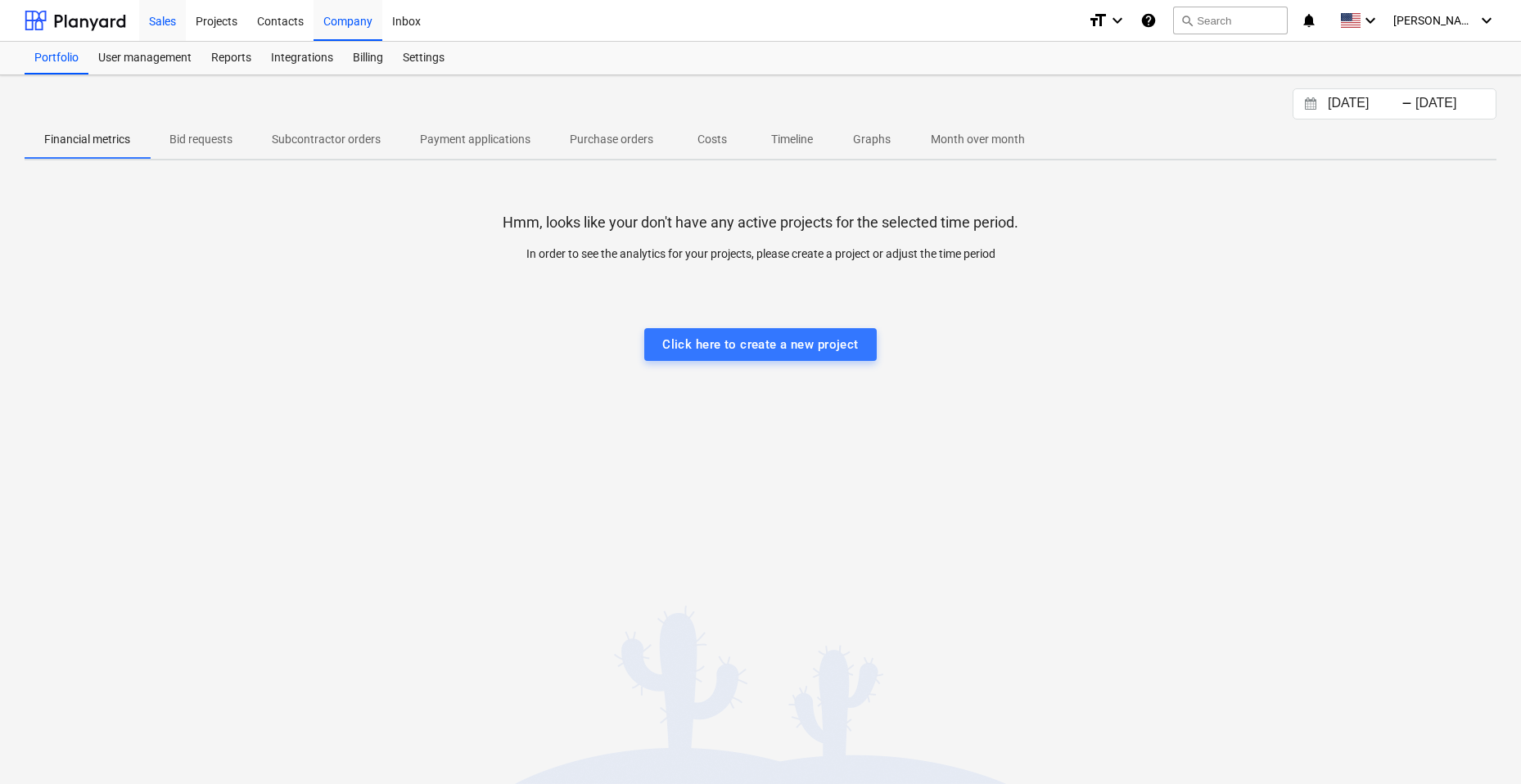
click at [158, 25] on div "Sales" at bounding box center [162, 20] width 47 height 42
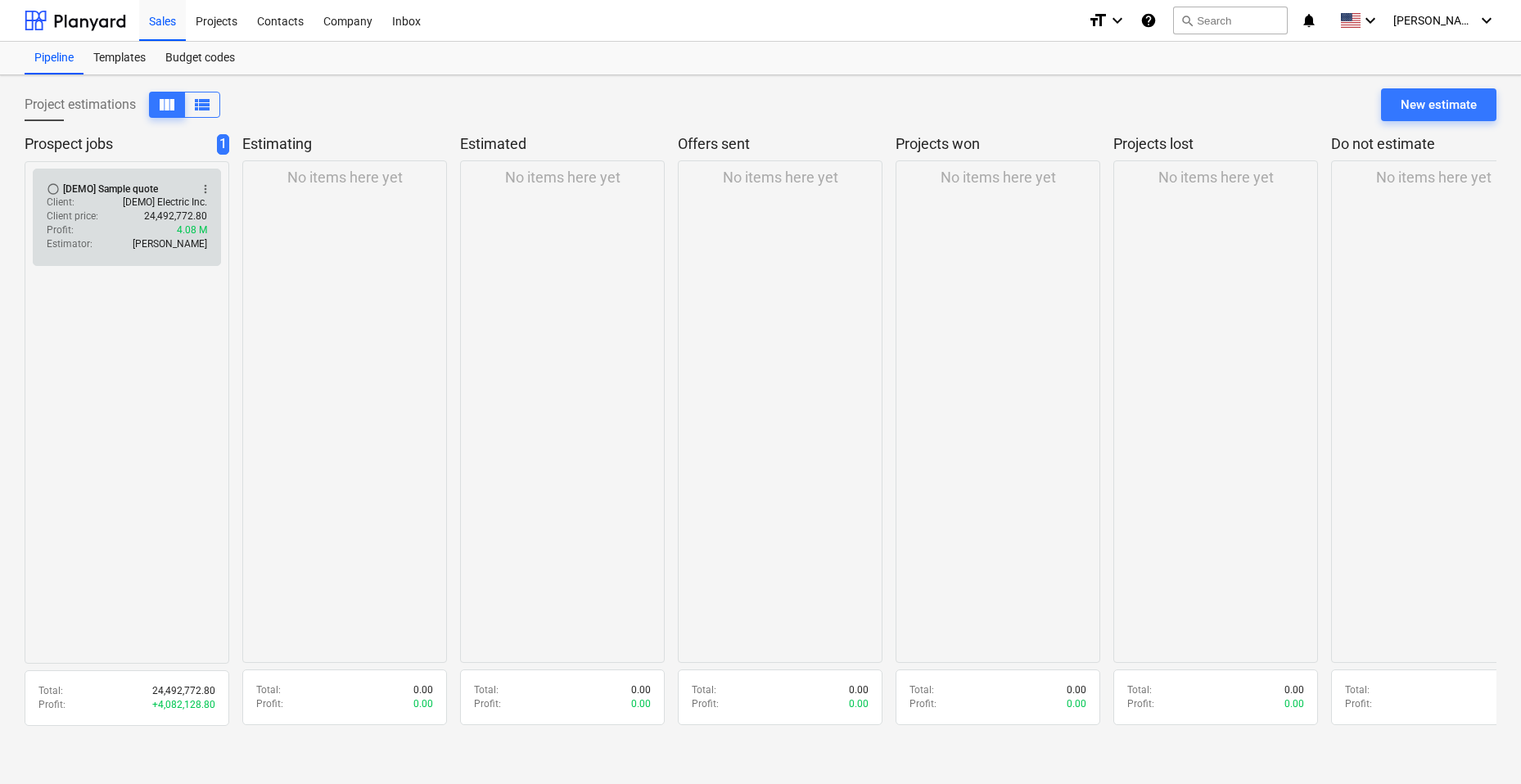
click at [143, 231] on div "Profit : 4.08 M" at bounding box center [127, 230] width 160 height 14
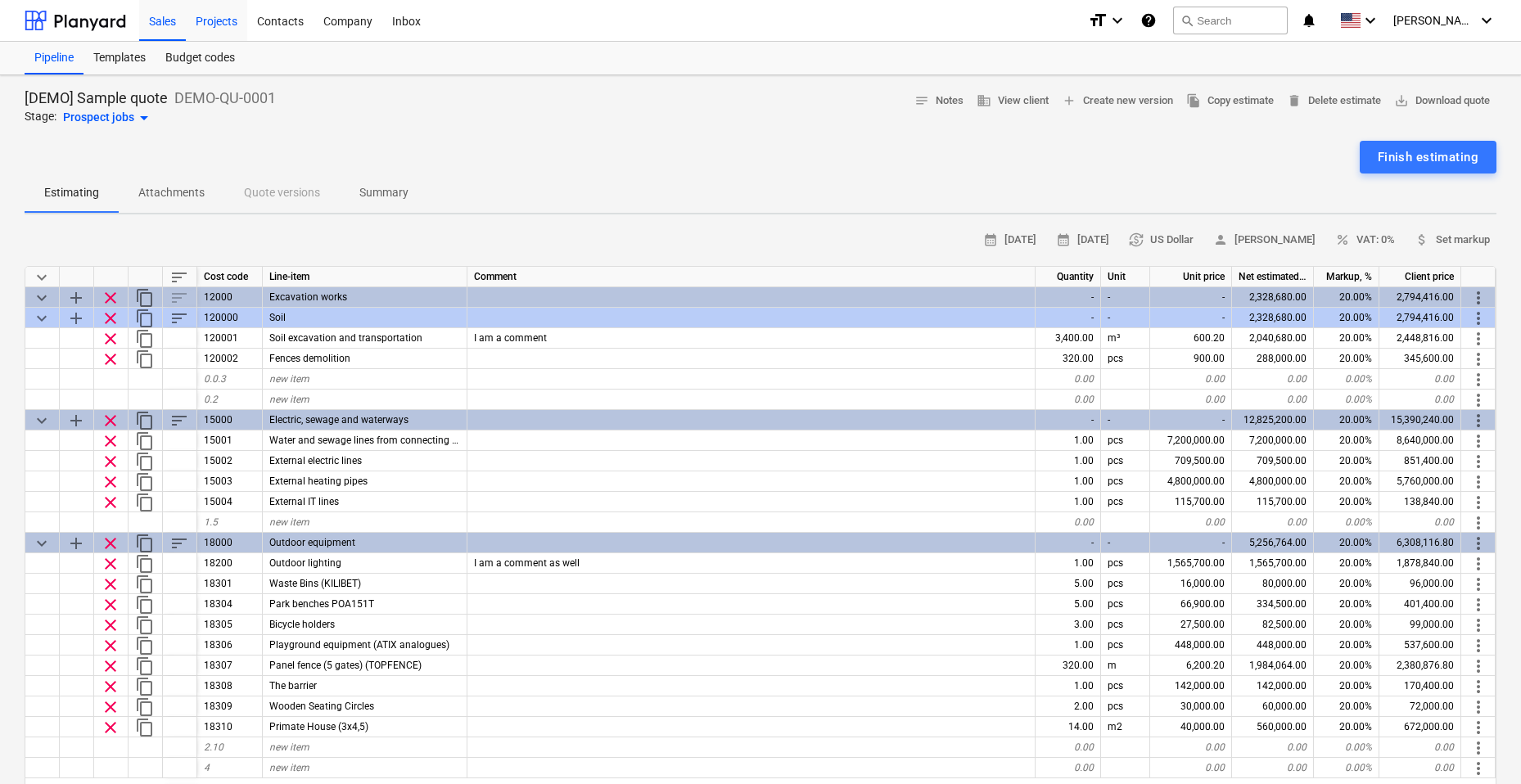
click at [226, 21] on div "Projects" at bounding box center [217, 20] width 61 height 42
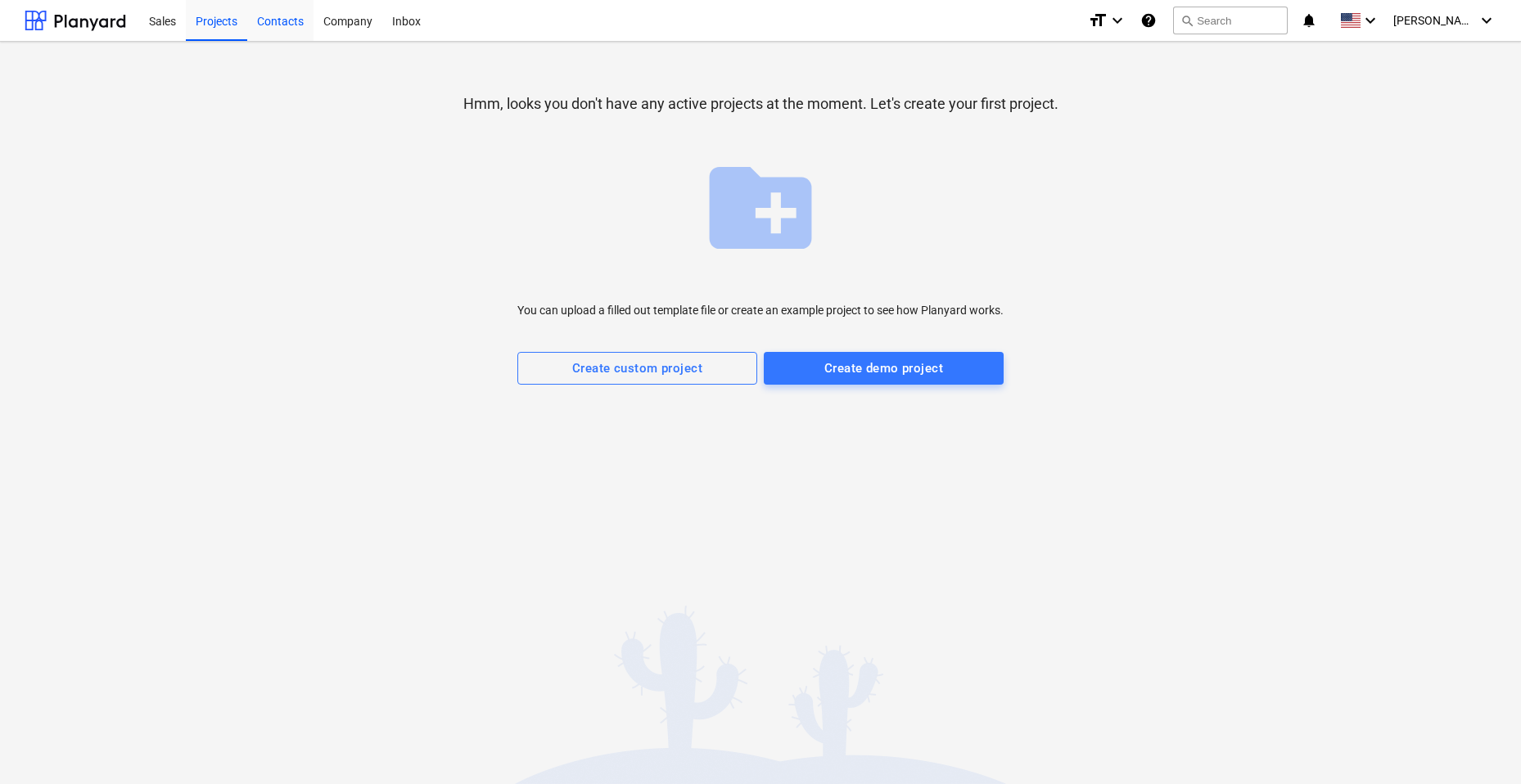
click at [285, 17] on div "Contacts" at bounding box center [280, 20] width 66 height 42
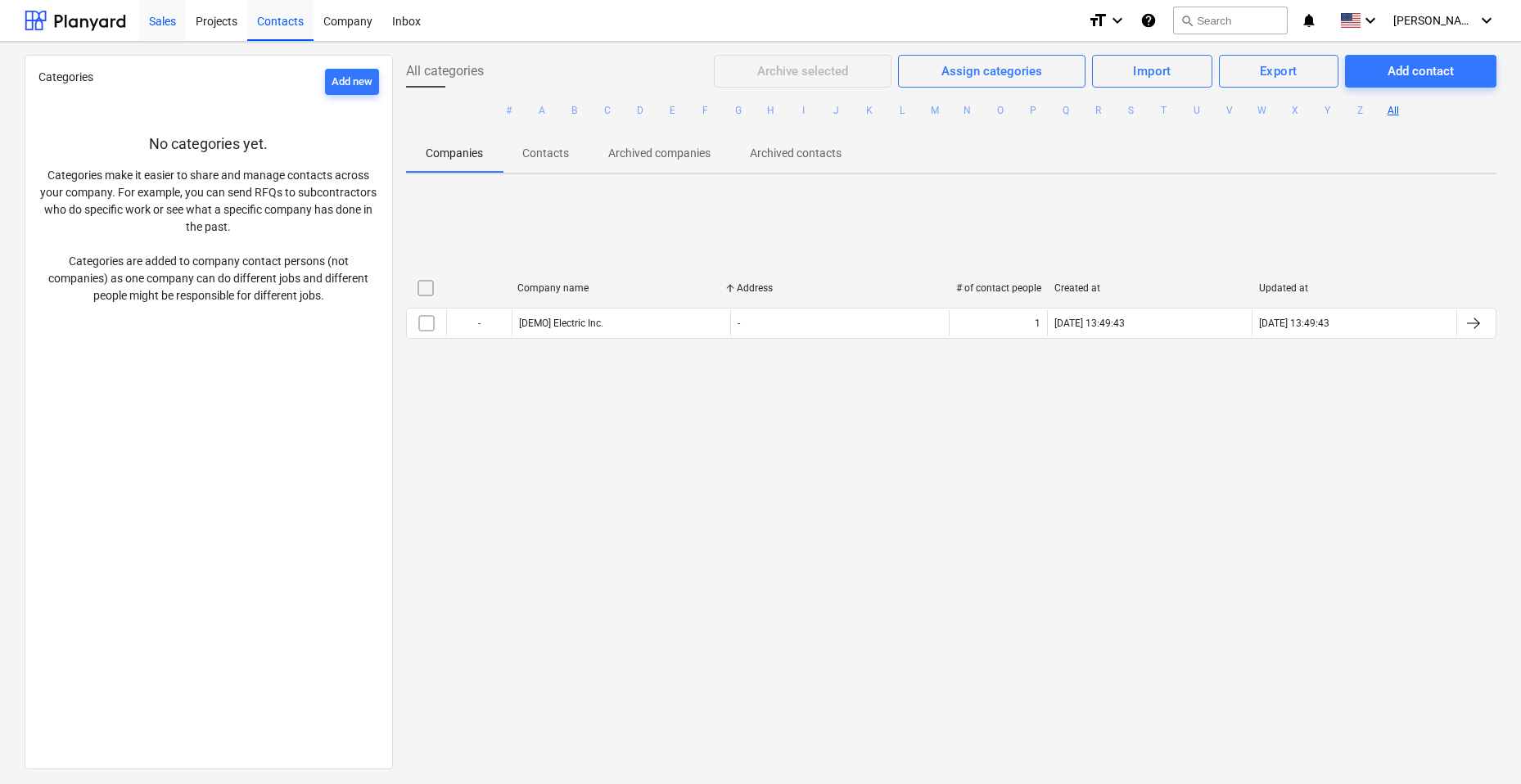
click at [161, 26] on div "Sales" at bounding box center [162, 20] width 47 height 42
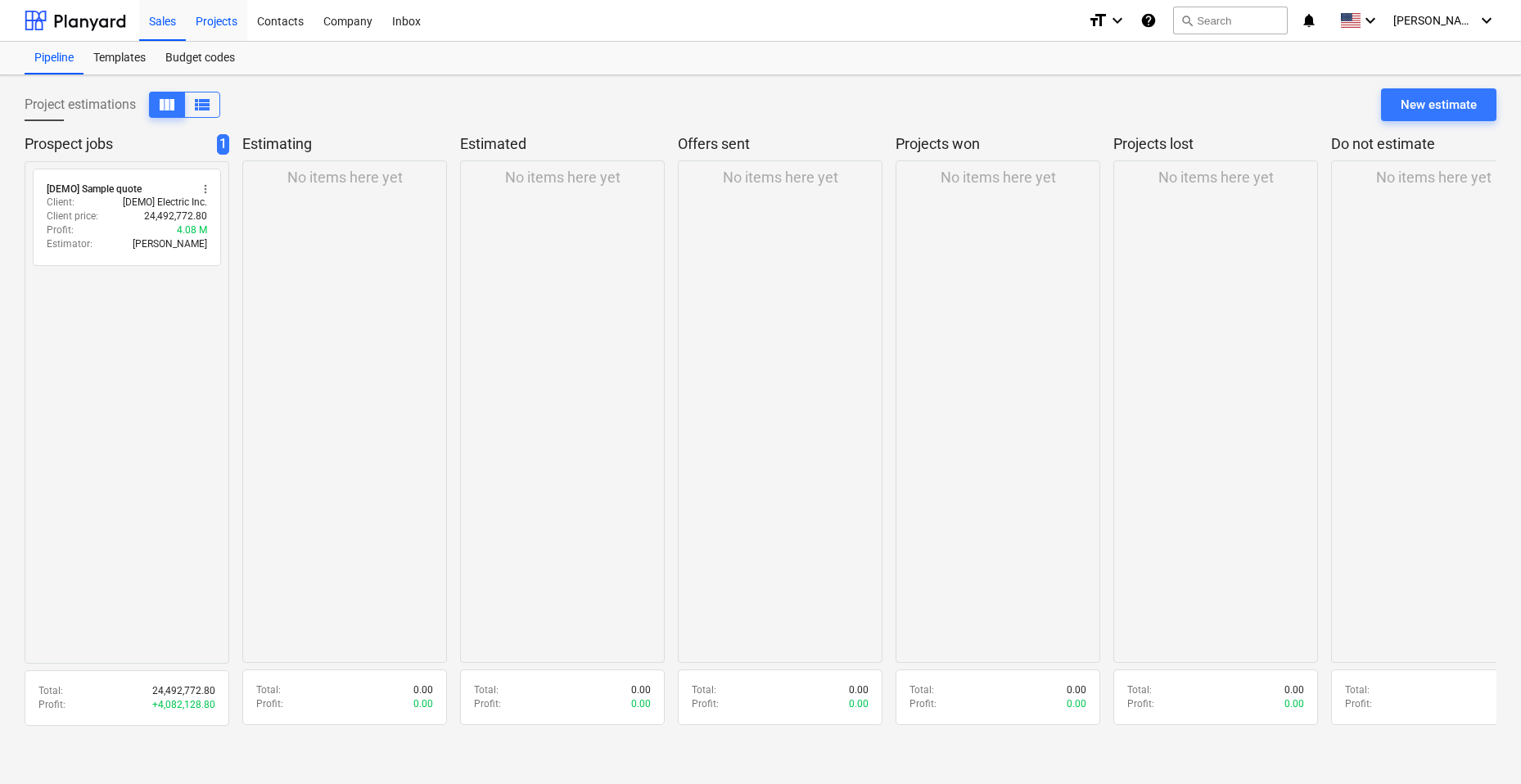
click at [211, 25] on div "Projects" at bounding box center [217, 20] width 61 height 42
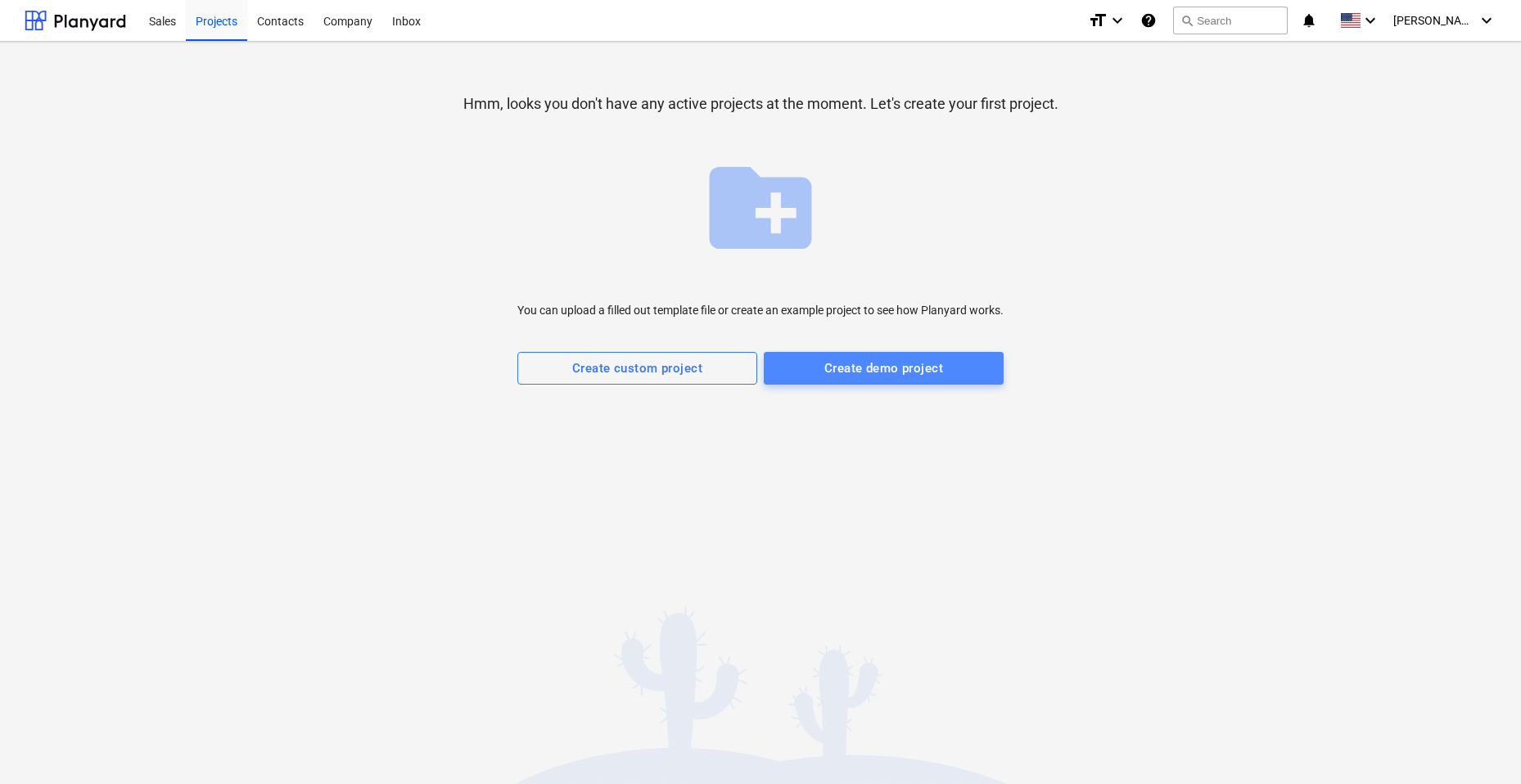
click at [922, 369] on div "Create demo project" at bounding box center [883, 368] width 119 height 21
click at [355, 23] on div "Company" at bounding box center [348, 20] width 69 height 42
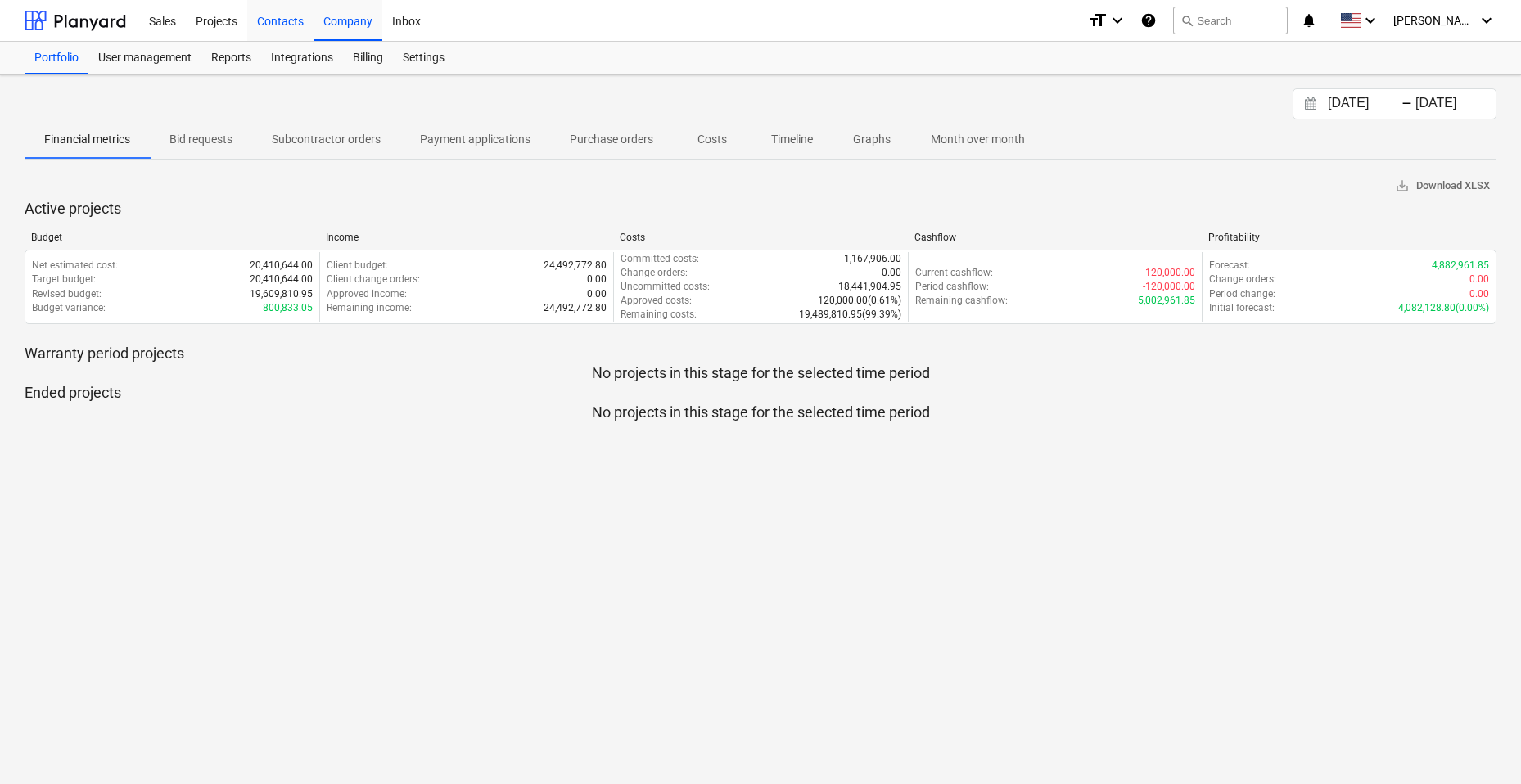
click at [275, 23] on div "Contacts" at bounding box center [280, 20] width 66 height 42
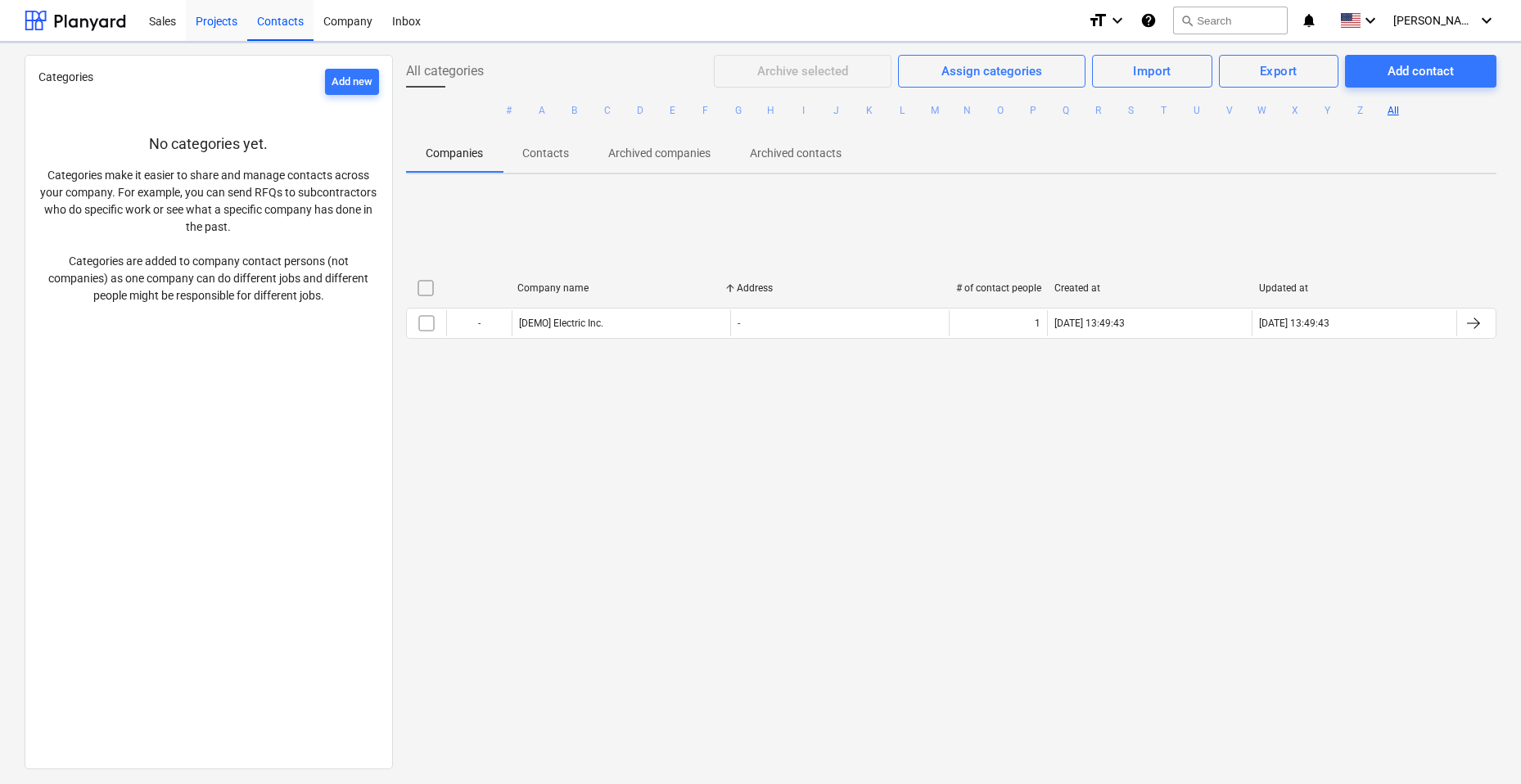
click at [246, 23] on div "Projects" at bounding box center [217, 20] width 61 height 42
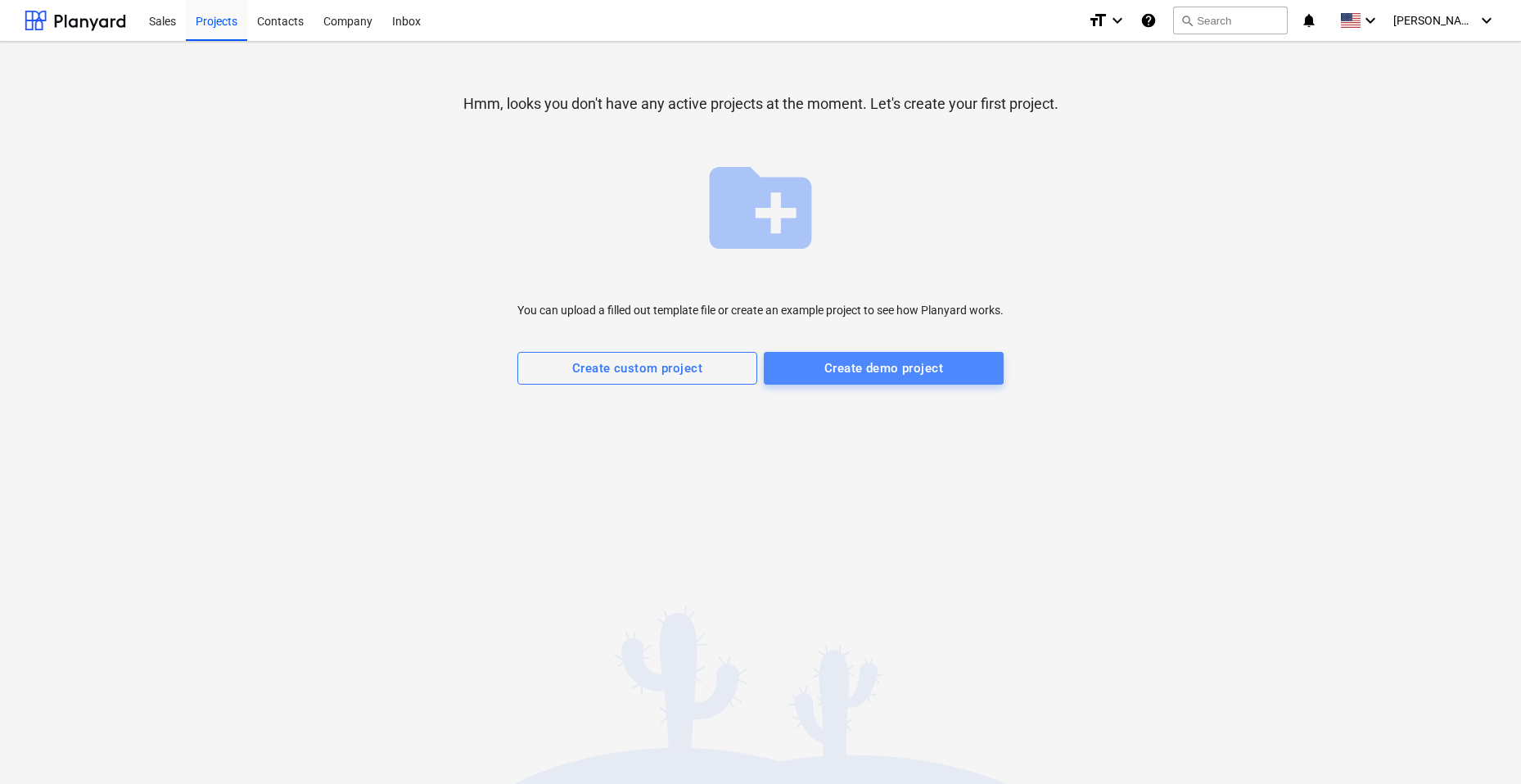
click at [892, 370] on div "Create demo project" at bounding box center [883, 368] width 119 height 21
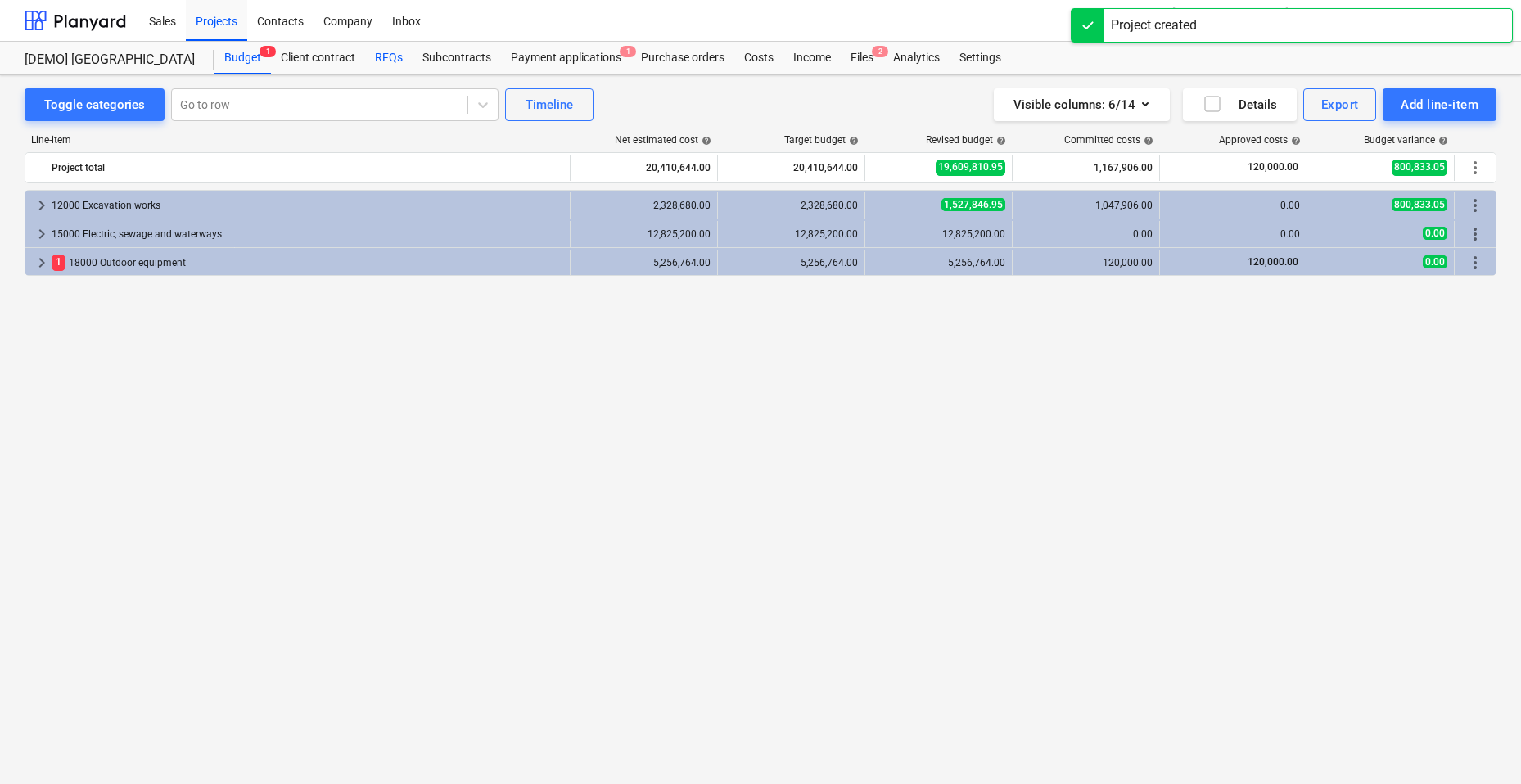
click at [399, 58] on div "RFQs" at bounding box center [389, 58] width 48 height 33
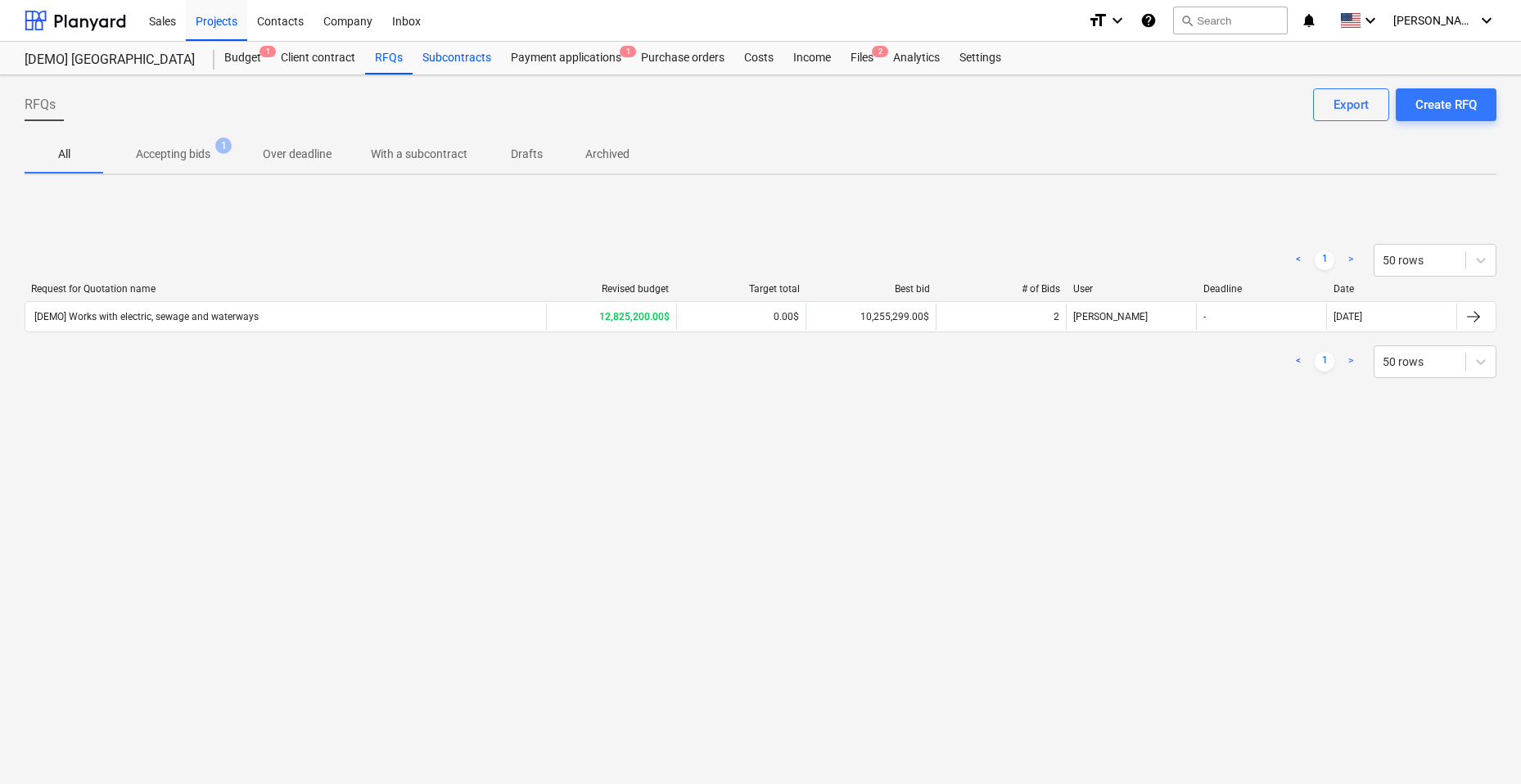
click at [455, 64] on div "Subcontracts" at bounding box center [456, 58] width 88 height 33
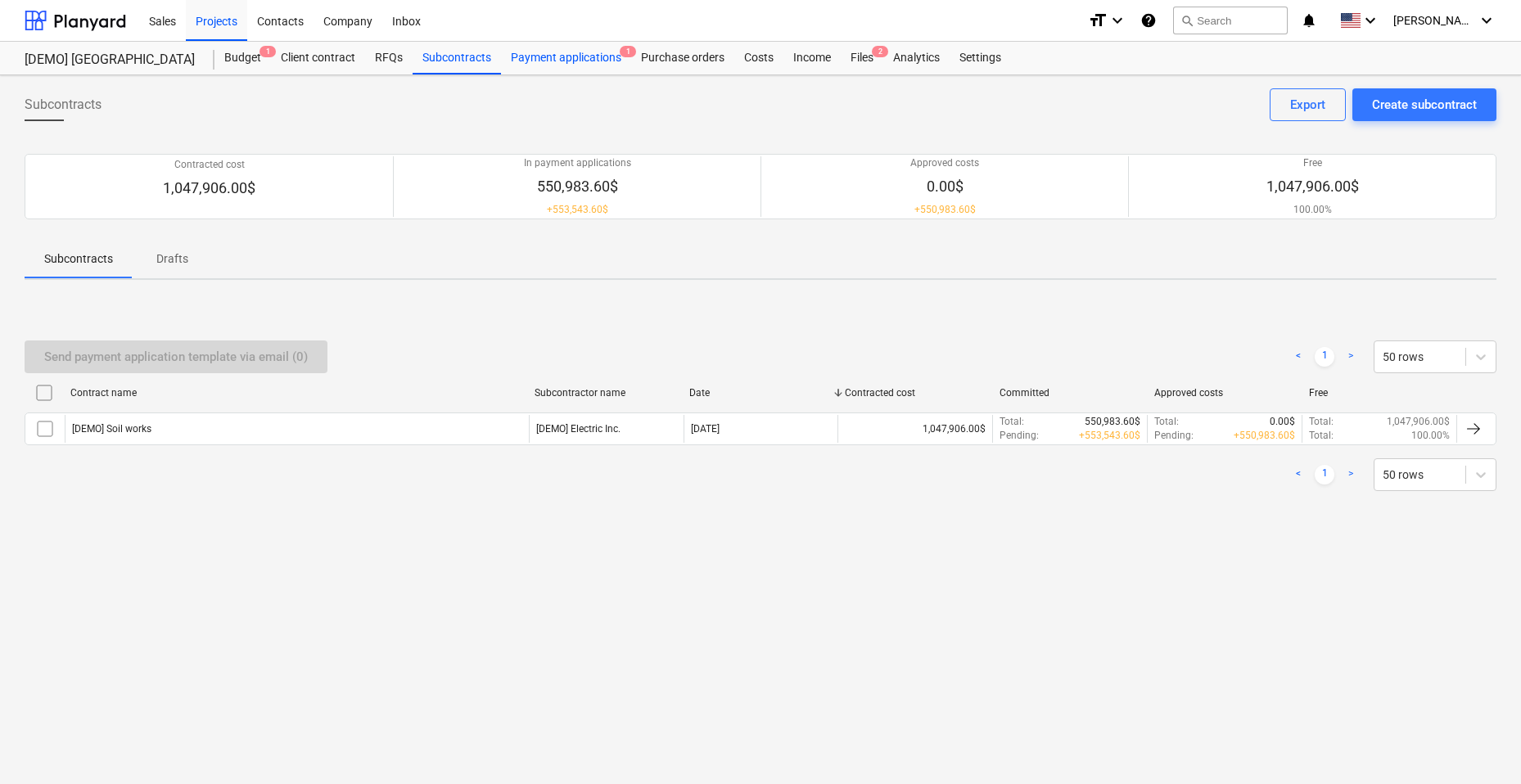
click at [565, 58] on div "Payment applications 1" at bounding box center [566, 58] width 130 height 33
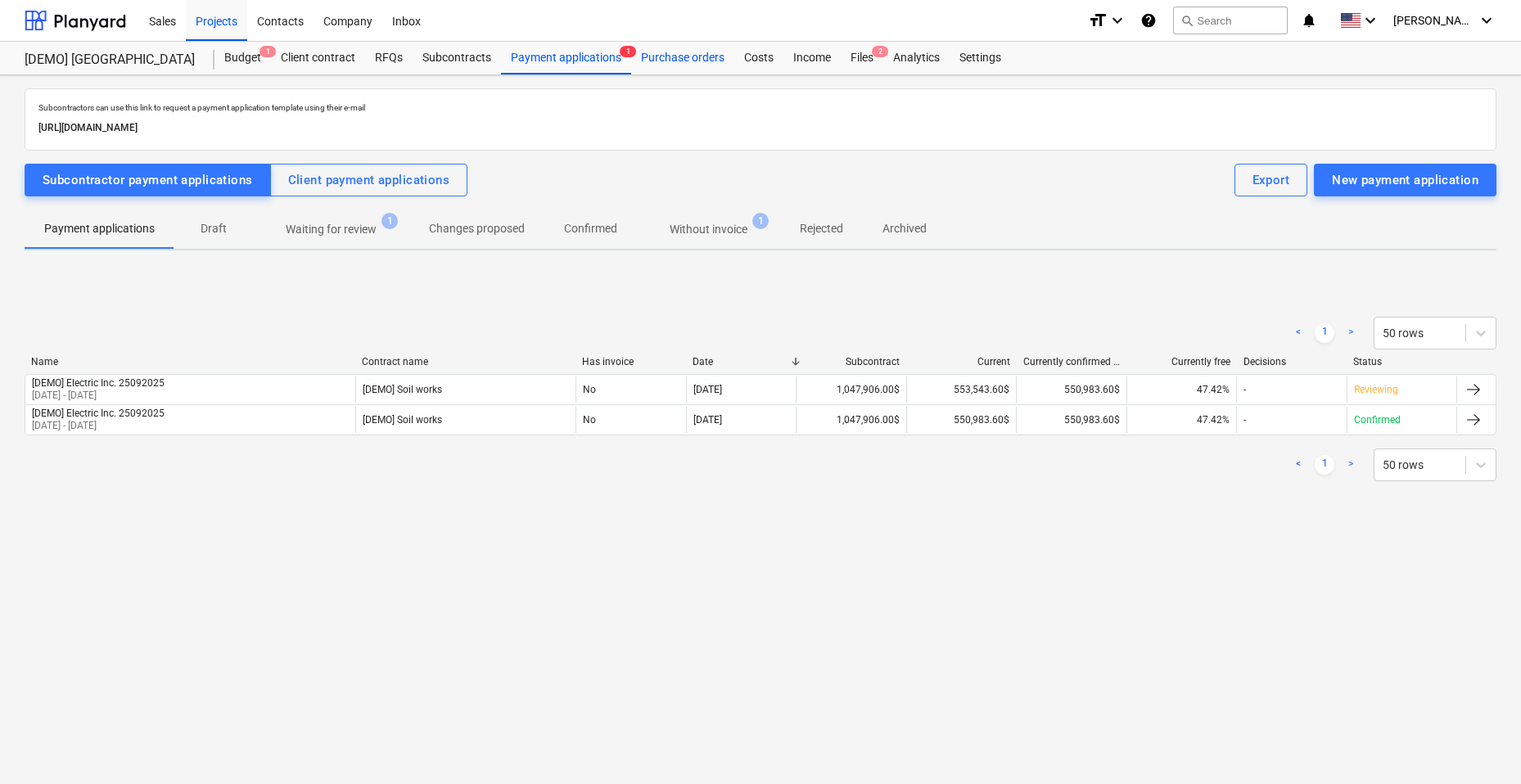
click at [701, 64] on div "Purchase orders" at bounding box center [683, 58] width 104 height 33
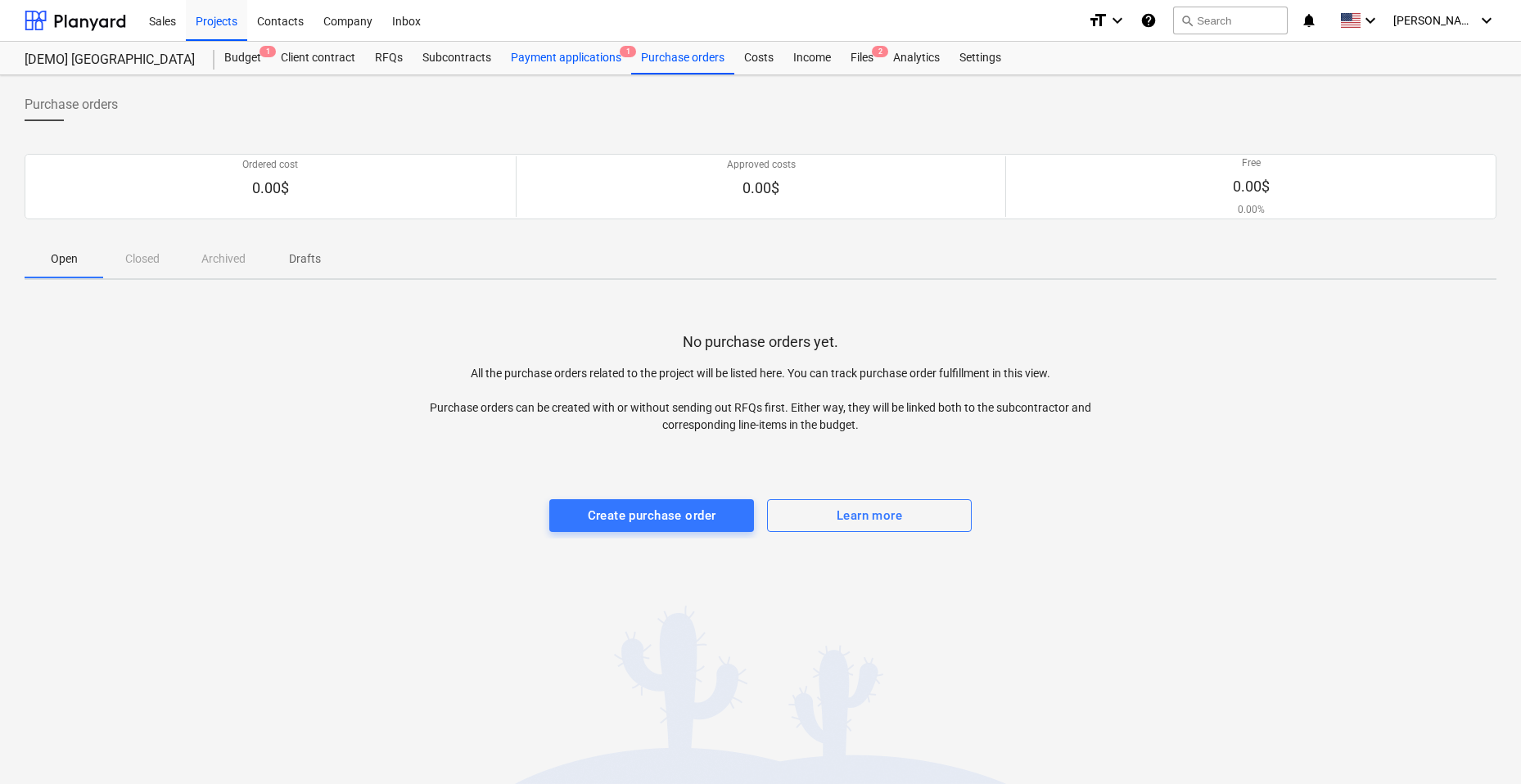
click at [605, 58] on div "Payment applications 1" at bounding box center [566, 58] width 130 height 33
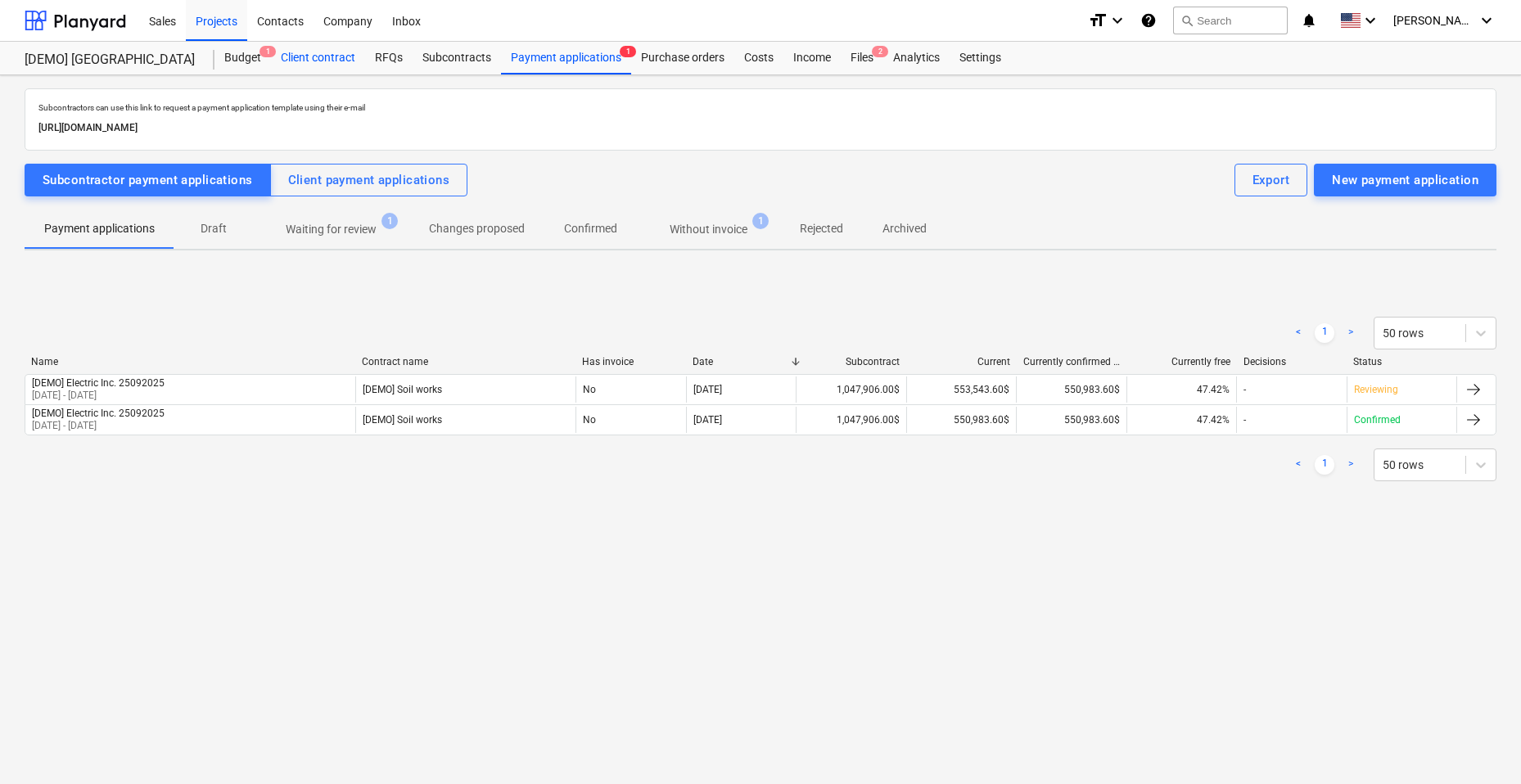
click at [334, 54] on div "Client contract" at bounding box center [317, 58] width 94 height 33
